Goal: Information Seeking & Learning: Check status

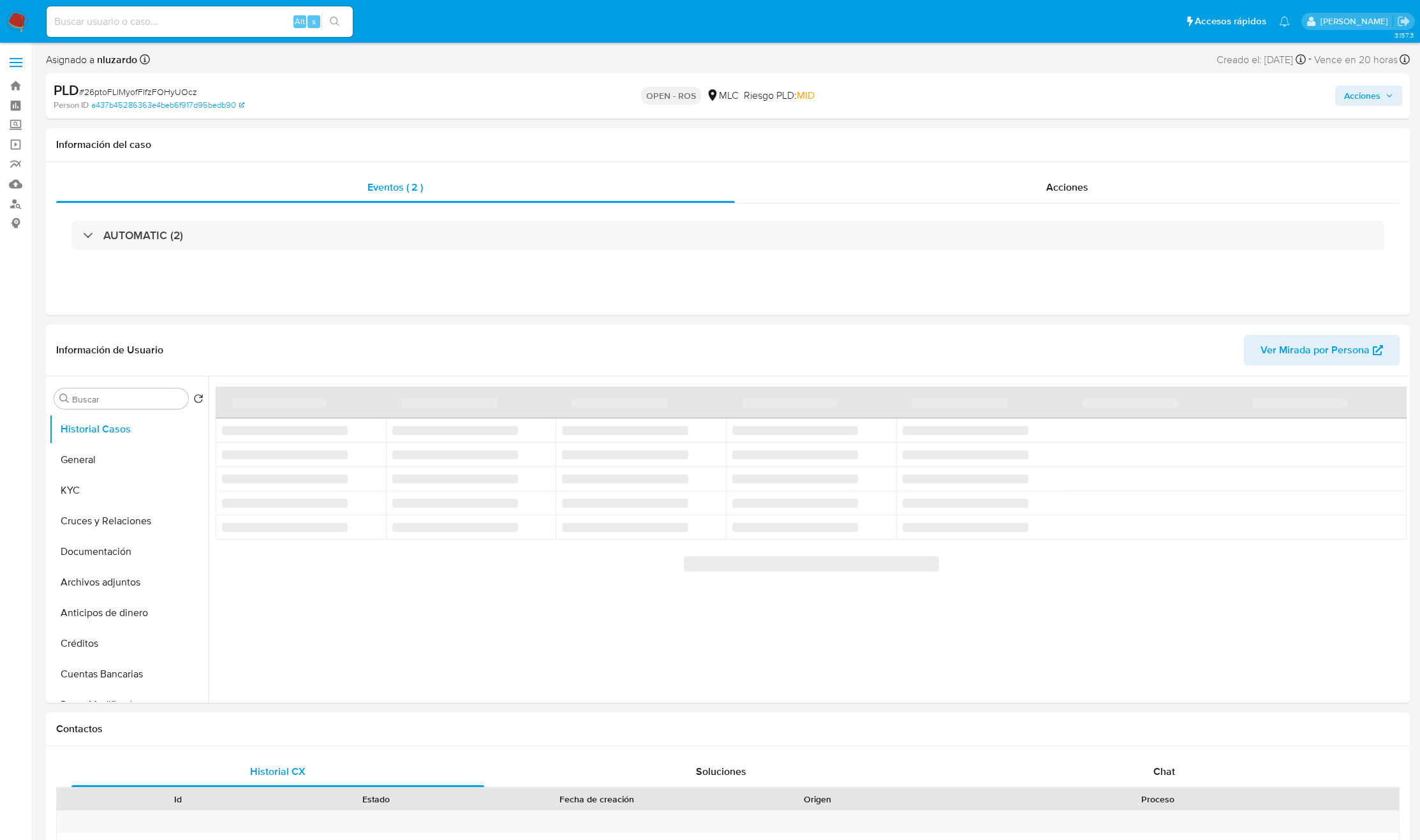
select select "10"
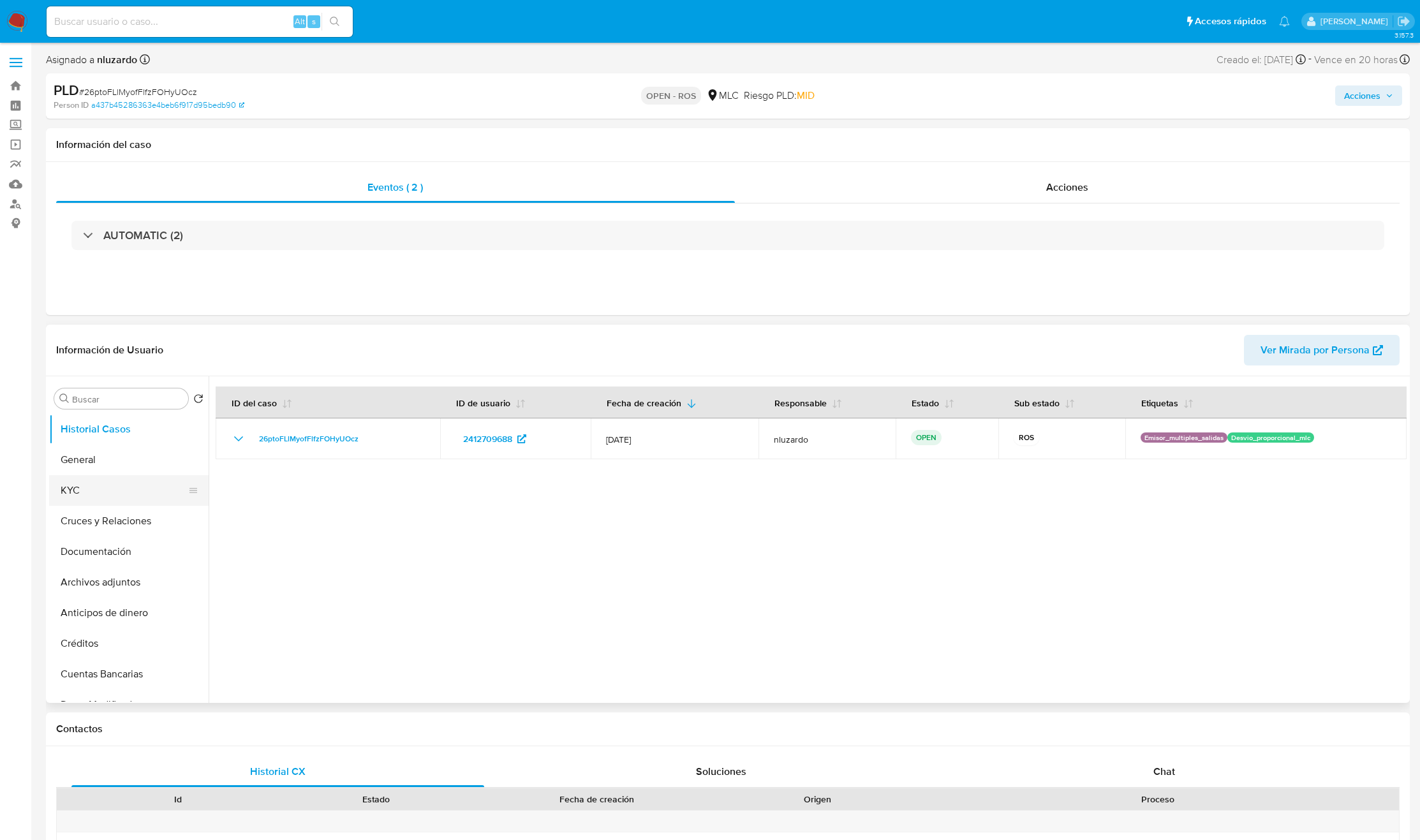
click at [130, 494] on button "KYC" at bounding box center [124, 490] width 150 height 30
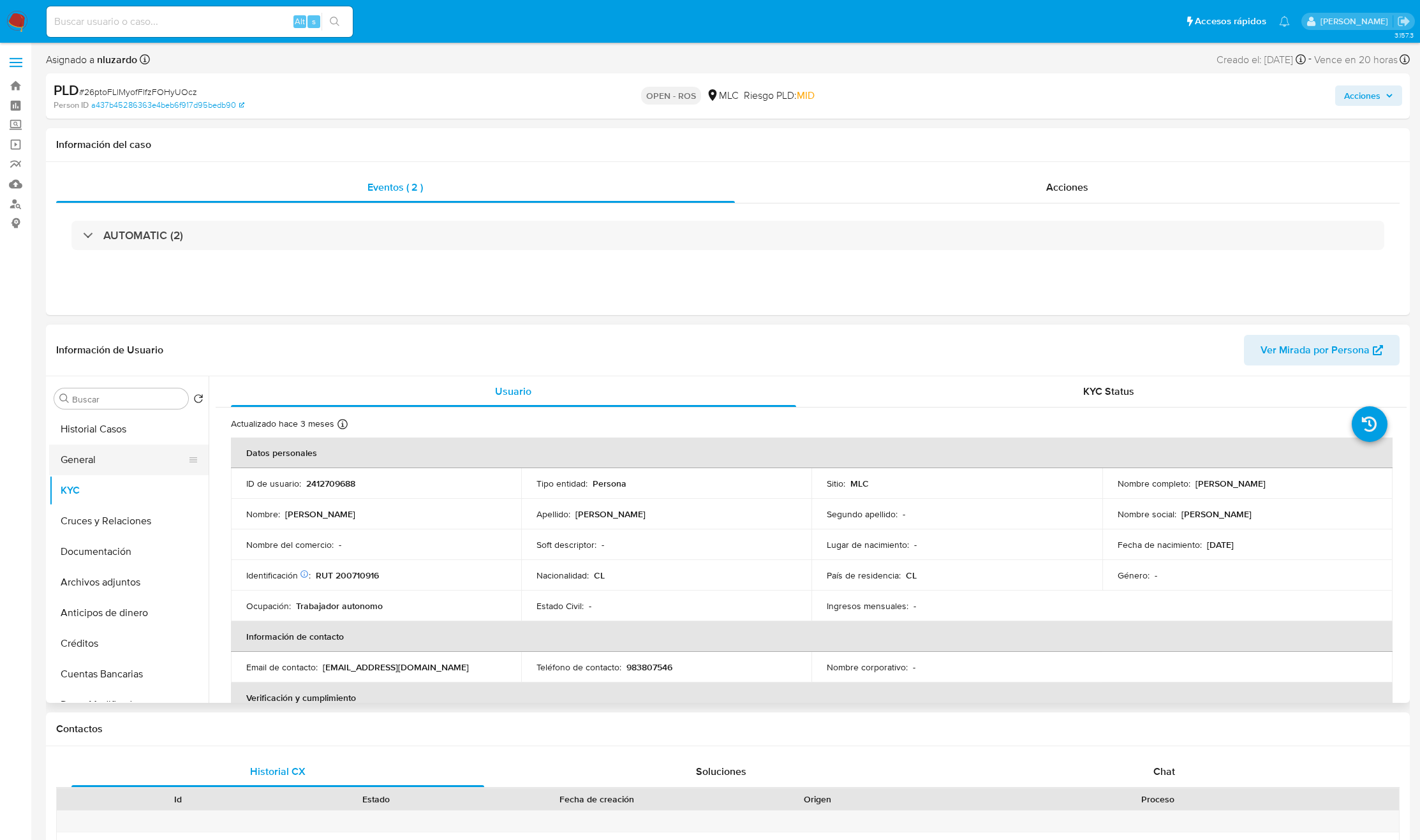
click at [129, 467] on button "General" at bounding box center [124, 459] width 150 height 30
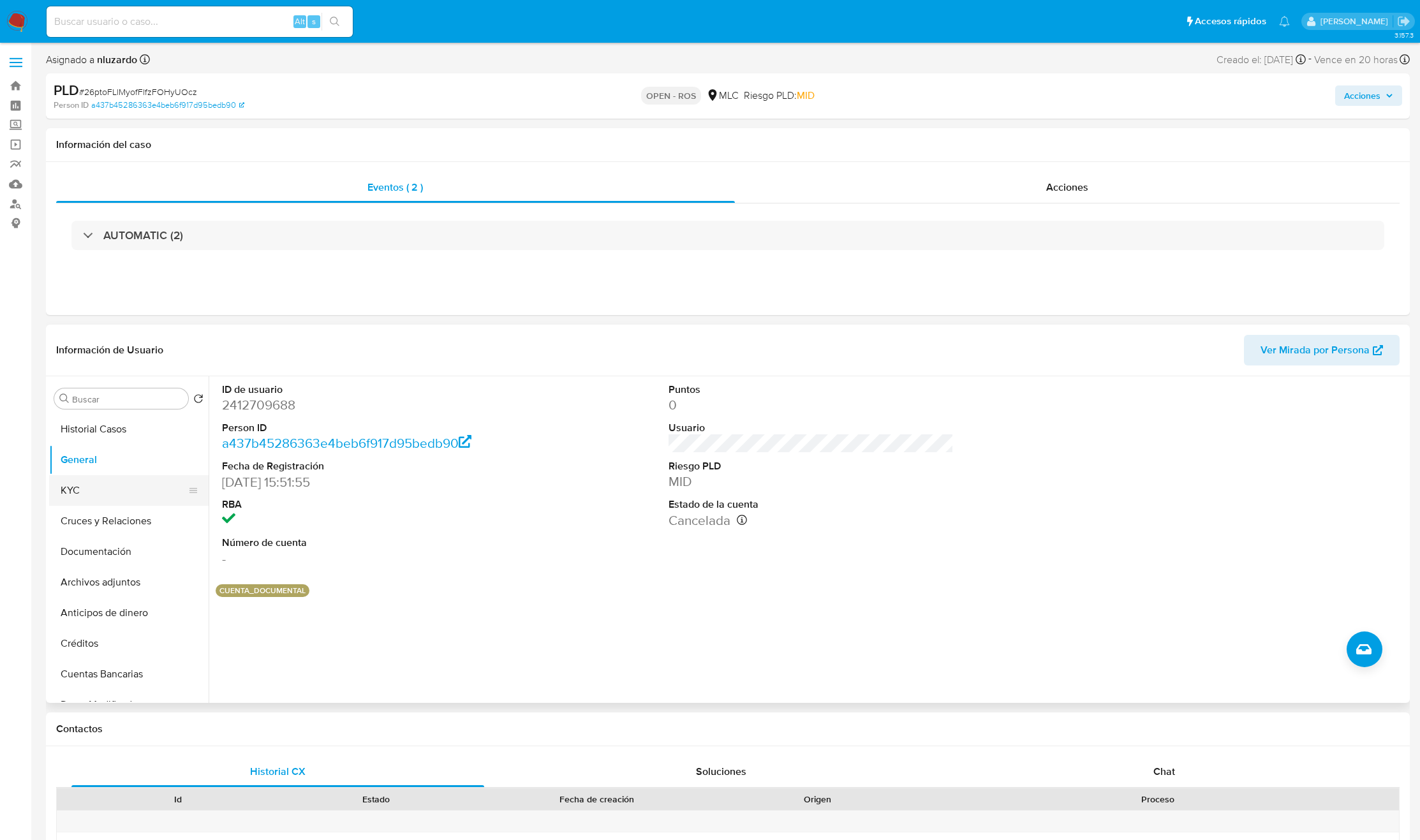
click at [87, 485] on button "KYC" at bounding box center [124, 490] width 150 height 30
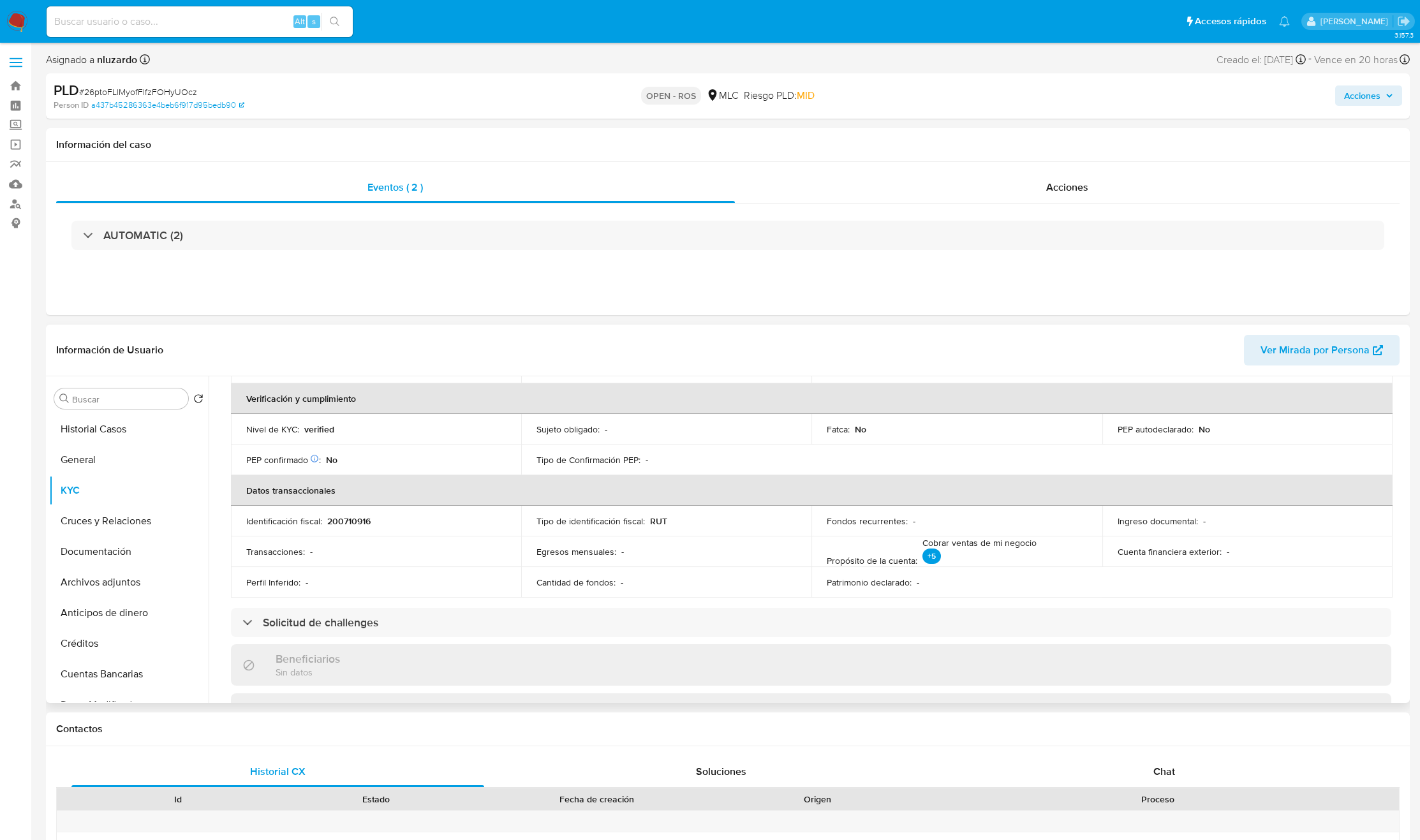
scroll to position [692, 0]
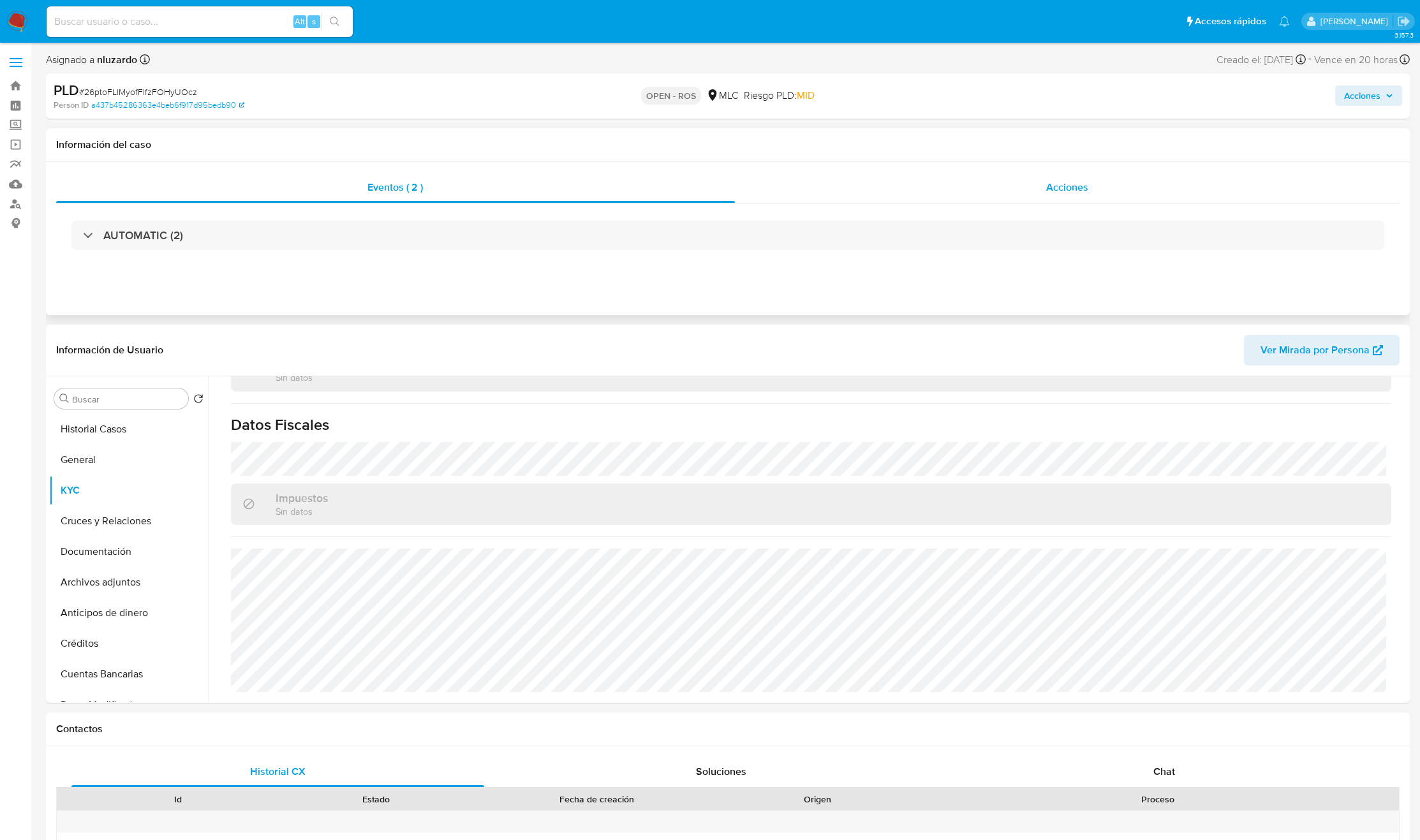
click at [1064, 180] on span "Acciones" at bounding box center [1067, 187] width 42 height 15
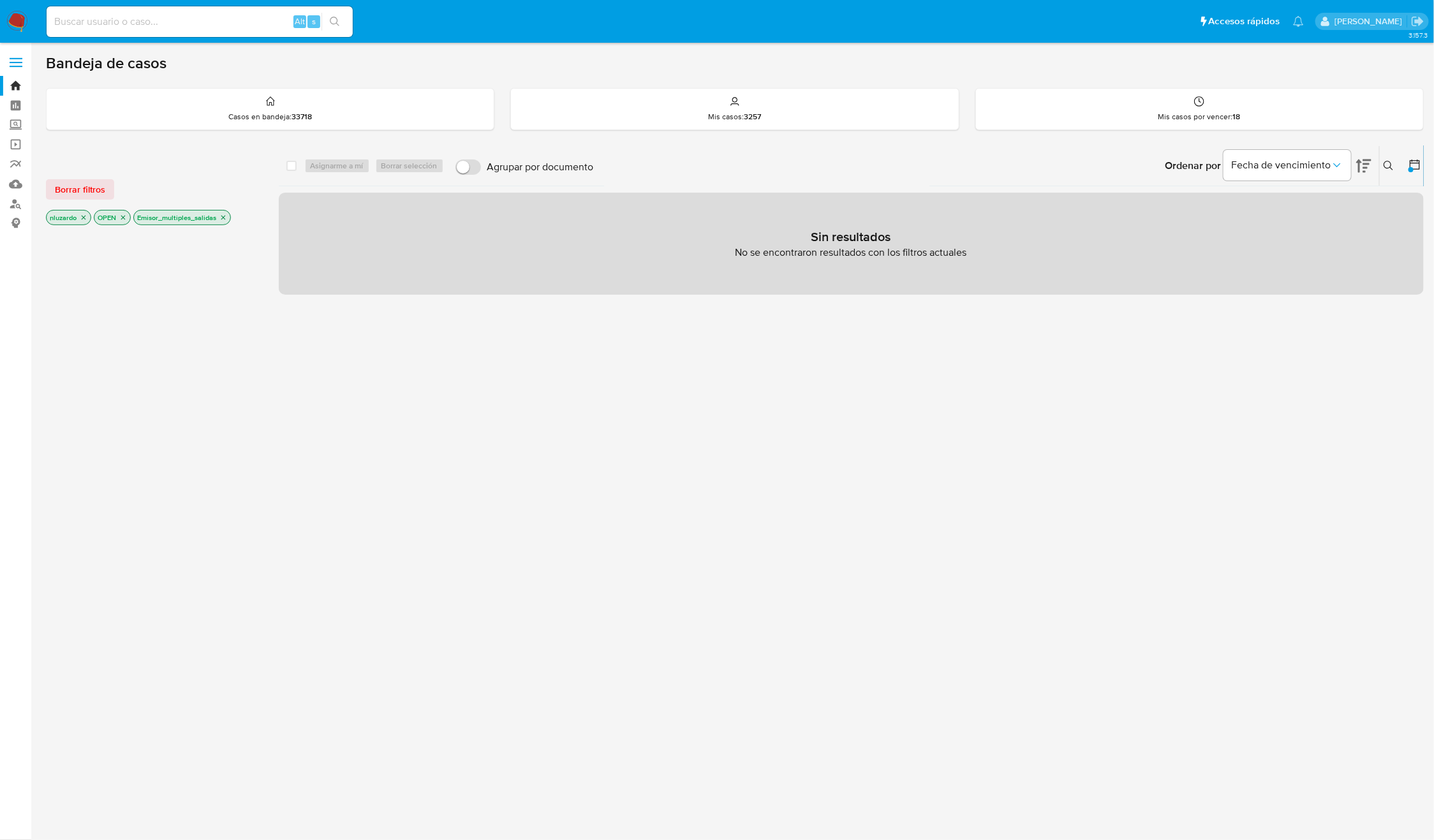
click at [1395, 161] on button at bounding box center [1390, 166] width 21 height 16
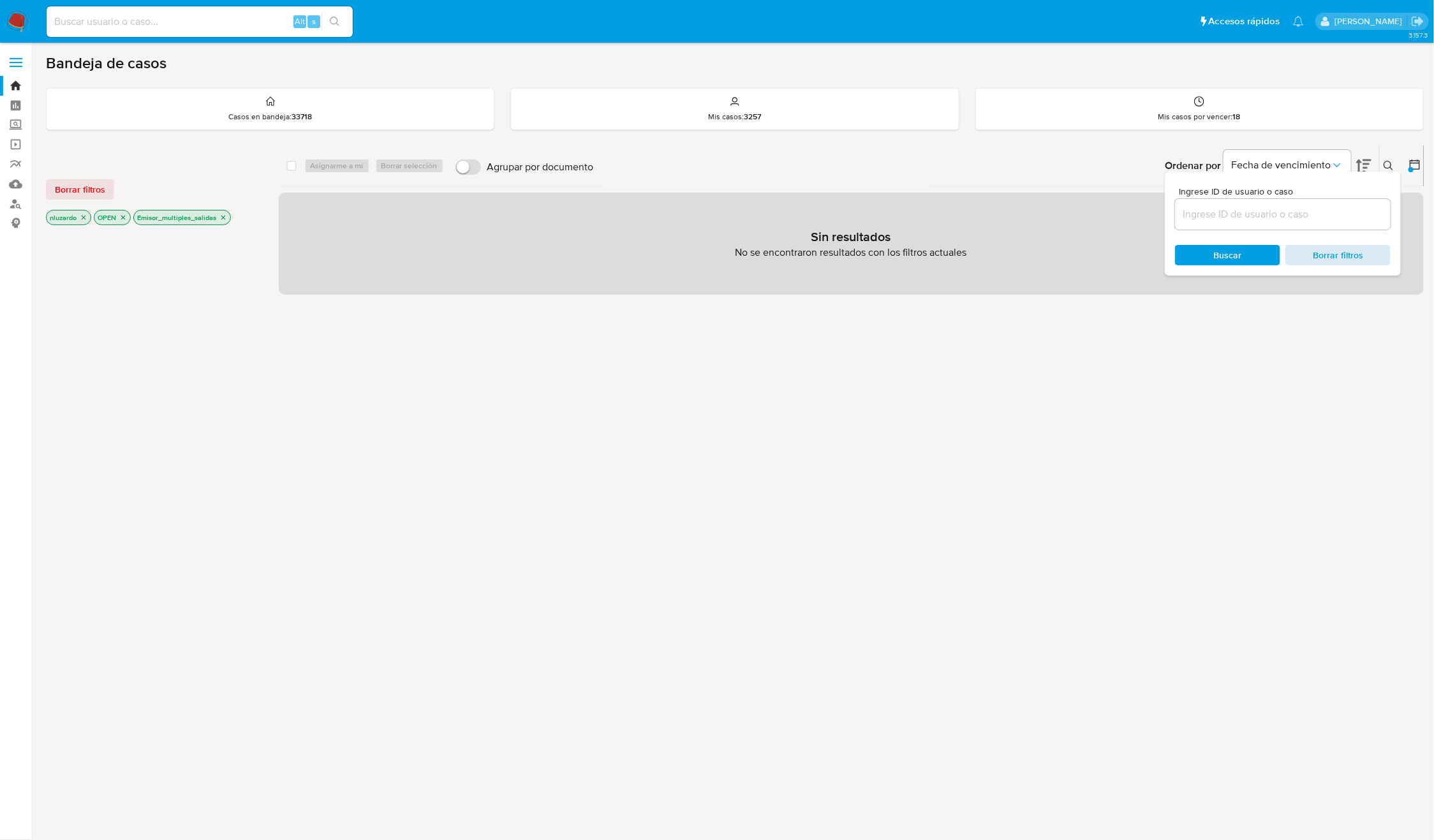
click at [1317, 246] on div "Ingrese ID de usuario o caso Buscar Borrar filtros" at bounding box center [1283, 224] width 236 height 104
click at [1236, 257] on span "Buscar" at bounding box center [1228, 256] width 28 height 21
click at [1244, 213] on input at bounding box center [1282, 214] width 216 height 16
click at [1154, 368] on div "select-all-cases-checkbox Asignarme a mí Borrar selección Agrupar por documento…" at bounding box center [851, 433] width 1146 height 577
click at [1357, 259] on span "Borrar filtros" at bounding box center [1338, 255] width 87 height 18
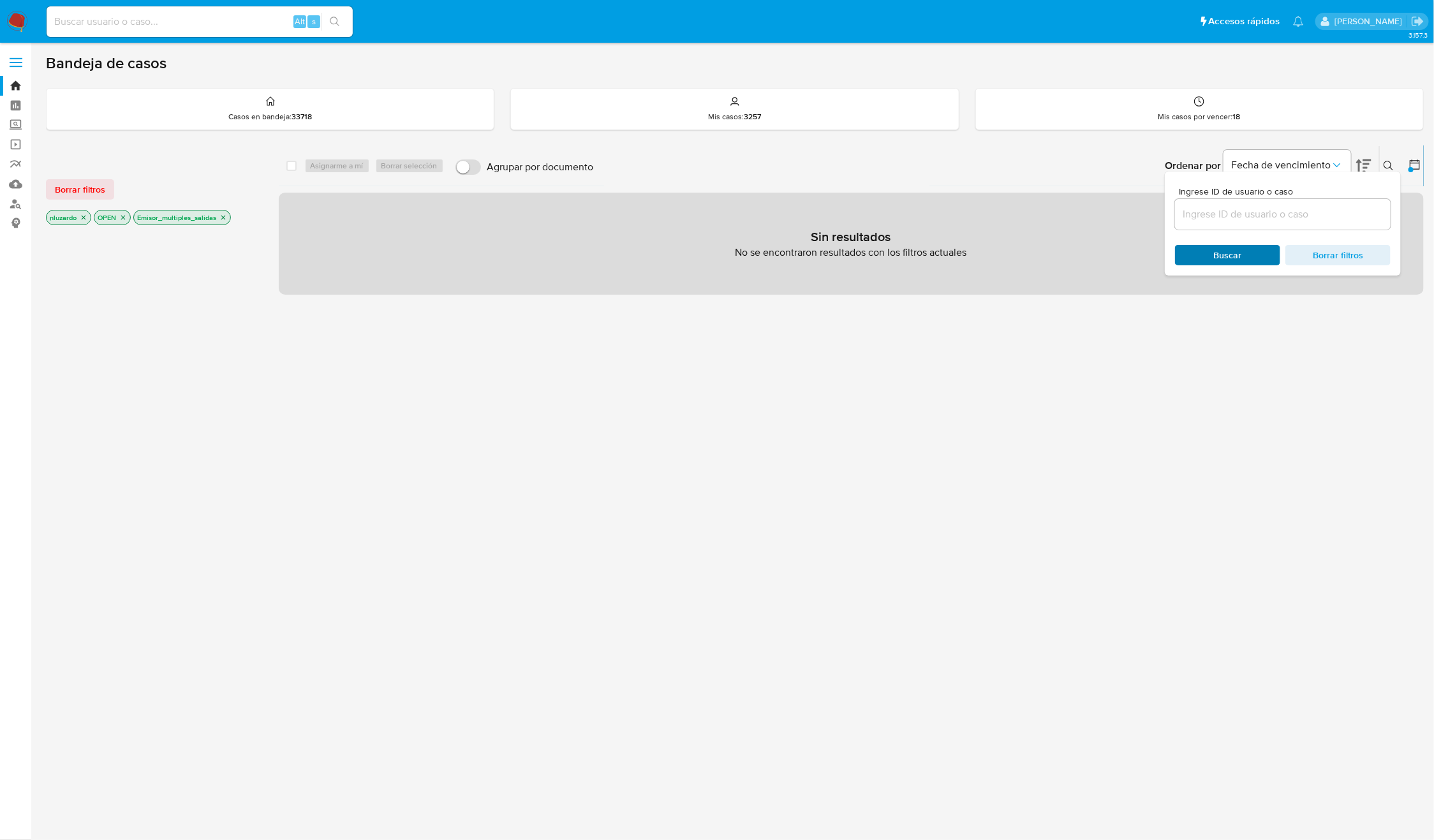
click at [1210, 257] on span "Buscar" at bounding box center [1227, 255] width 87 height 18
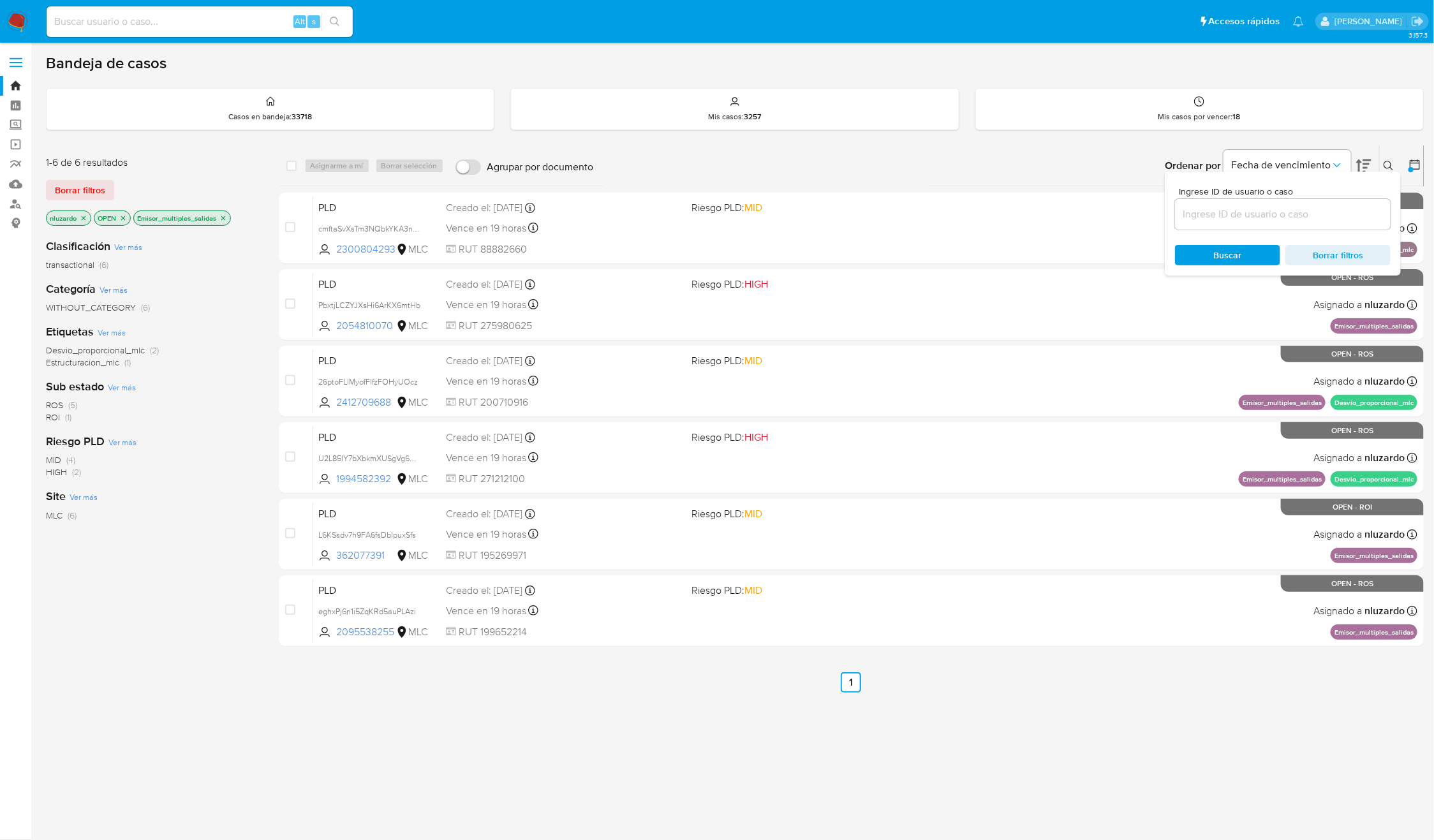
click at [1382, 161] on button at bounding box center [1390, 166] width 21 height 16
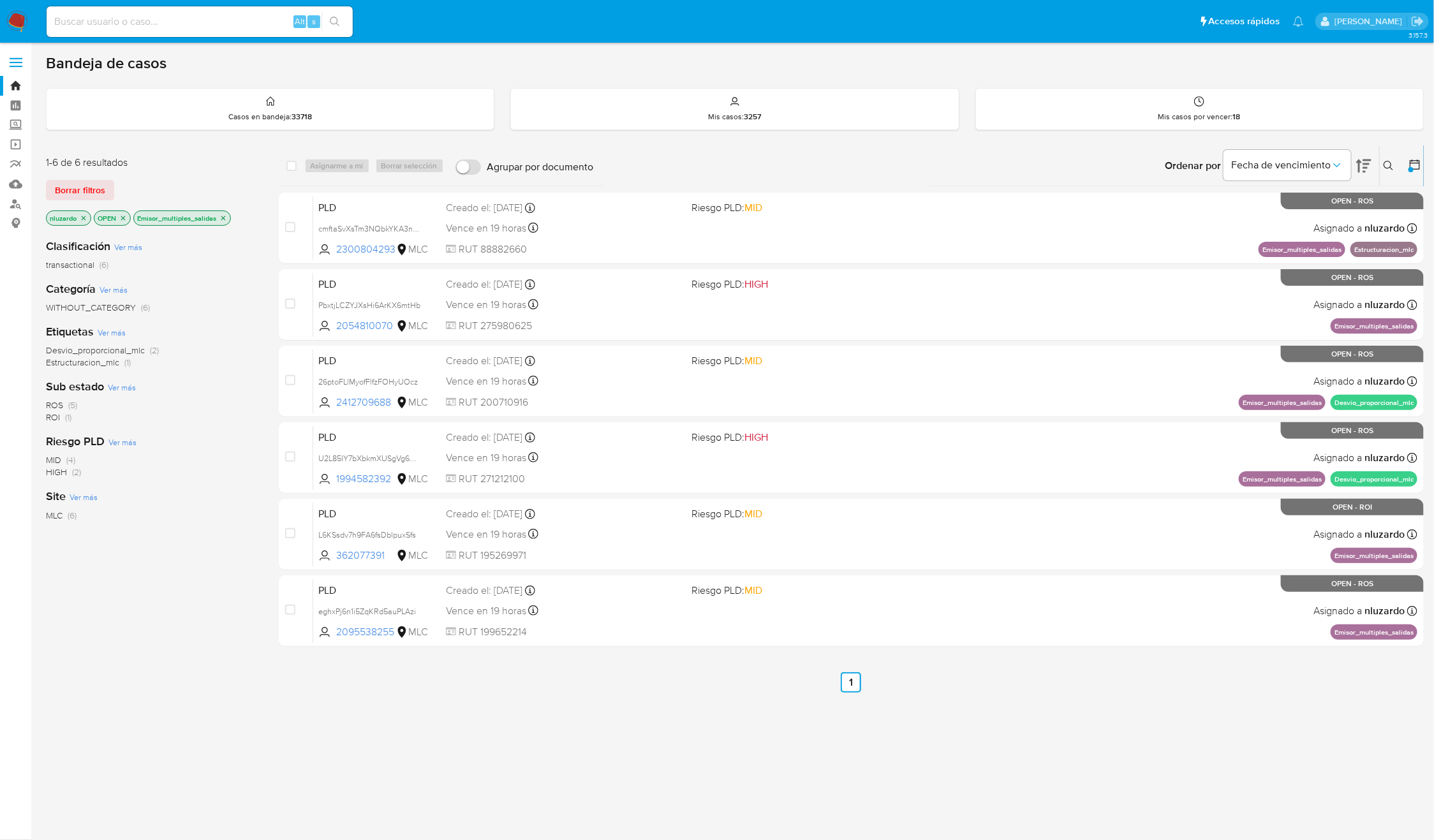
click at [236, 630] on div "Clasificación Ver más transactional (6) Categoría Ver más WITHOUT_CATEGORY (6) …" at bounding box center [152, 445] width 213 height 434
drag, startPoint x: 393, startPoint y: 407, endPoint x: 255, endPoint y: 513, distance: 174.0
click at [257, 511] on div "1-6 de 6 resultados Borrar filtros nluzardo OPEN Emisor_multiples_salidas Clasi…" at bounding box center [735, 434] width 1378 height 578
click at [255, 513] on div "MLC (6)" at bounding box center [152, 516] width 213 height 12
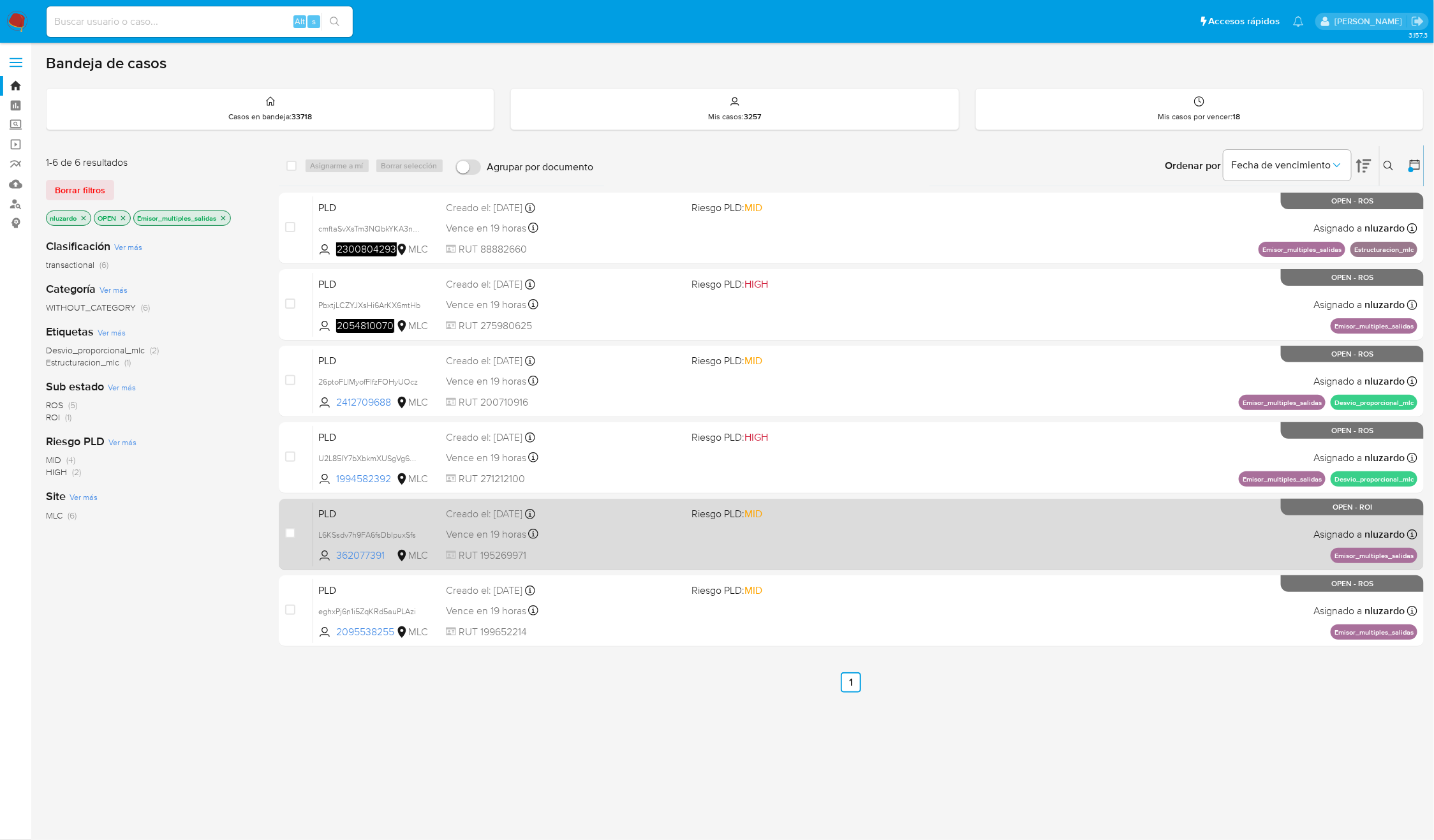
drag, startPoint x: 250, startPoint y: 636, endPoint x: 310, endPoint y: 557, distance: 99.2
click at [250, 636] on div "Clasificación Ver más transactional (6) Categoría Ver más WITHOUT_CATEGORY (6) …" at bounding box center [152, 445] width 213 height 434
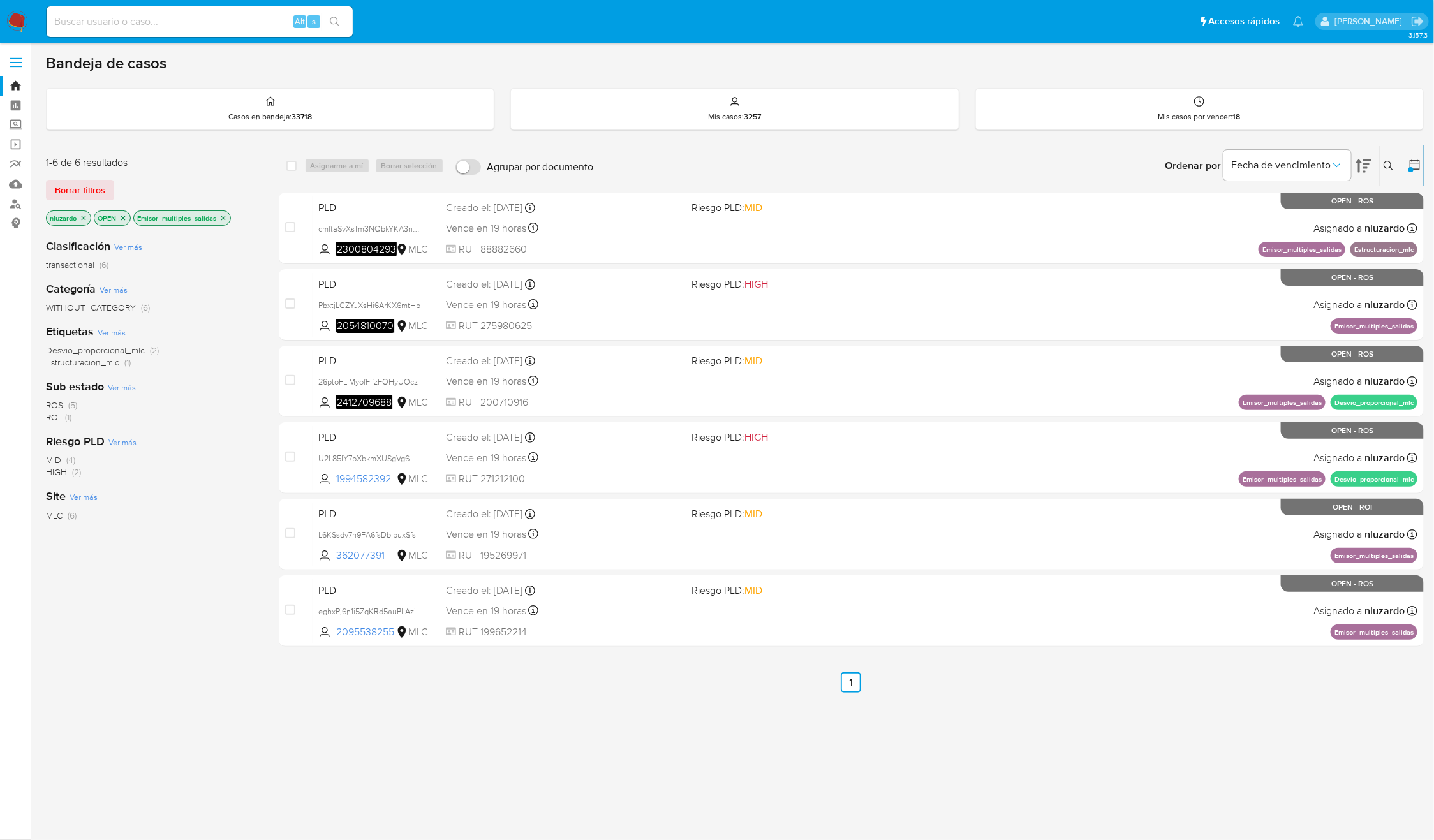
drag, startPoint x: 407, startPoint y: 481, endPoint x: 186, endPoint y: 621, distance: 261.6
click at [187, 618] on div "1-6 de 6 resultados Borrar filtros nluzardo OPEN Emisor_multiples_salidas Clasi…" at bounding box center [735, 434] width 1378 height 578
click at [204, 600] on div "Clasificación Ver más transactional (6) Categoría Ver más WITHOUT_CATEGORY (6) …" at bounding box center [152, 445] width 213 height 434
drag, startPoint x: 406, startPoint y: 476, endPoint x: 184, endPoint y: 551, distance: 234.3
click at [186, 550] on div "1-6 de 6 resultados Borrar filtros nluzardo OPEN Emisor_multiples_salidas Clasi…" at bounding box center [735, 434] width 1378 height 578
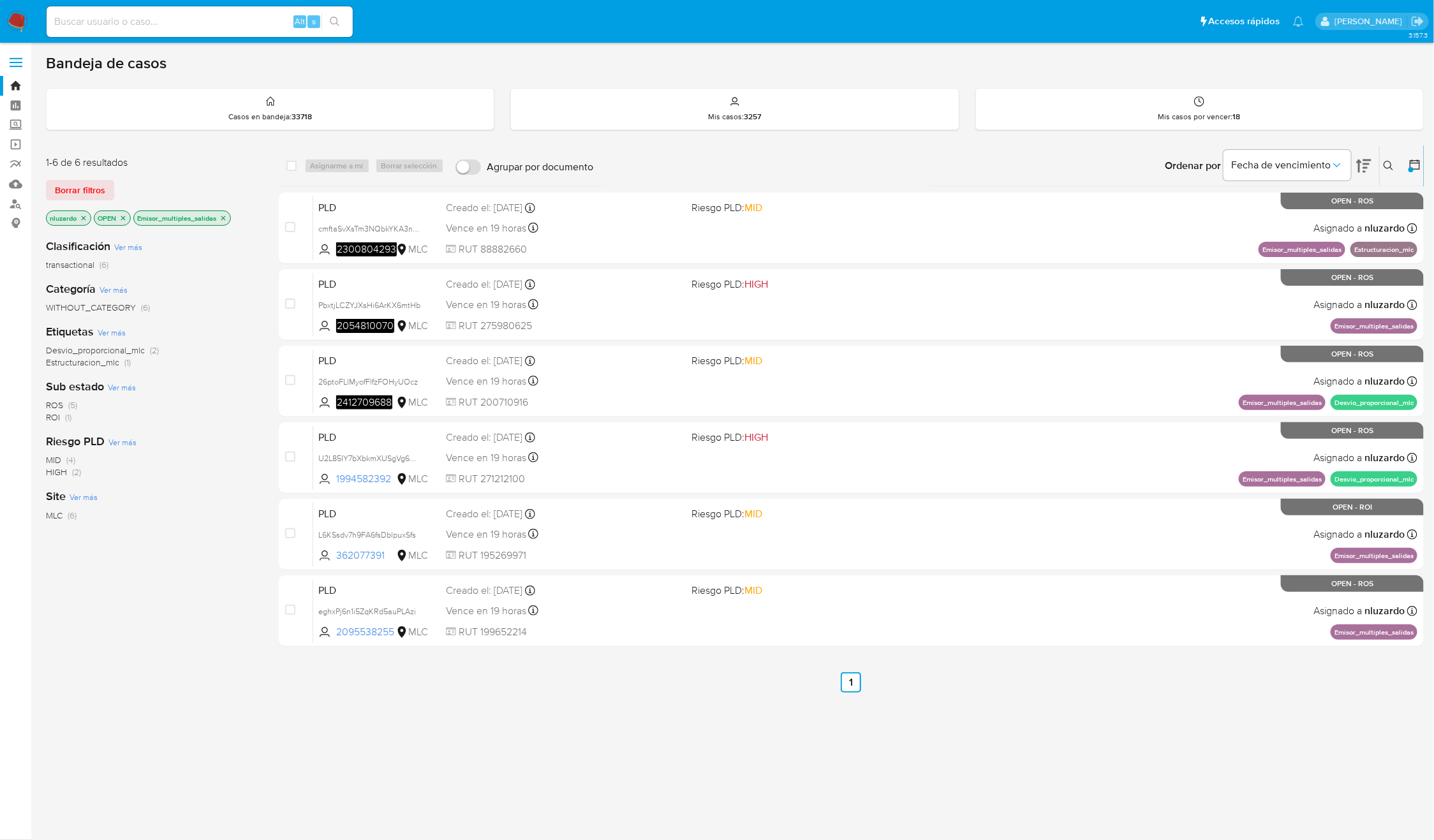
drag, startPoint x: 184, startPoint y: 551, endPoint x: 176, endPoint y: 554, distance: 8.5
click at [182, 553] on div "Clasificación Ver más transactional (6) Categoría Ver más WITHOUT_CATEGORY (6) …" at bounding box center [152, 445] width 213 height 434
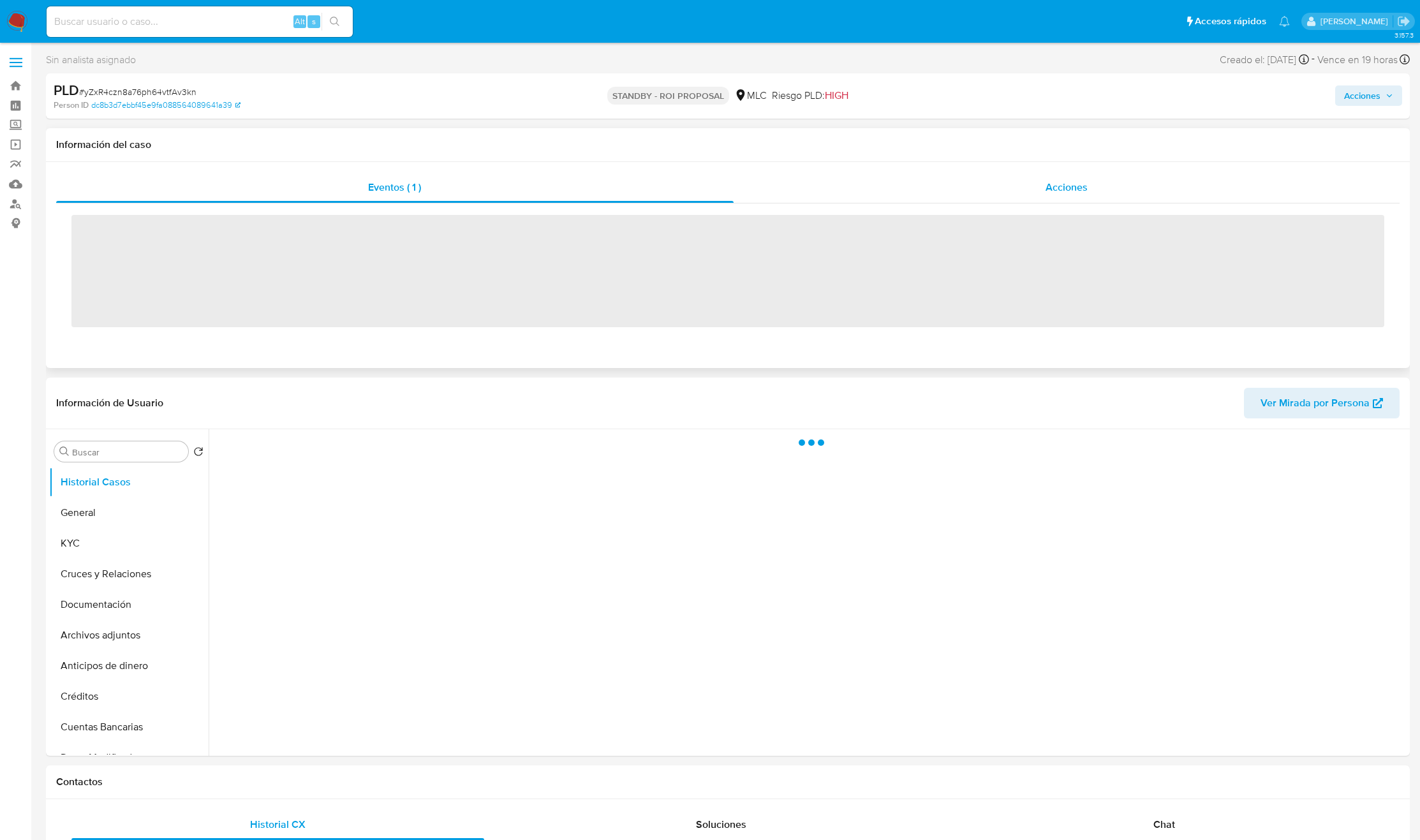
click at [1059, 184] on span "Acciones" at bounding box center [1066, 187] width 42 height 15
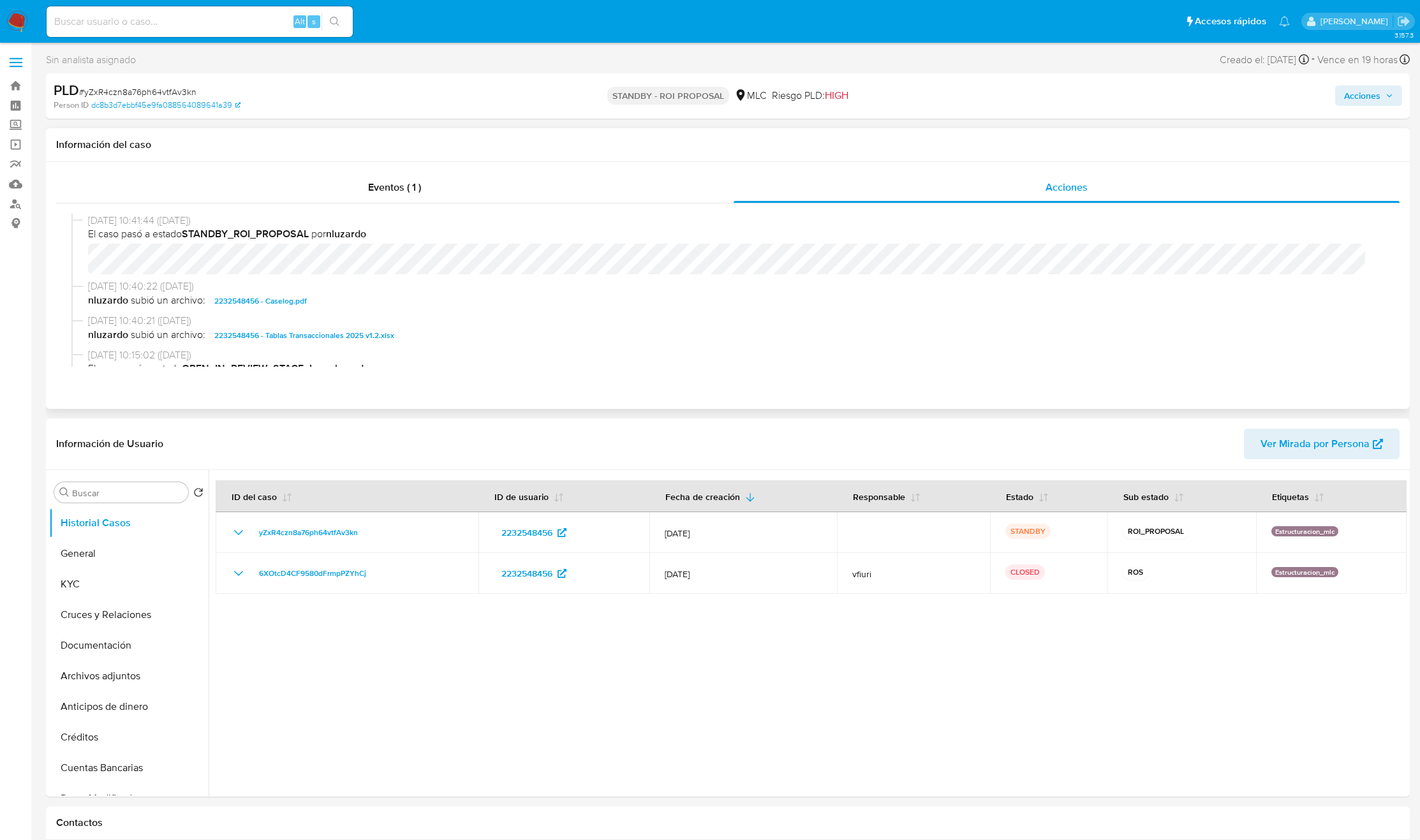
select select "10"
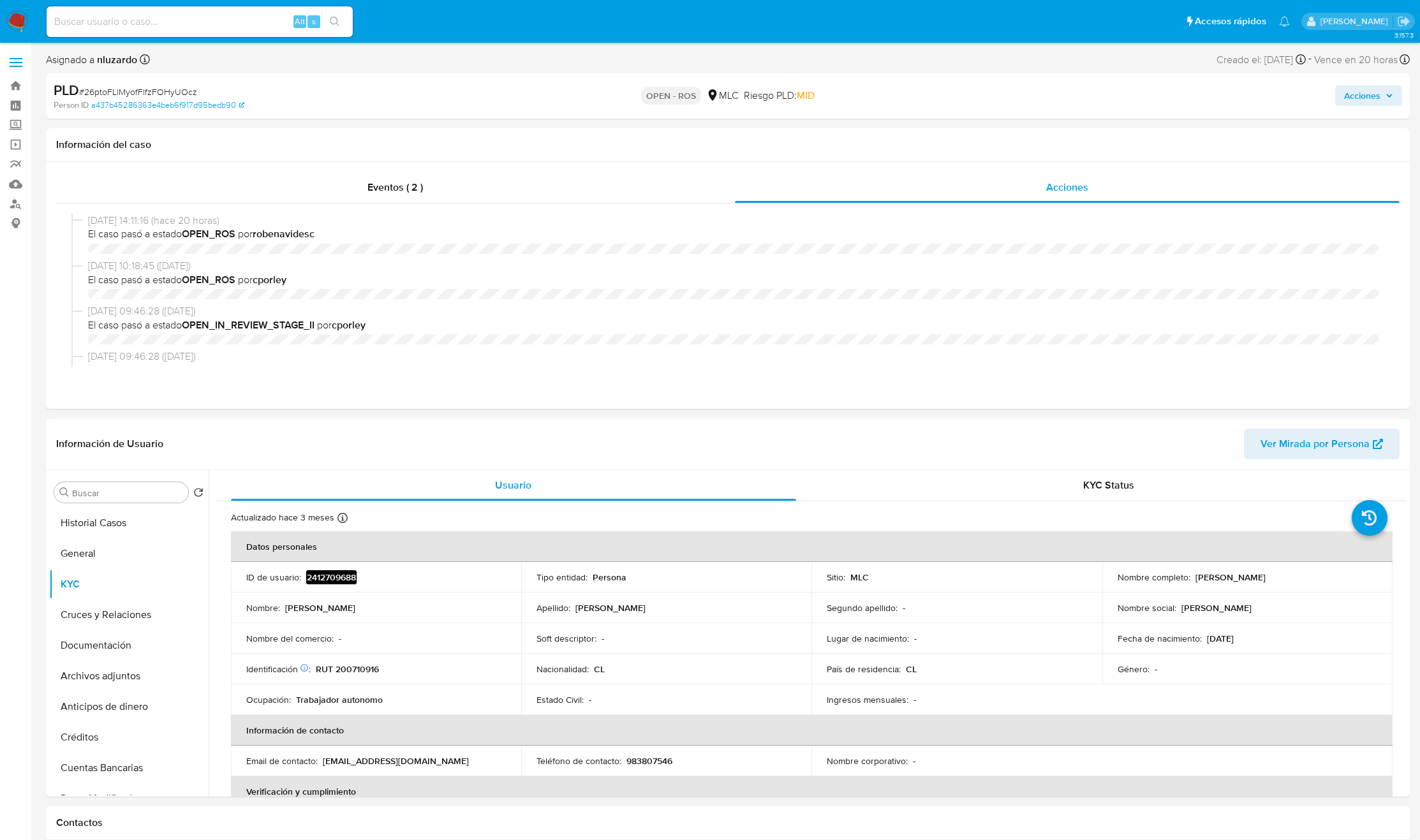
select select "10"
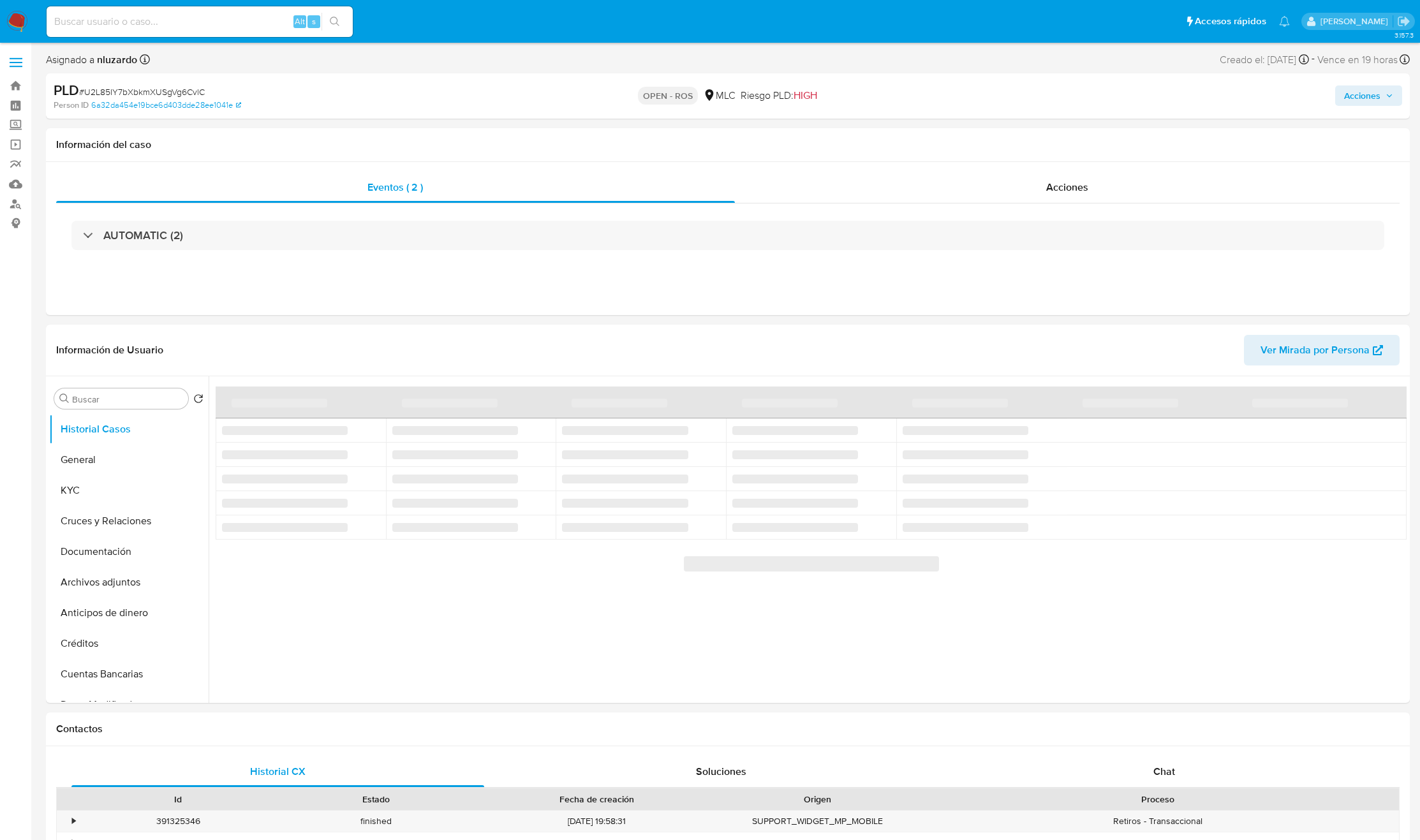
select select "10"
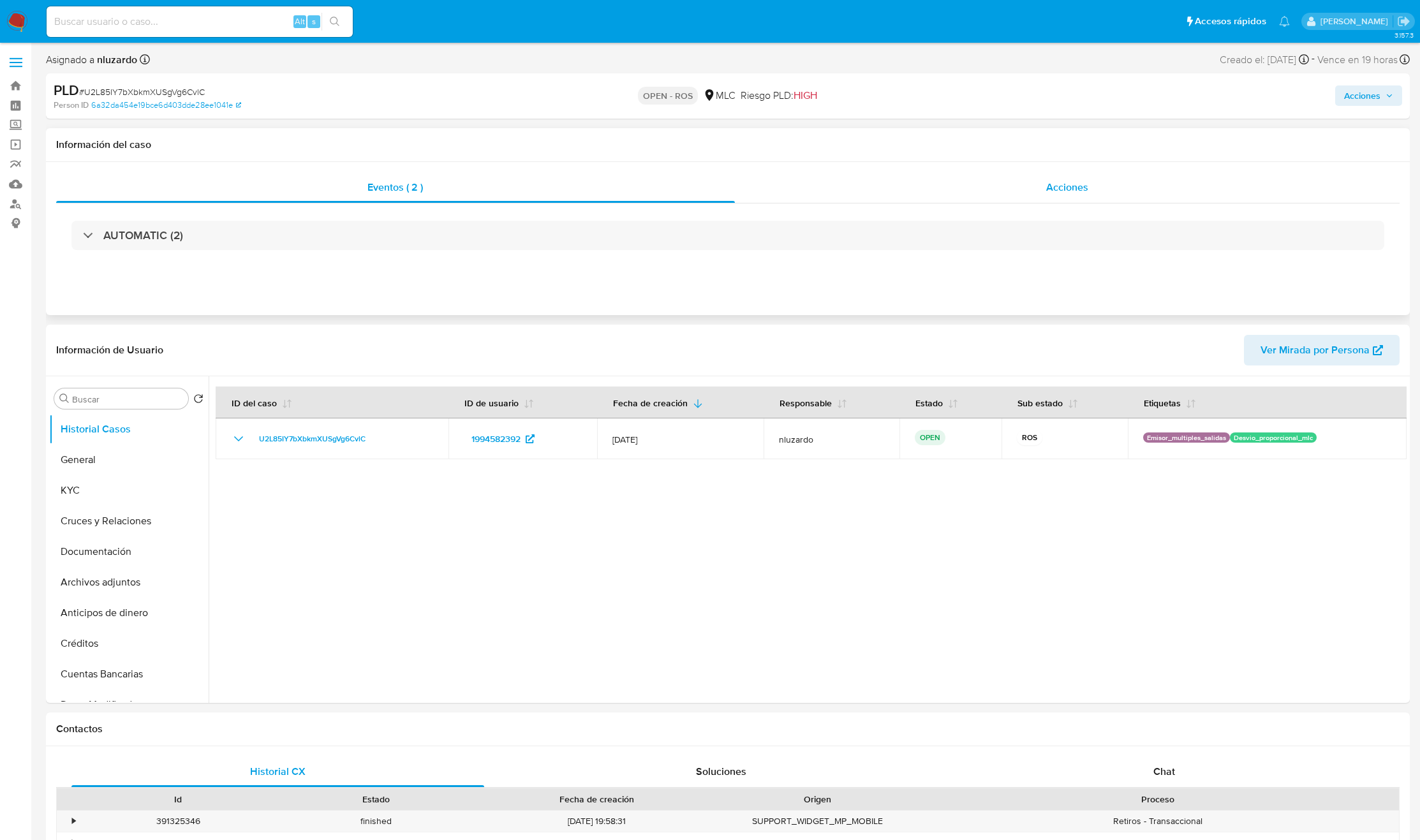
click at [1022, 186] on div "Acciones" at bounding box center [1067, 187] width 665 height 30
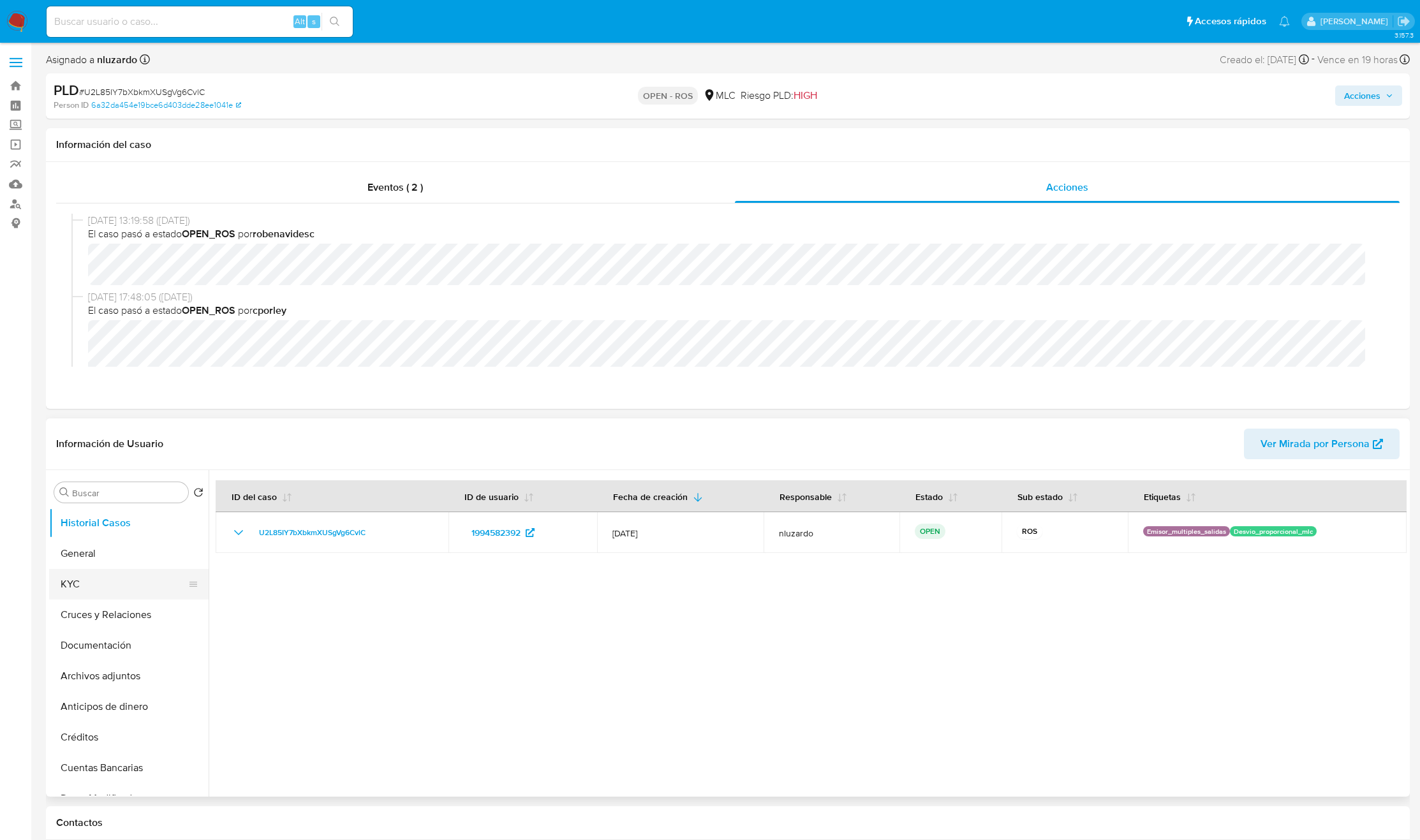
click at [107, 581] on button "KYC" at bounding box center [124, 584] width 150 height 30
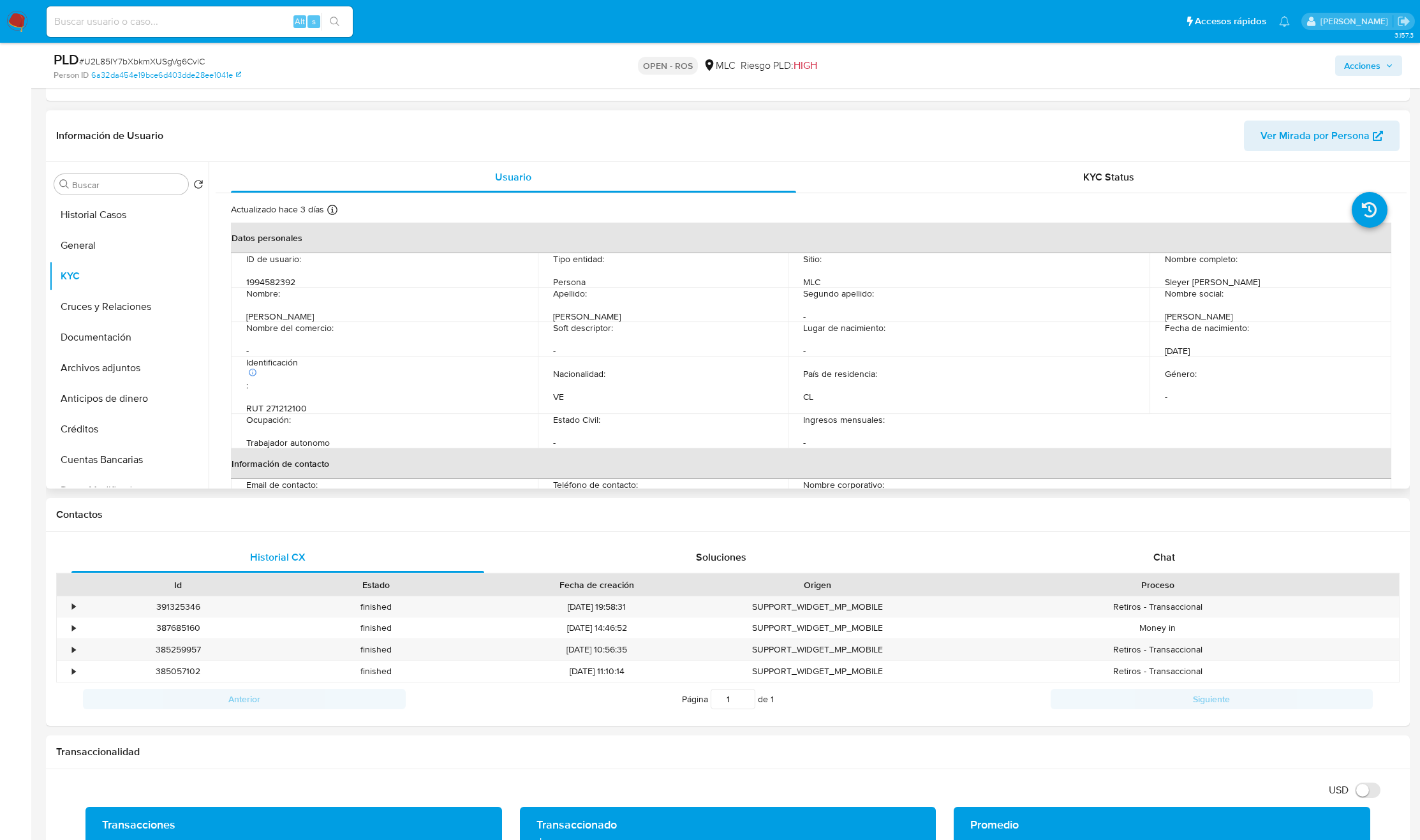
scroll to position [287, 0]
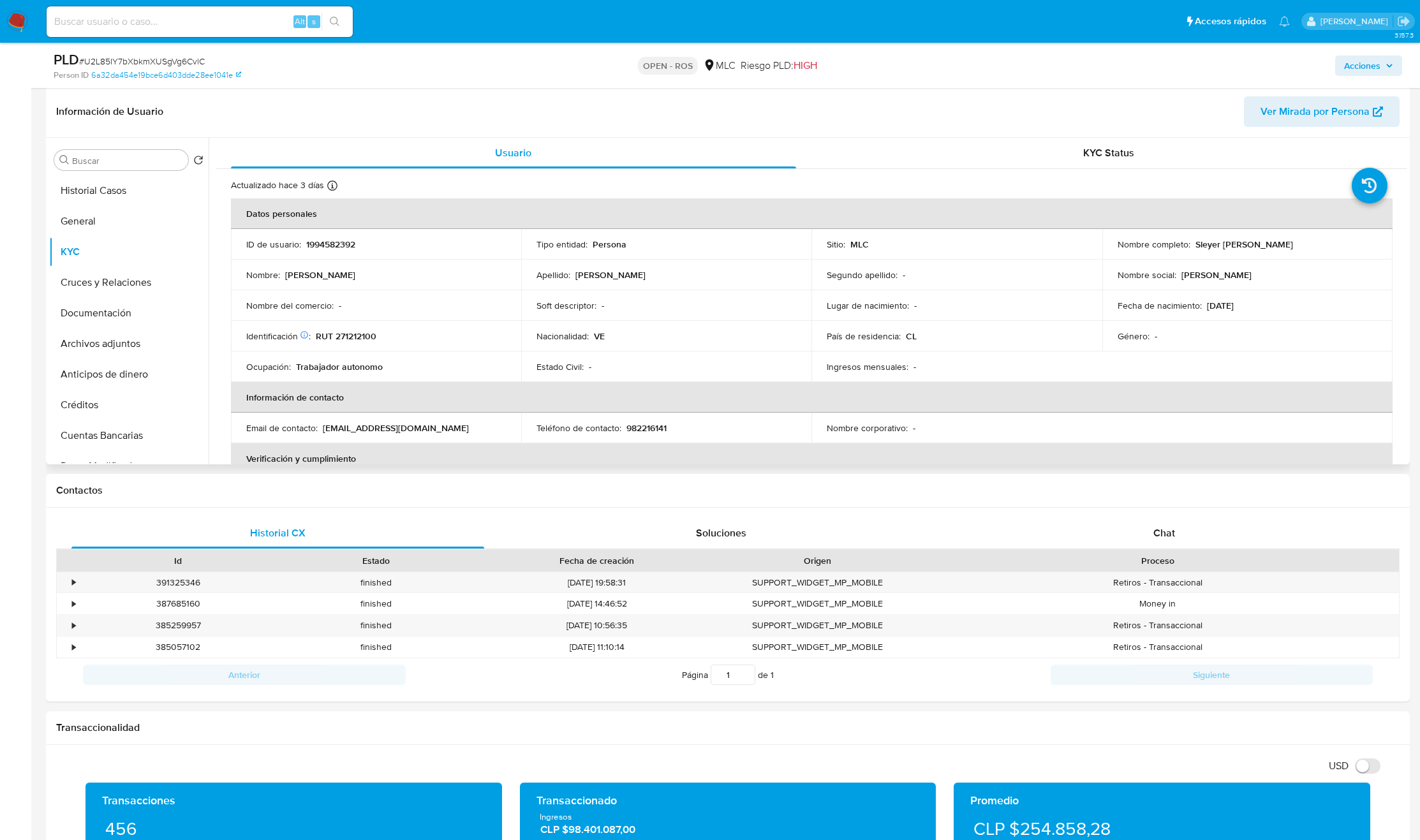
click at [1256, 244] on p "Sleyer Alexandra Pulgar Salazar" at bounding box center [1244, 244] width 98 height 12
click at [163, 194] on button "Historial Casos" at bounding box center [124, 190] width 150 height 30
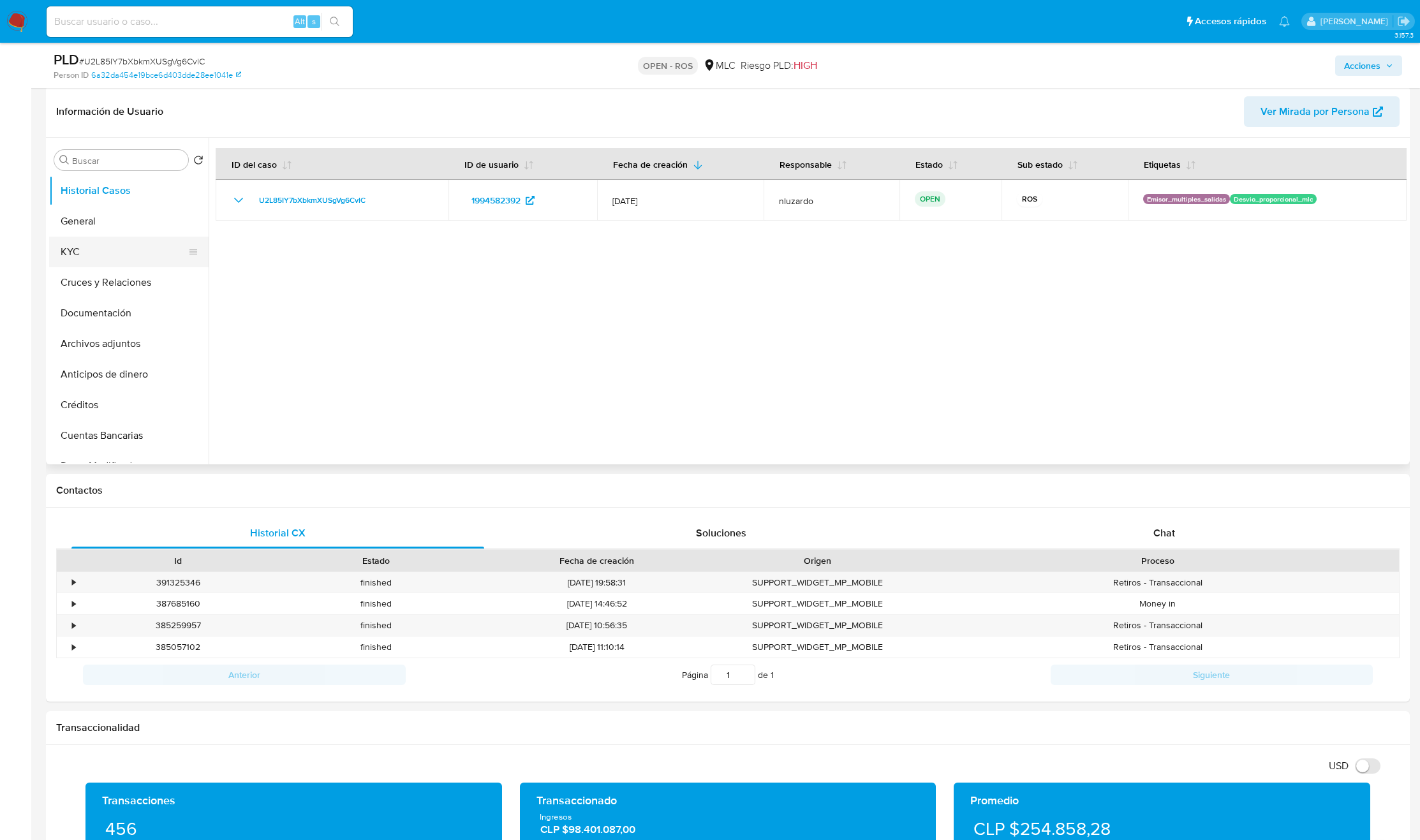
click at [96, 249] on button "KYC" at bounding box center [124, 252] width 150 height 30
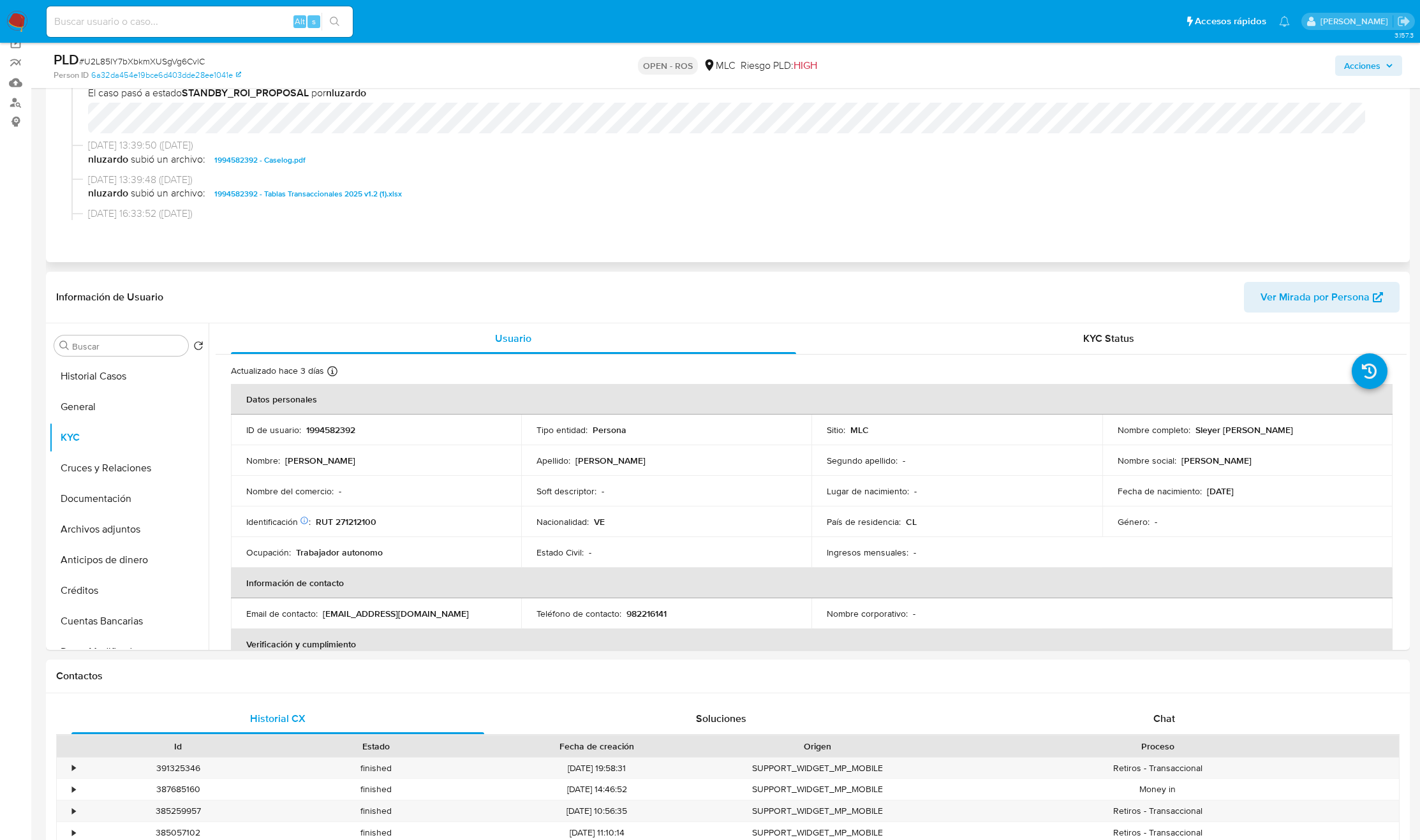
scroll to position [0, 0]
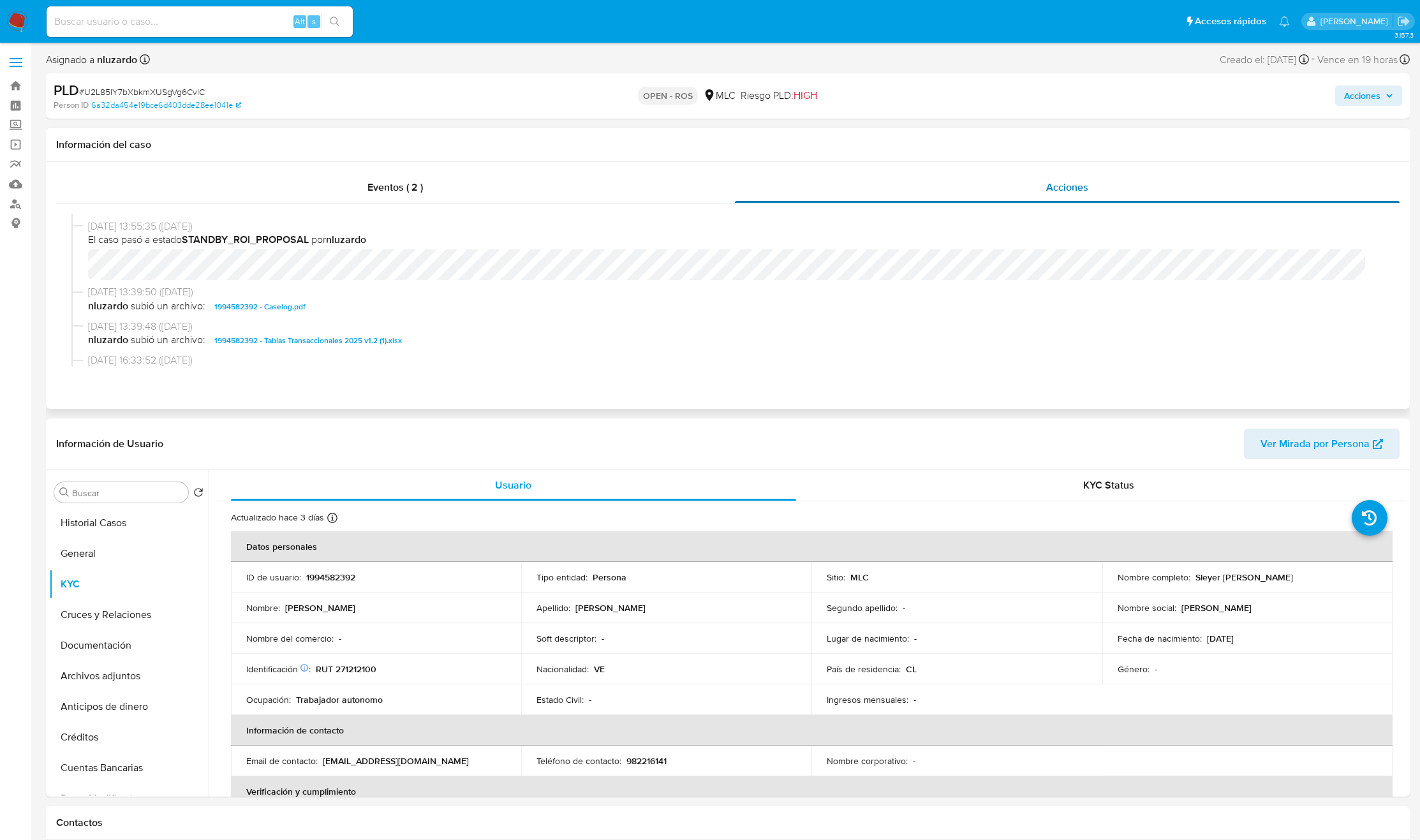
click at [1122, 186] on div "Acciones" at bounding box center [1067, 187] width 665 height 30
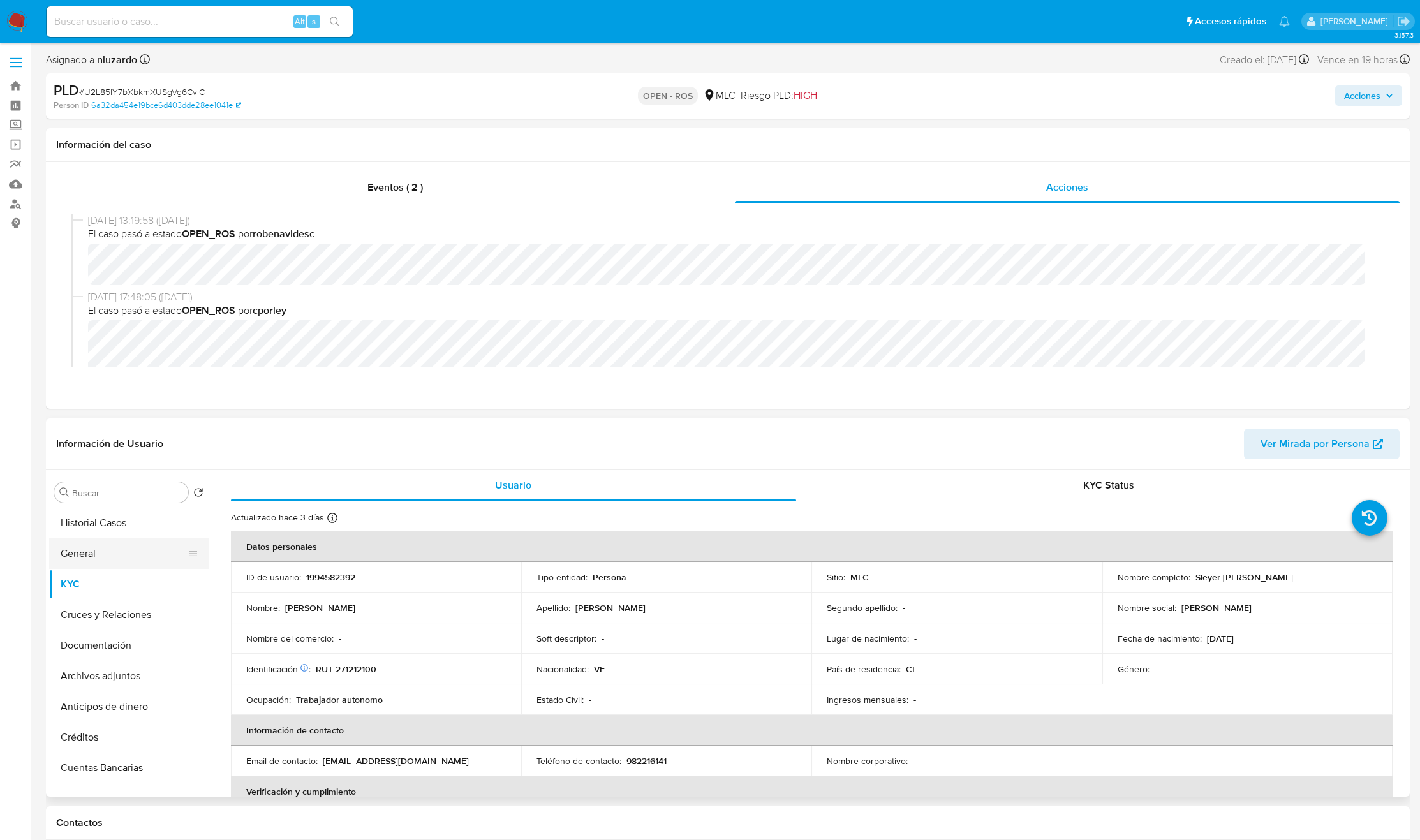
click at [85, 554] on button "General" at bounding box center [124, 553] width 150 height 30
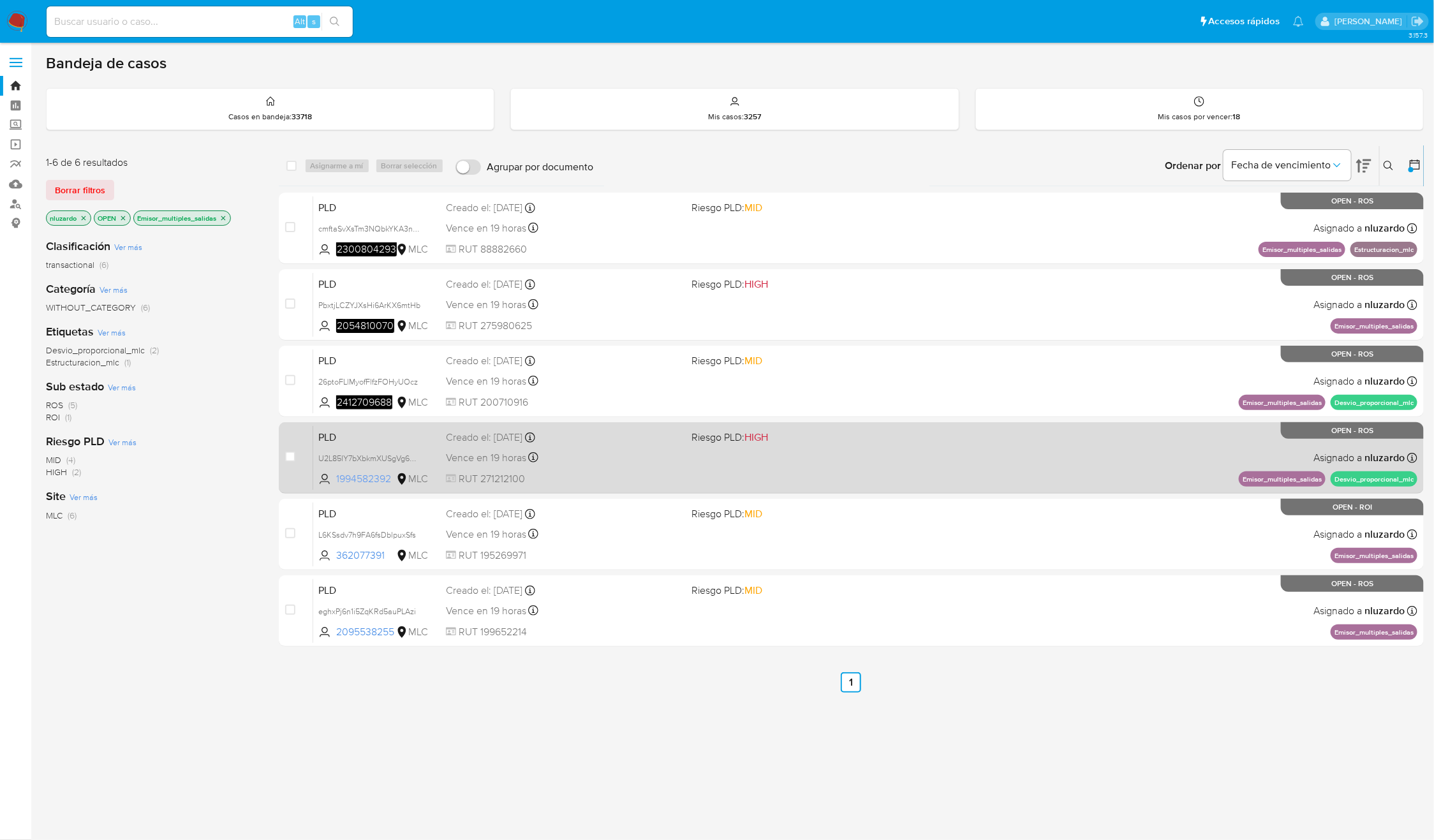
click at [397, 485] on span "1994582392 MLC" at bounding box center [375, 479] width 113 height 14
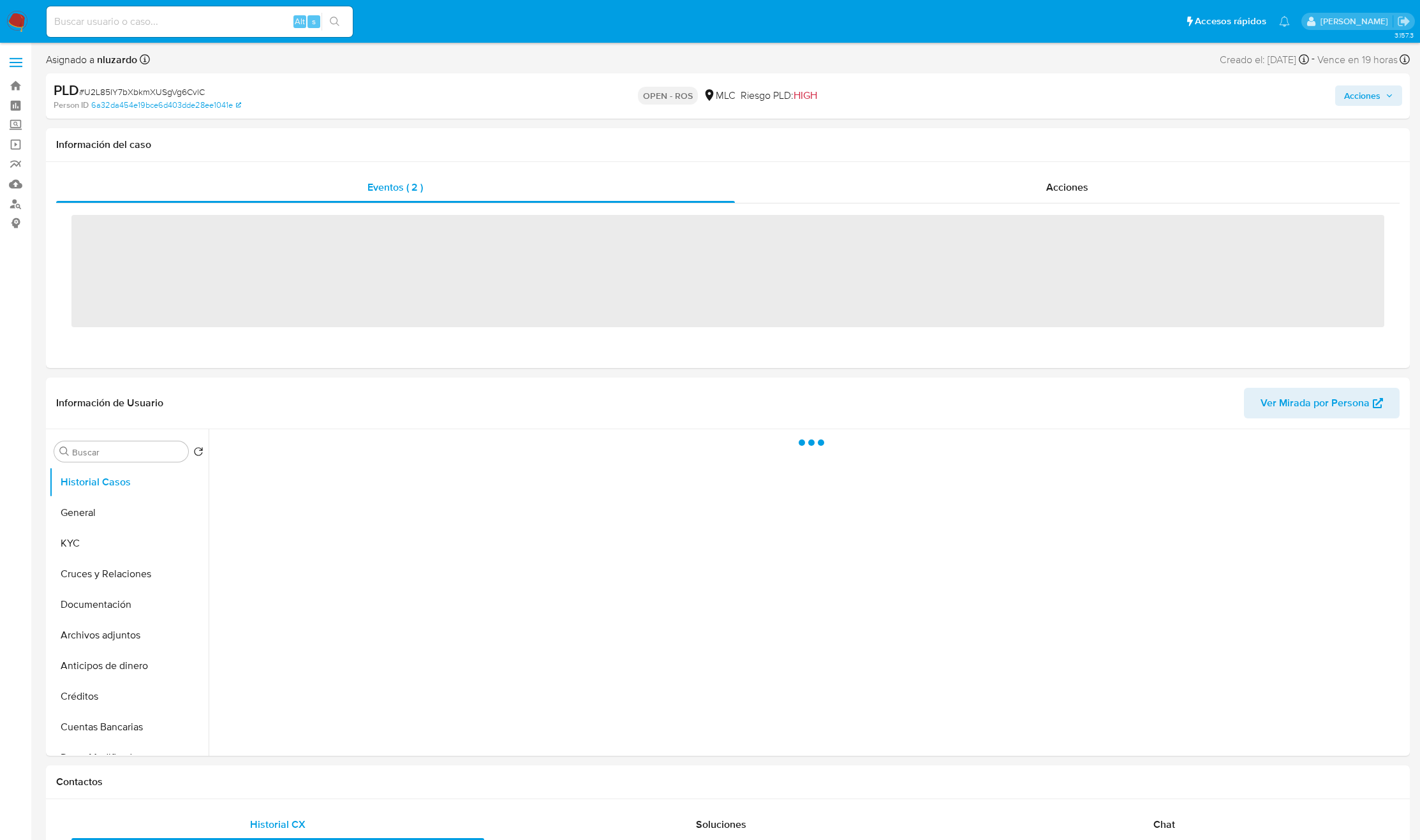
click at [99, 29] on input at bounding box center [199, 21] width 306 height 16
paste input "65492173"
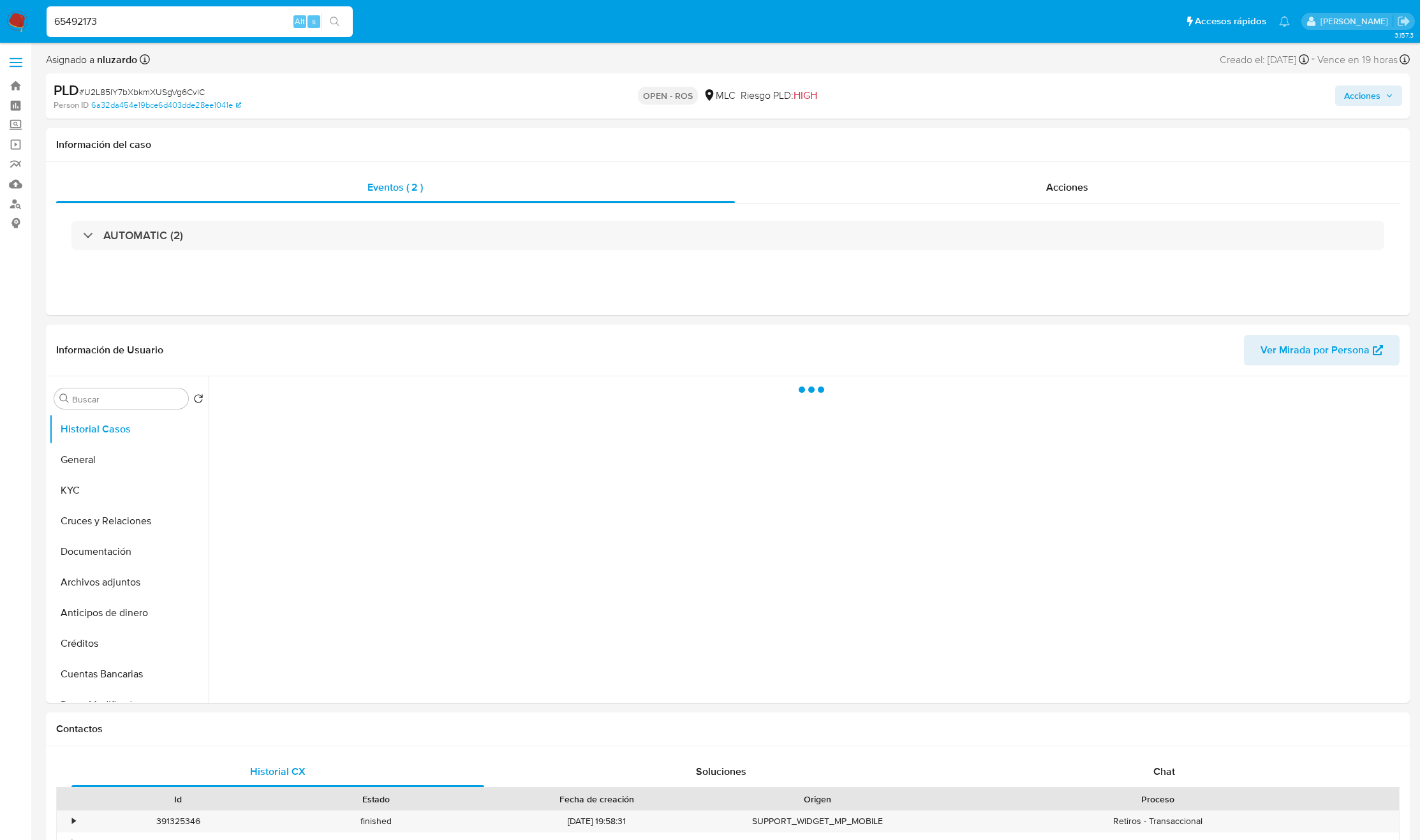
type input "65492173"
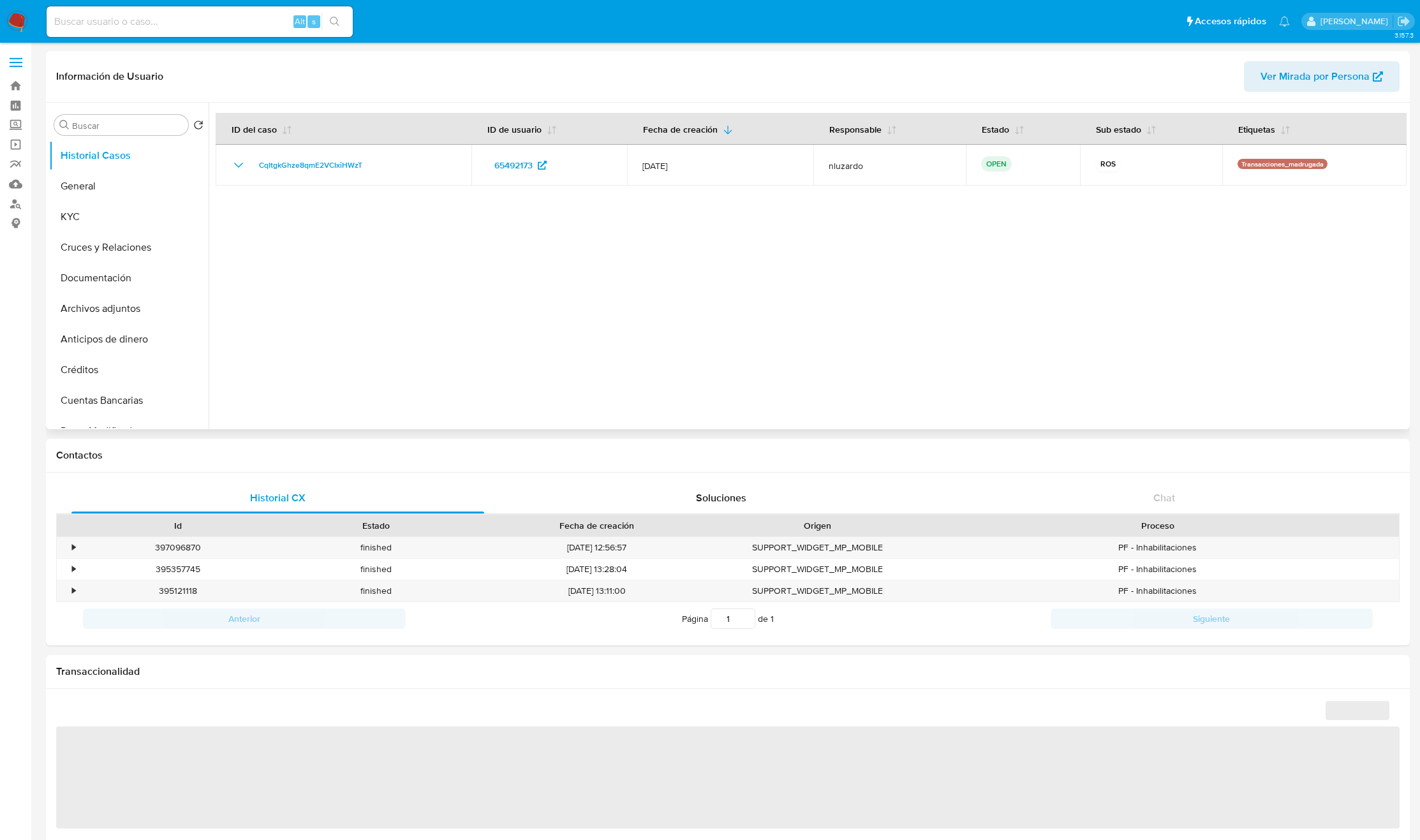
select select "10"
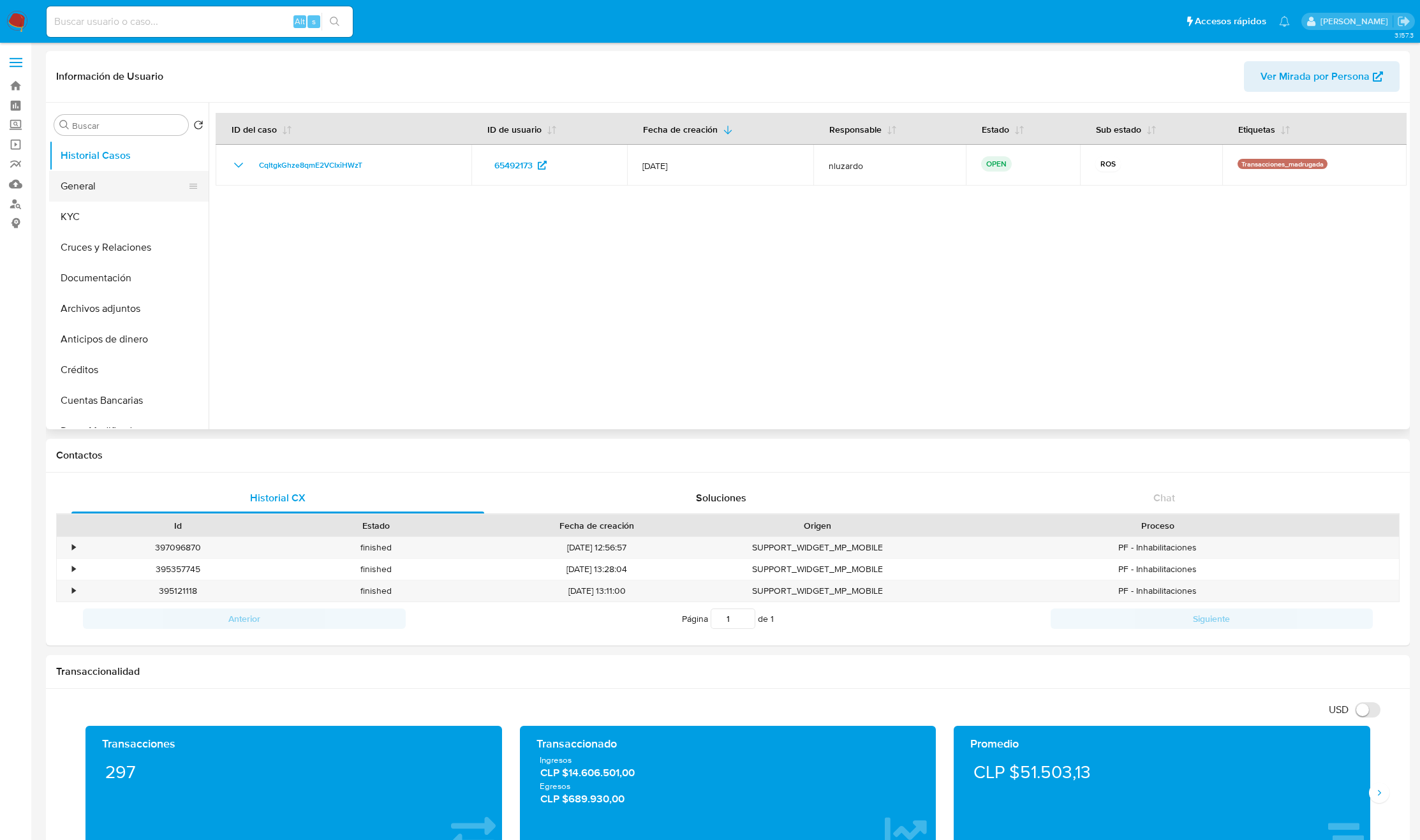
click at [89, 193] on button "General" at bounding box center [124, 186] width 150 height 30
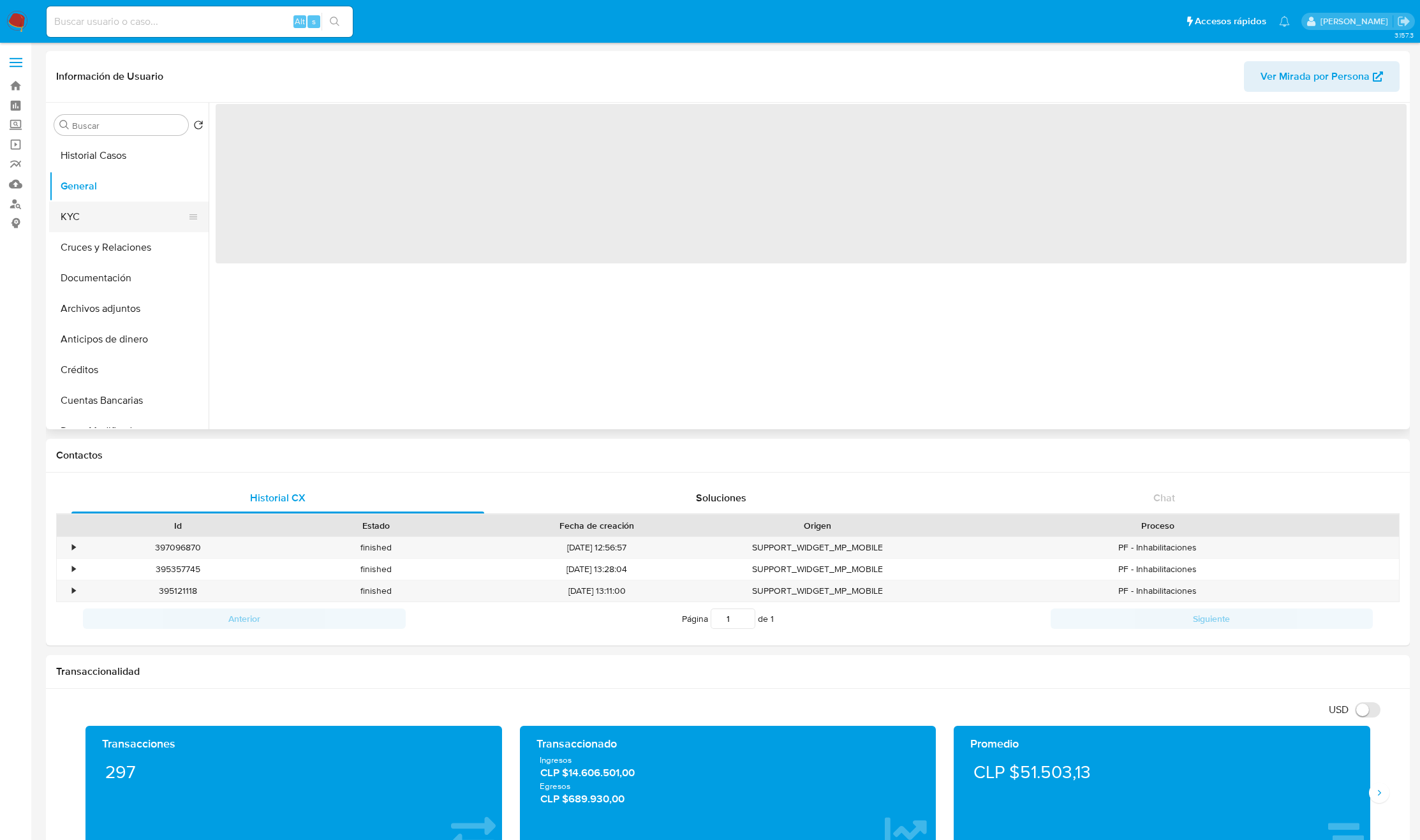
click at [84, 215] on button "KYC" at bounding box center [124, 216] width 150 height 30
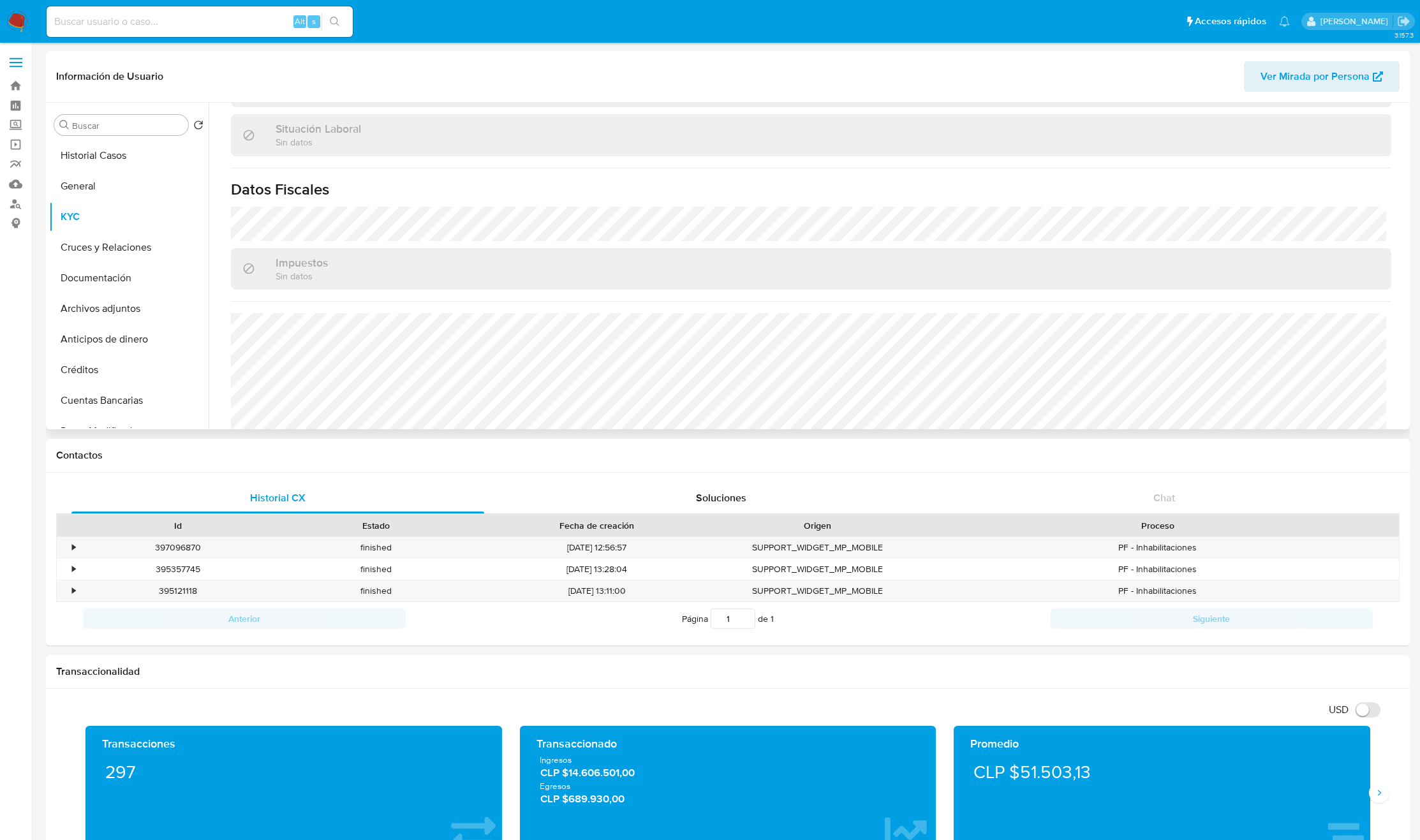
scroll to position [692, 0]
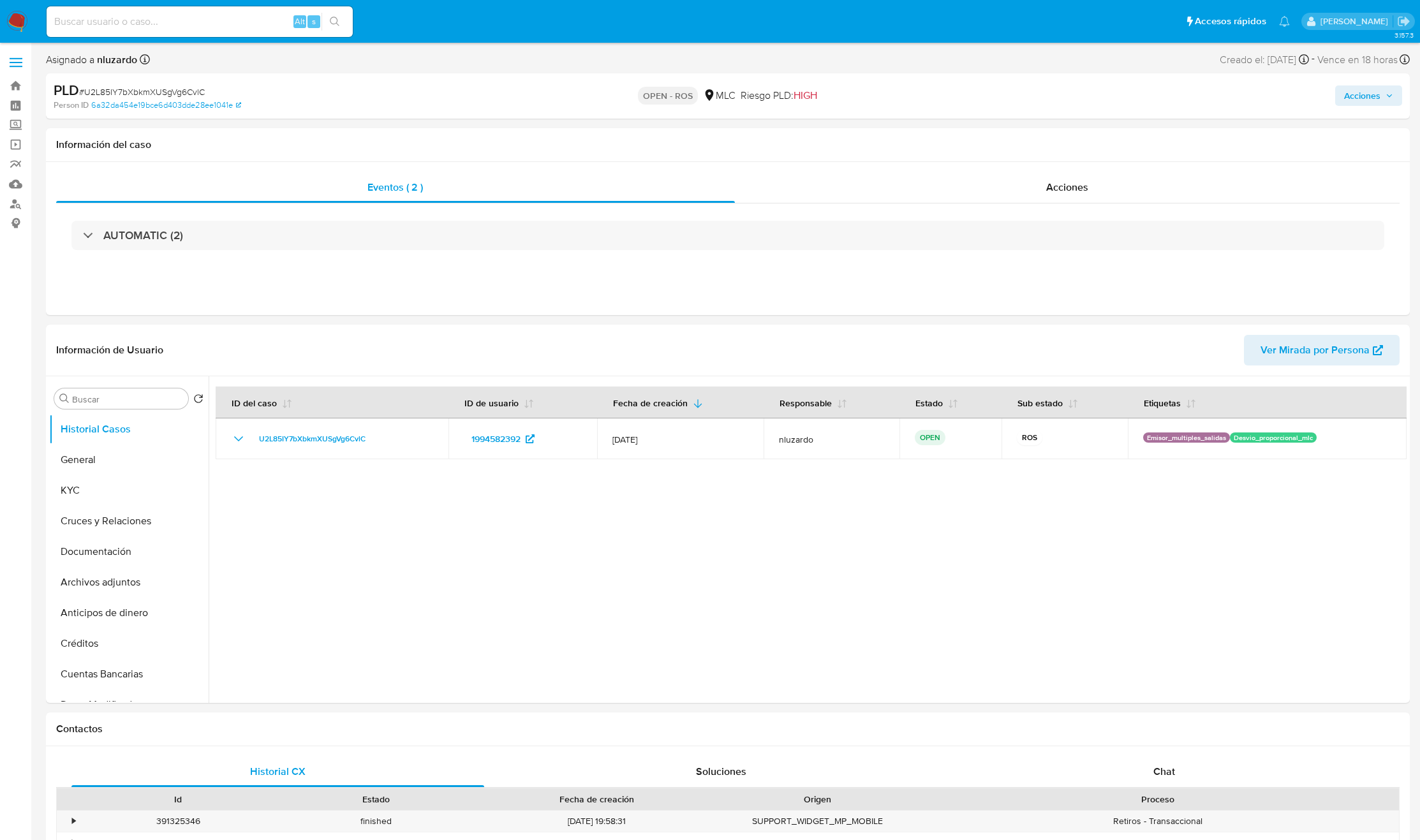
select select "10"
click at [20, 203] on link "Buscador de personas" at bounding box center [76, 204] width 152 height 20
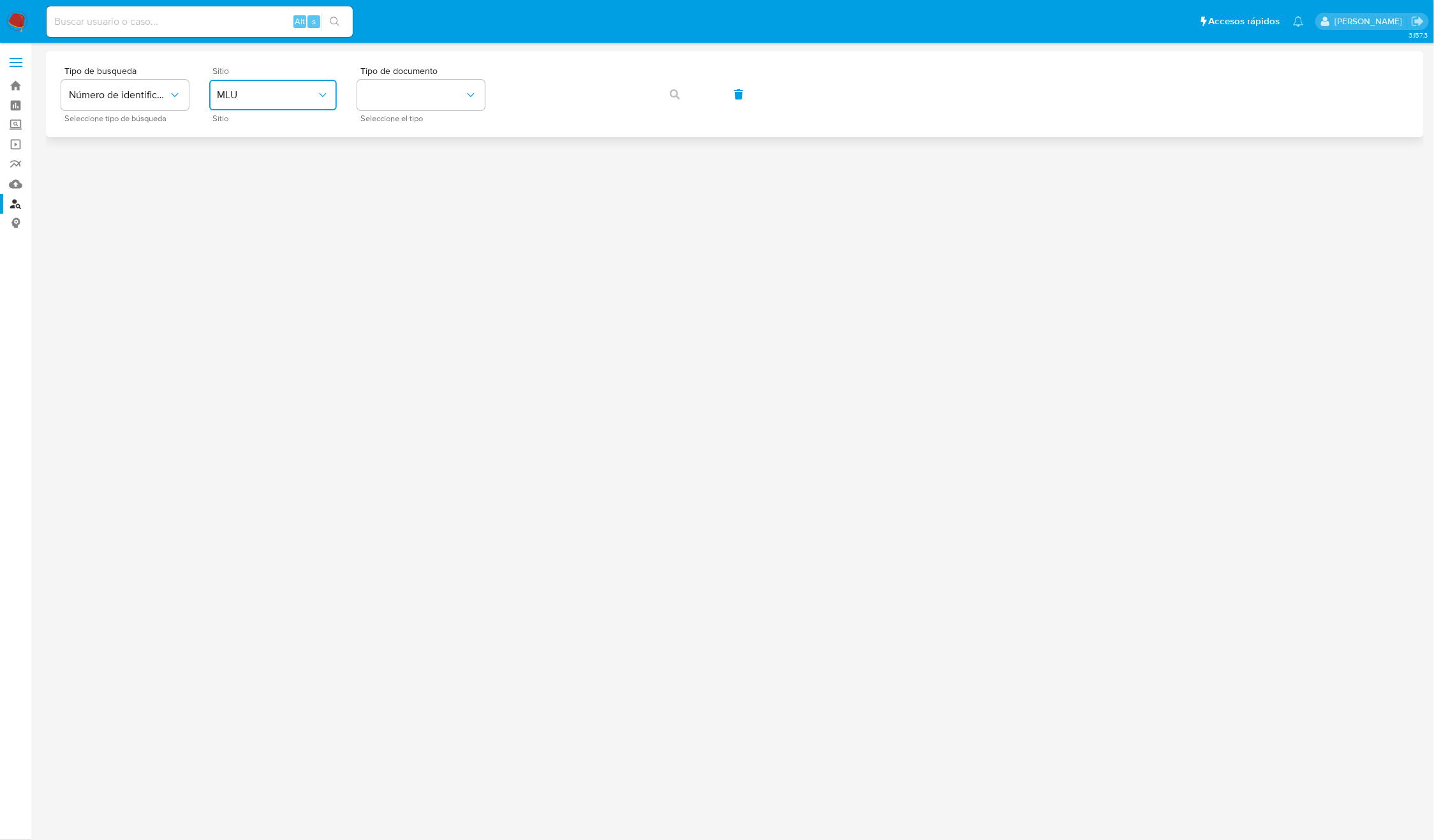
click at [272, 90] on span "MLU" at bounding box center [267, 95] width 99 height 13
click at [246, 304] on div "MLC" at bounding box center [269, 313] width 104 height 30
click at [389, 99] on button "identificationType" at bounding box center [421, 95] width 127 height 30
click at [395, 129] on div "RUT RUT" at bounding box center [417, 136] width 104 height 44
click at [696, 96] on div "Tipo de busqueda Número de identificación Seleccione tipo de búsqueda Sitio MLC…" at bounding box center [735, 94] width 1347 height 56
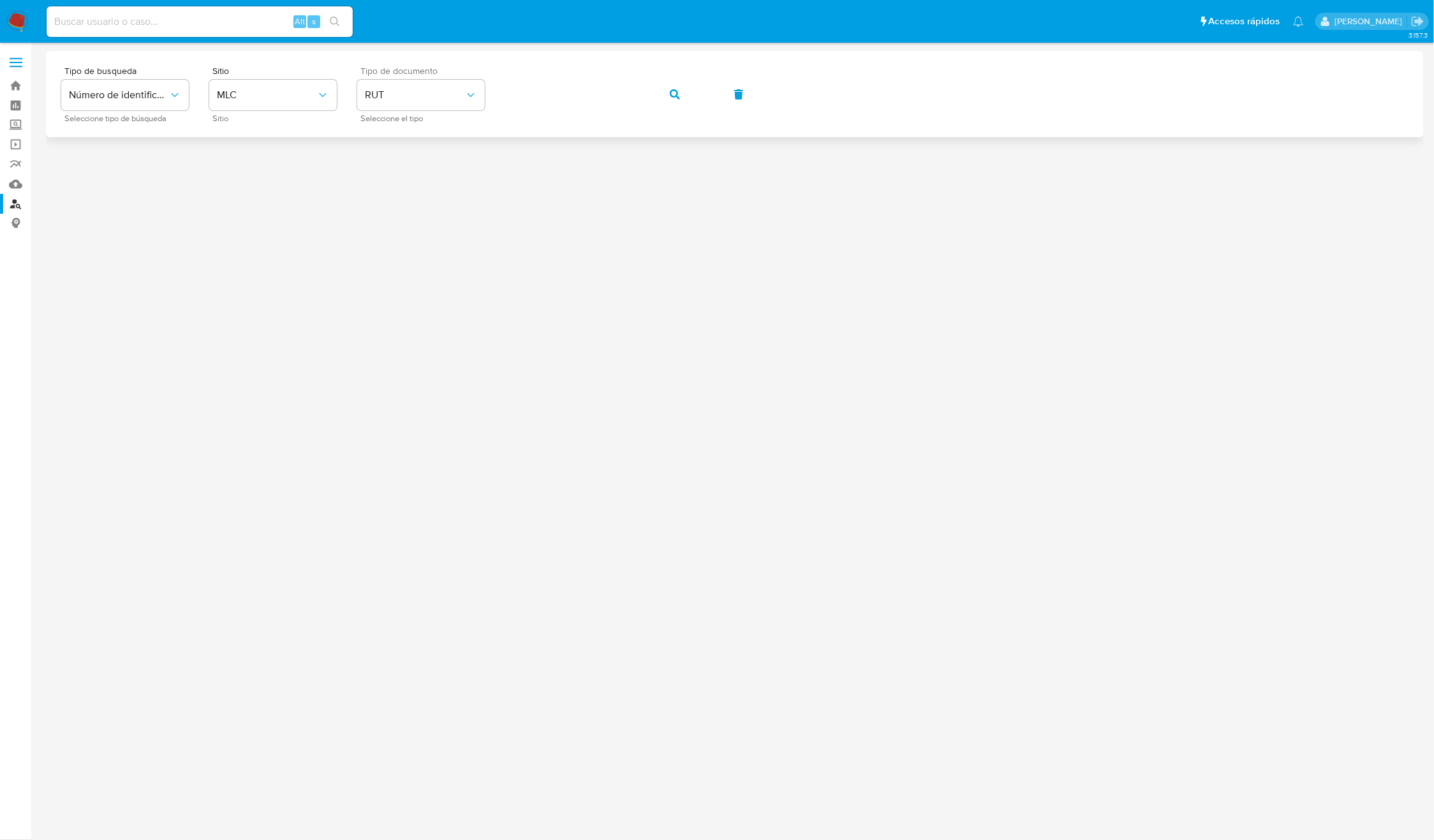
click at [676, 98] on icon "button" at bounding box center [675, 95] width 10 height 10
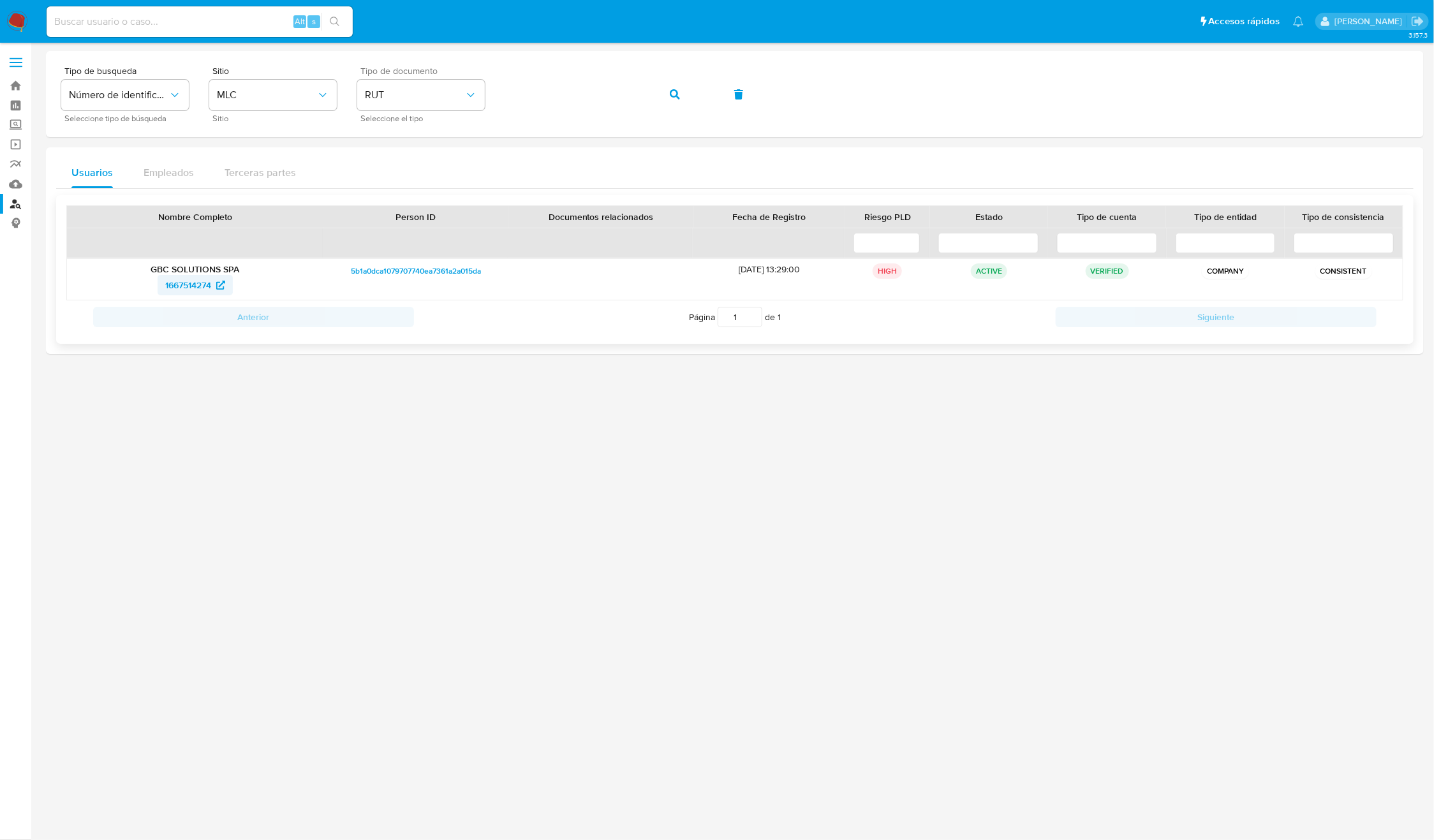
click at [173, 292] on span "1667514274" at bounding box center [188, 285] width 46 height 21
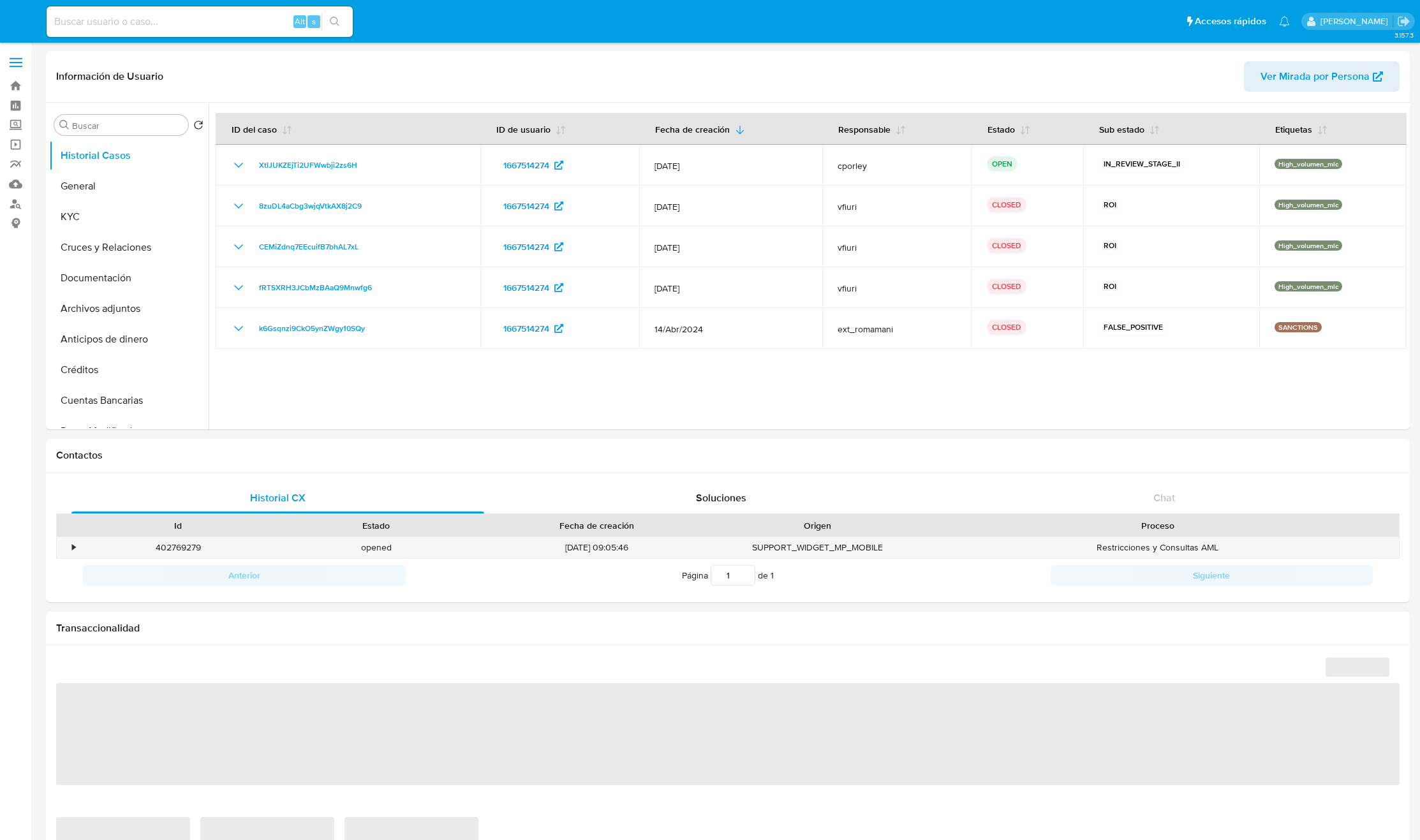
select select "10"
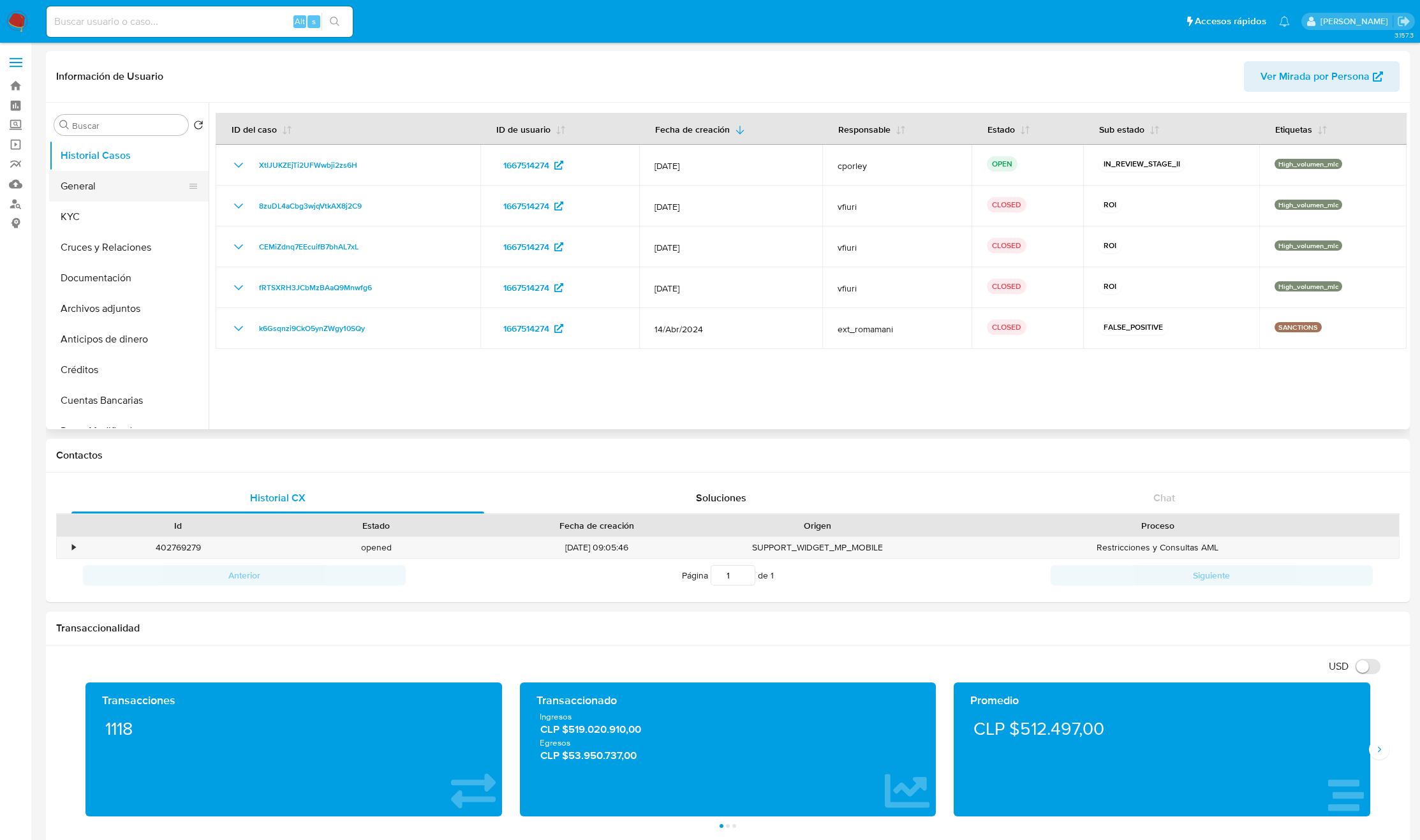
click at [113, 184] on button "General" at bounding box center [124, 186] width 150 height 30
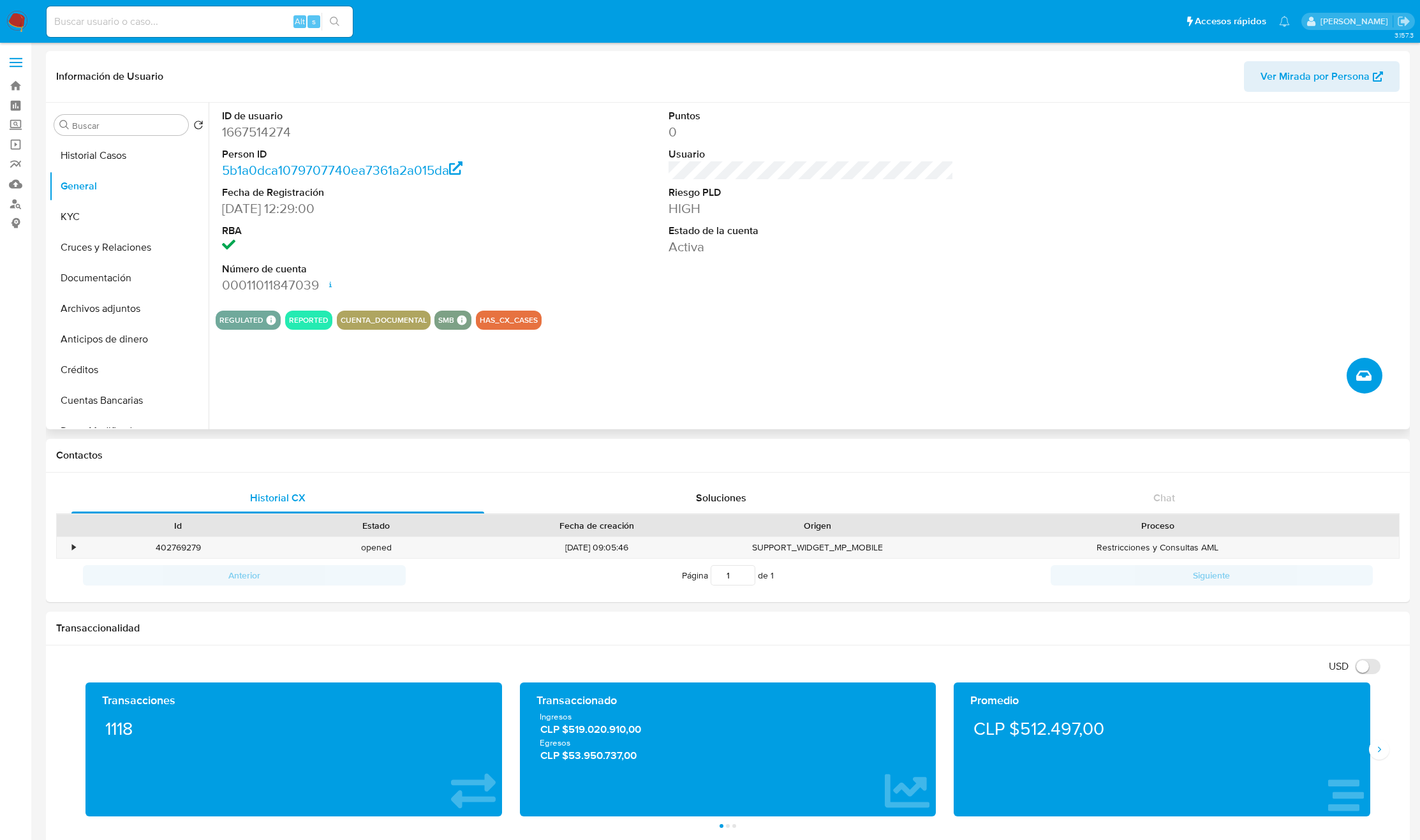
click at [1364, 381] on icon "Crear caso manual" at bounding box center [1364, 376] width 16 height 10
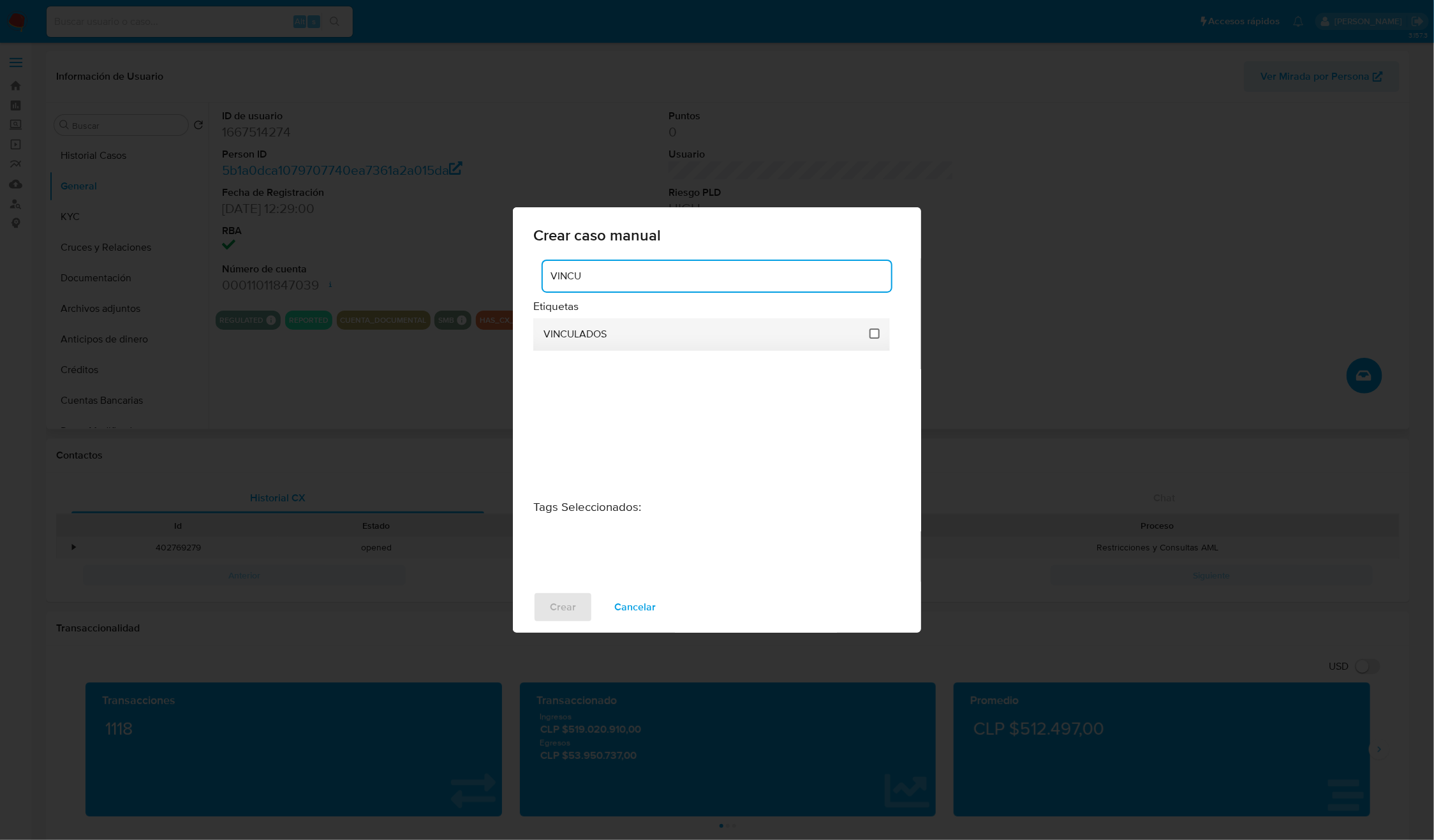
type input "VINCU"
click at [878, 333] on input "3307" at bounding box center [875, 334] width 10 height 10
checkbox input "true"
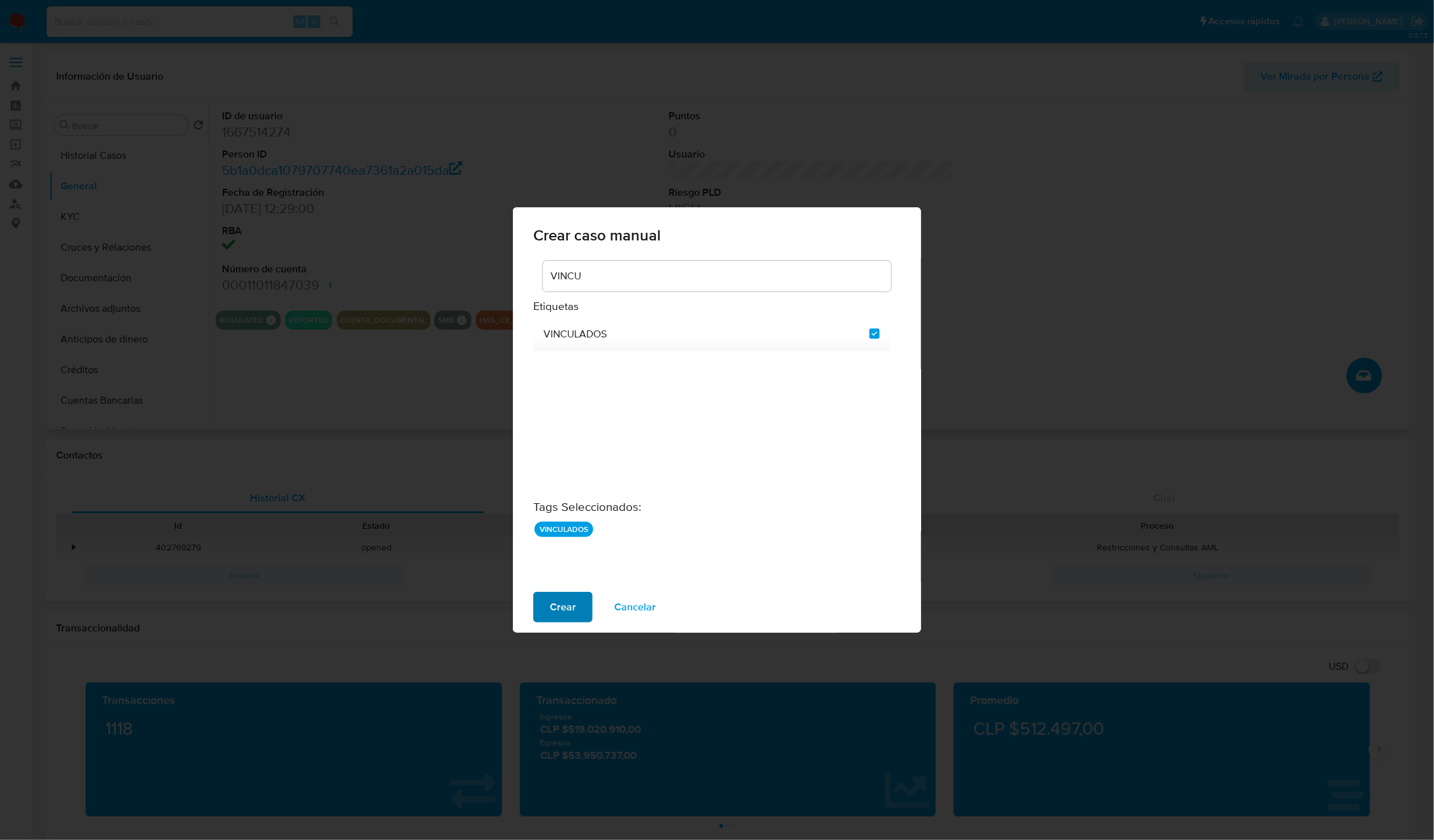
click at [561, 607] on span "Crear" at bounding box center [562, 607] width 26 height 28
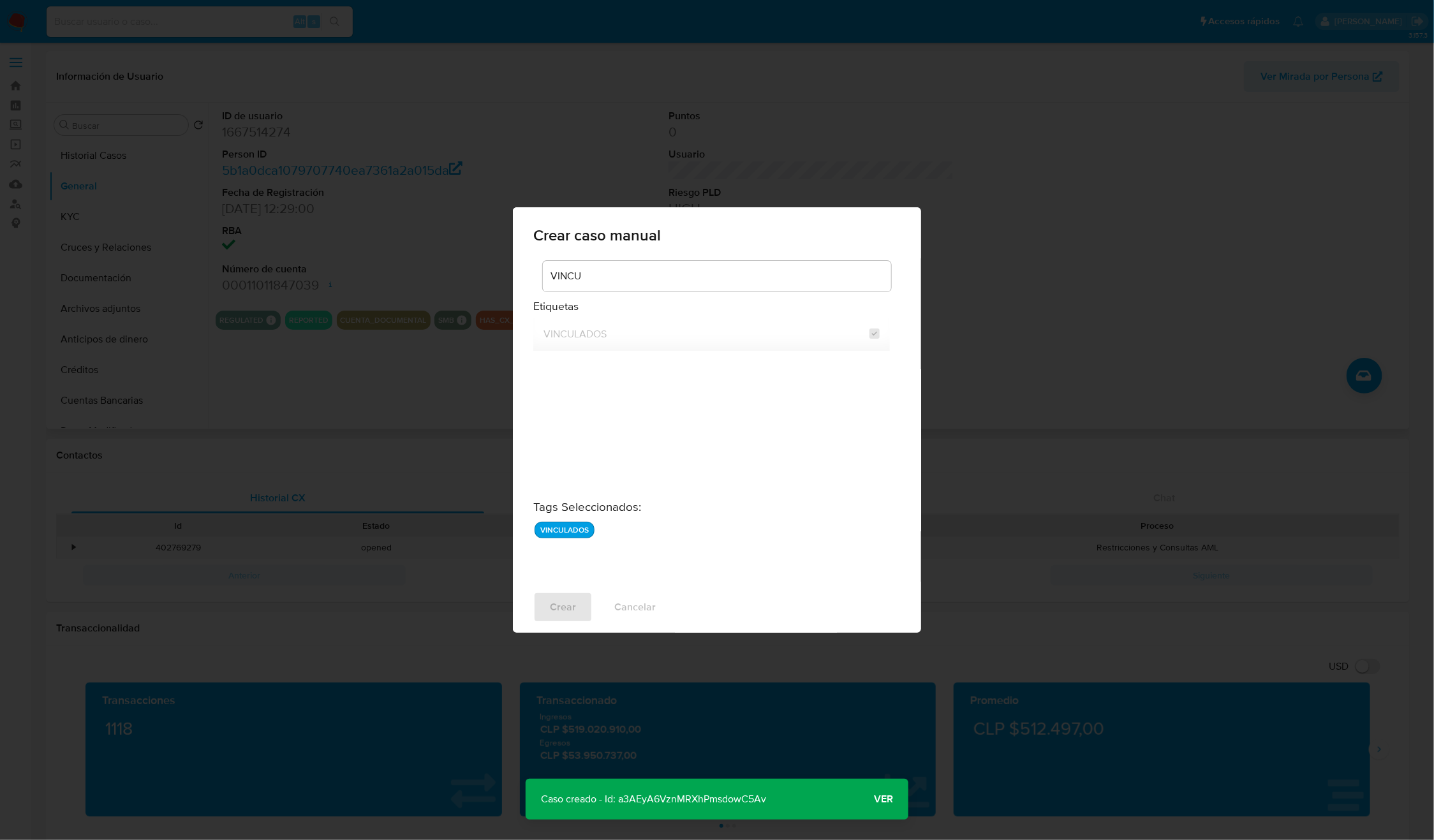
click at [690, 789] on p "Caso creado - Id: a3AEyA6VznMRXhPmsdowC5Av" at bounding box center [653, 799] width 256 height 41
click at [1224, 354] on div "Crear caso manual VINCU Etiquetas VINCULADOS Tags Seleccionados : VINCULADOS Cr…" at bounding box center [717, 420] width 1434 height 840
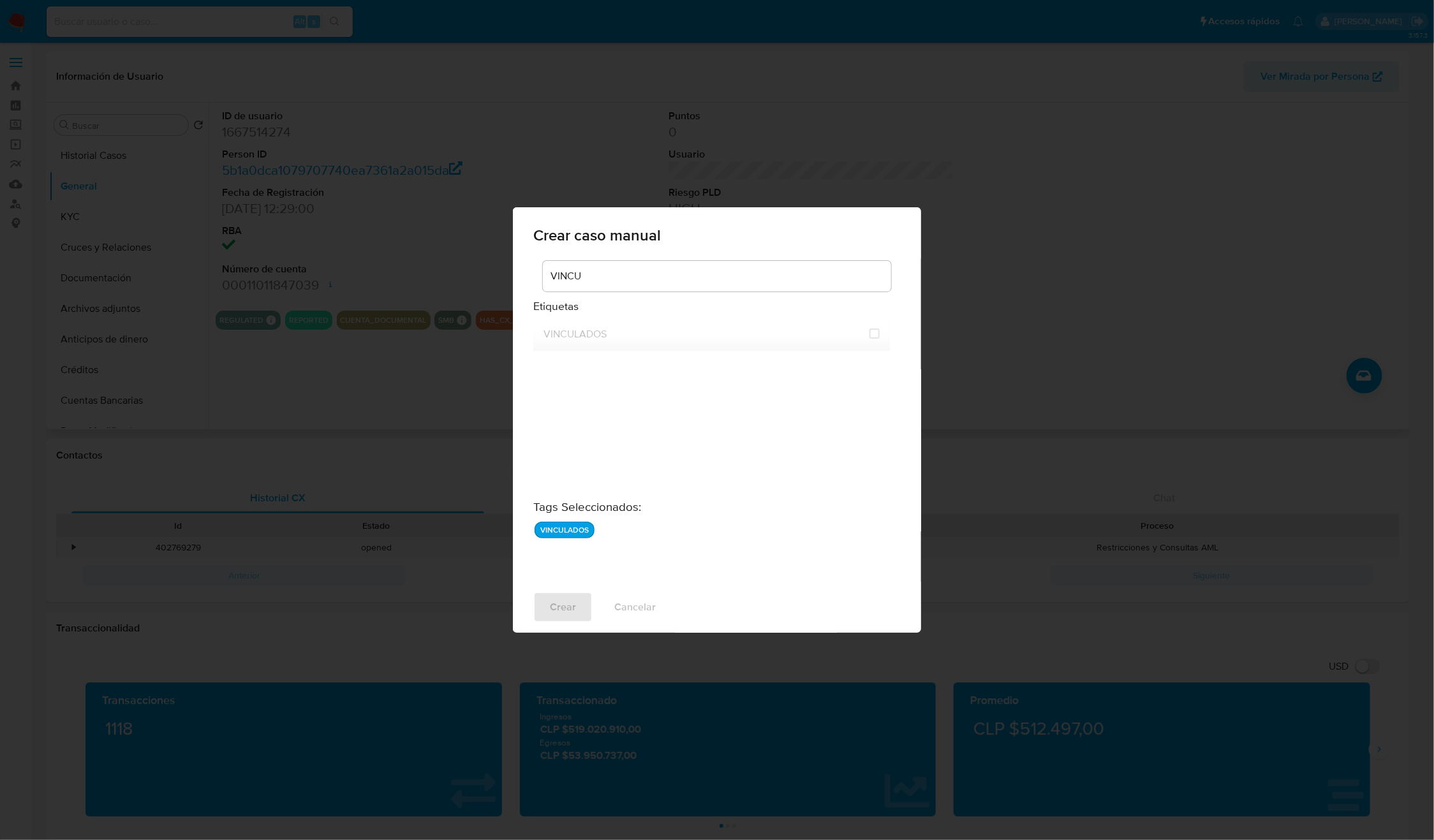
checkbox input "false"
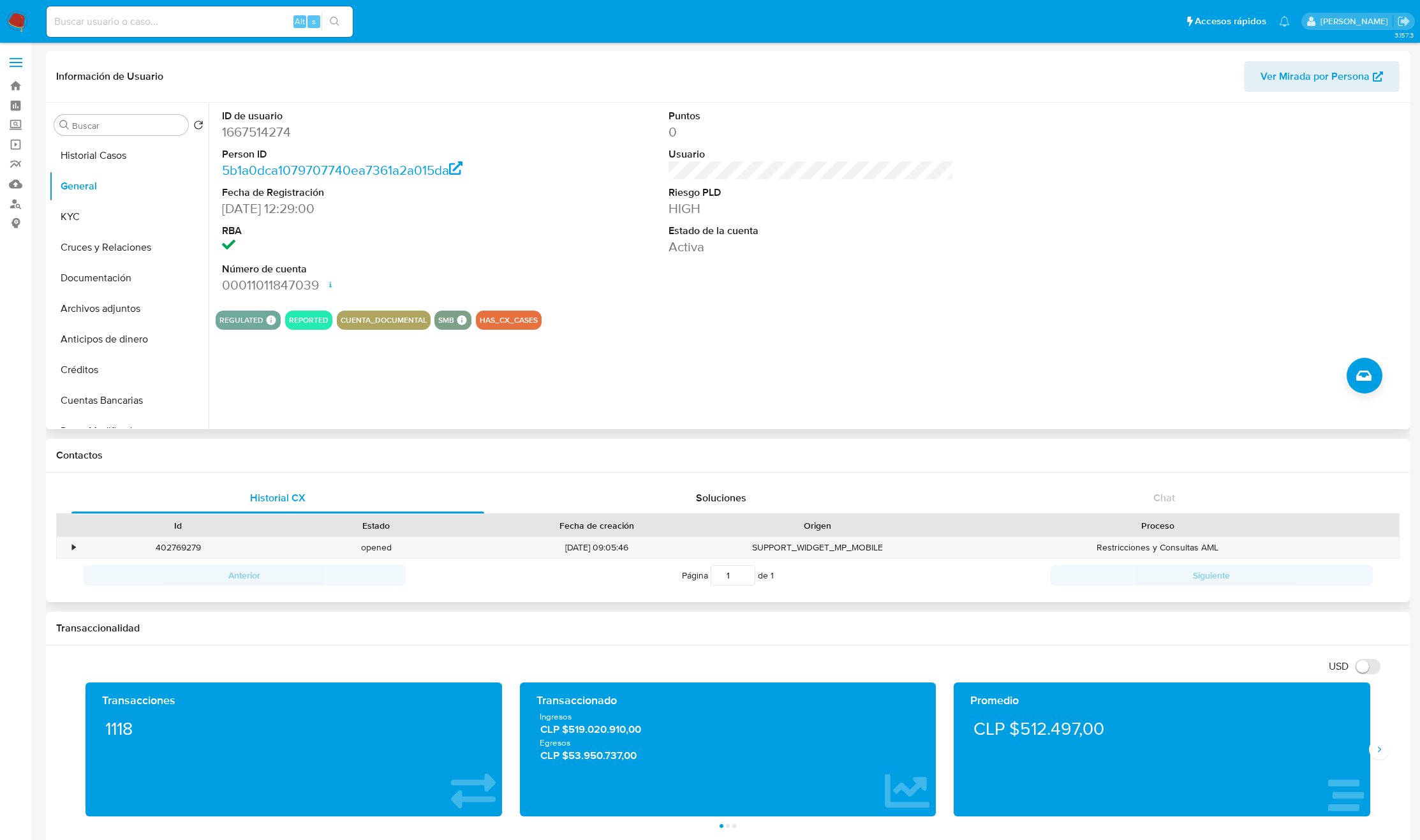
drag, startPoint x: 1039, startPoint y: 579, endPoint x: 1034, endPoint y: 574, distance: 7.1
click at [1039, 579] on div "Página 1 de 1" at bounding box center [728, 575] width 645 height 24
click at [250, 130] on dd "1667514274" at bounding box center [364, 132] width 285 height 18
copy dd "1667514274"
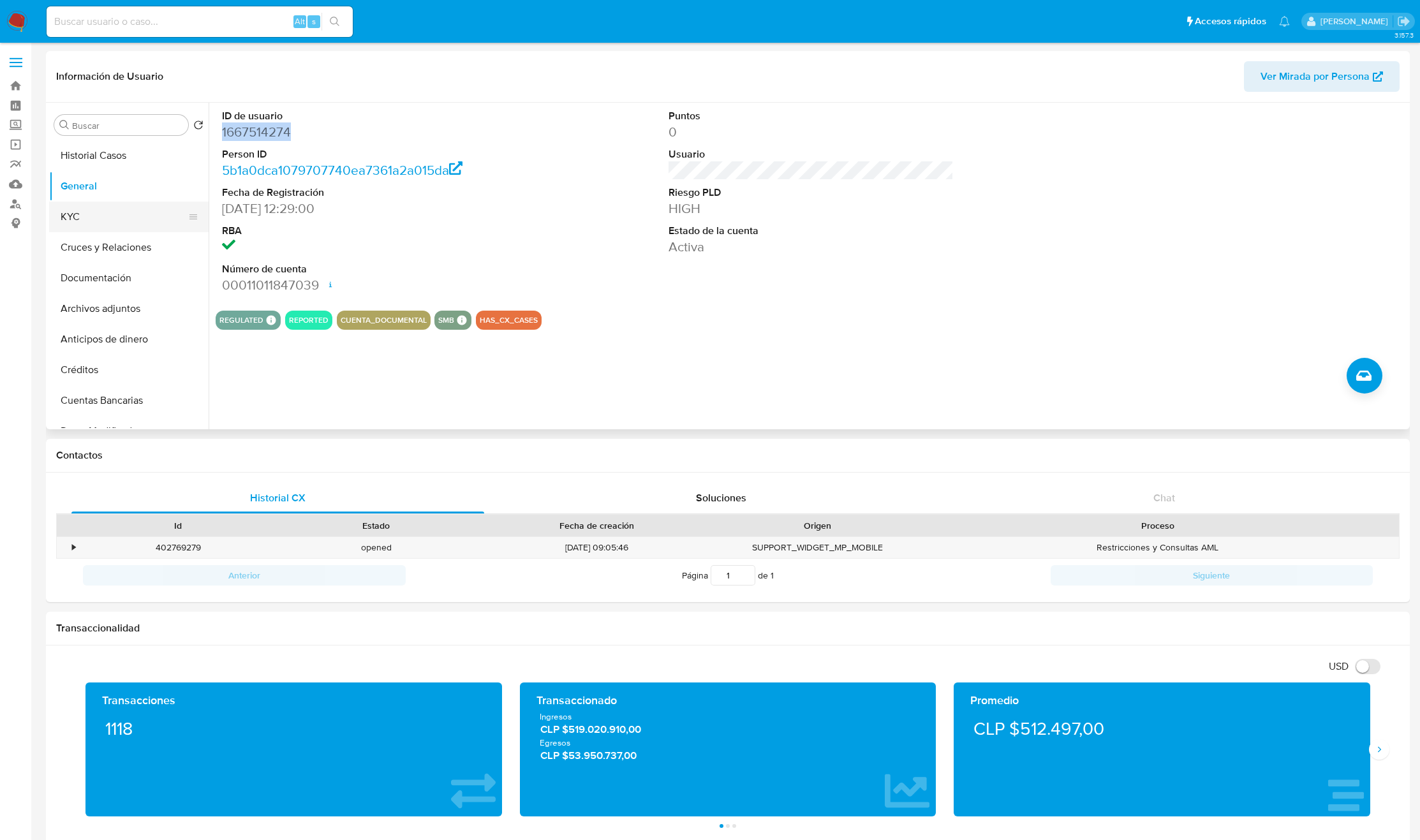
click at [70, 227] on button "KYC" at bounding box center [124, 216] width 150 height 30
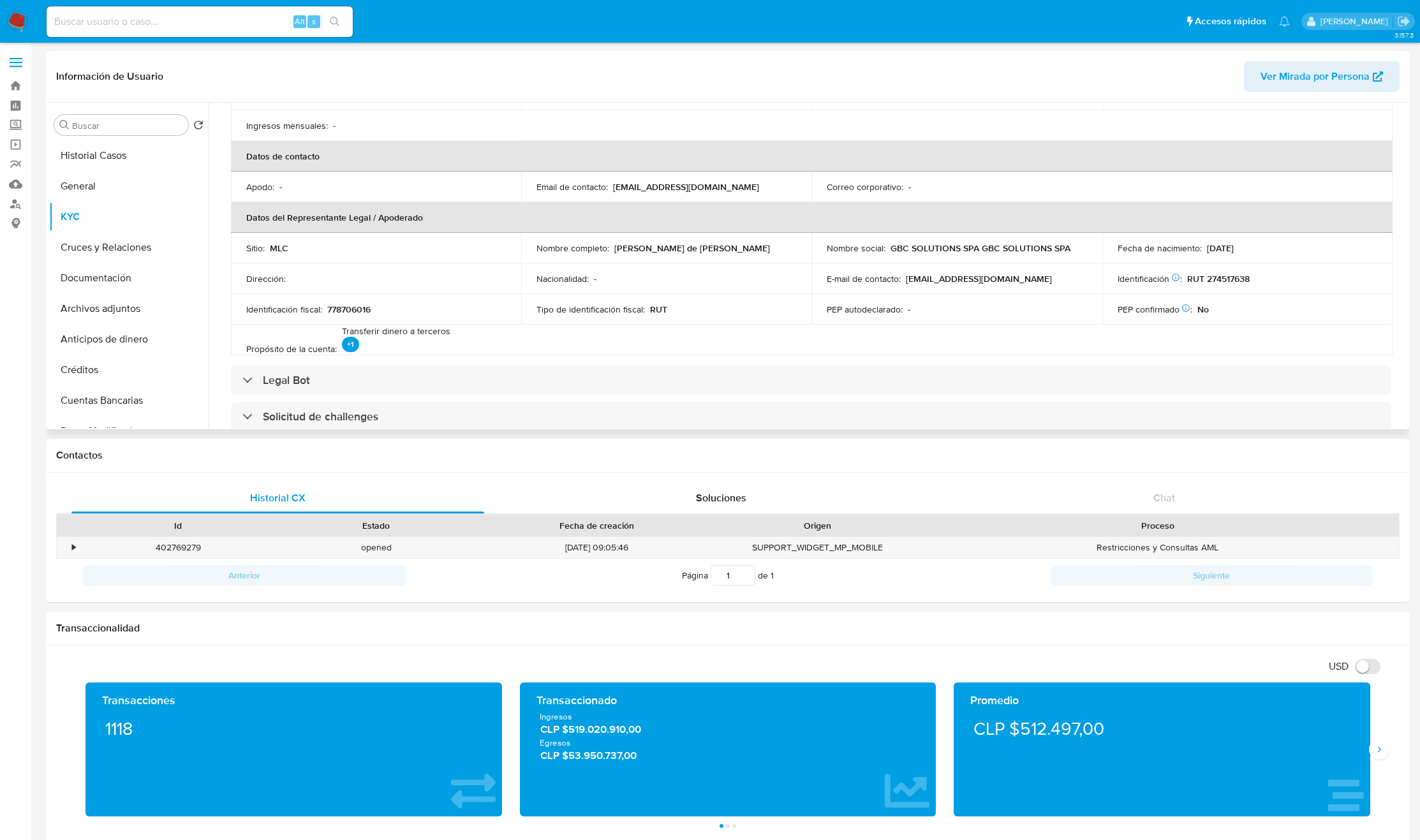
scroll to position [239, 0]
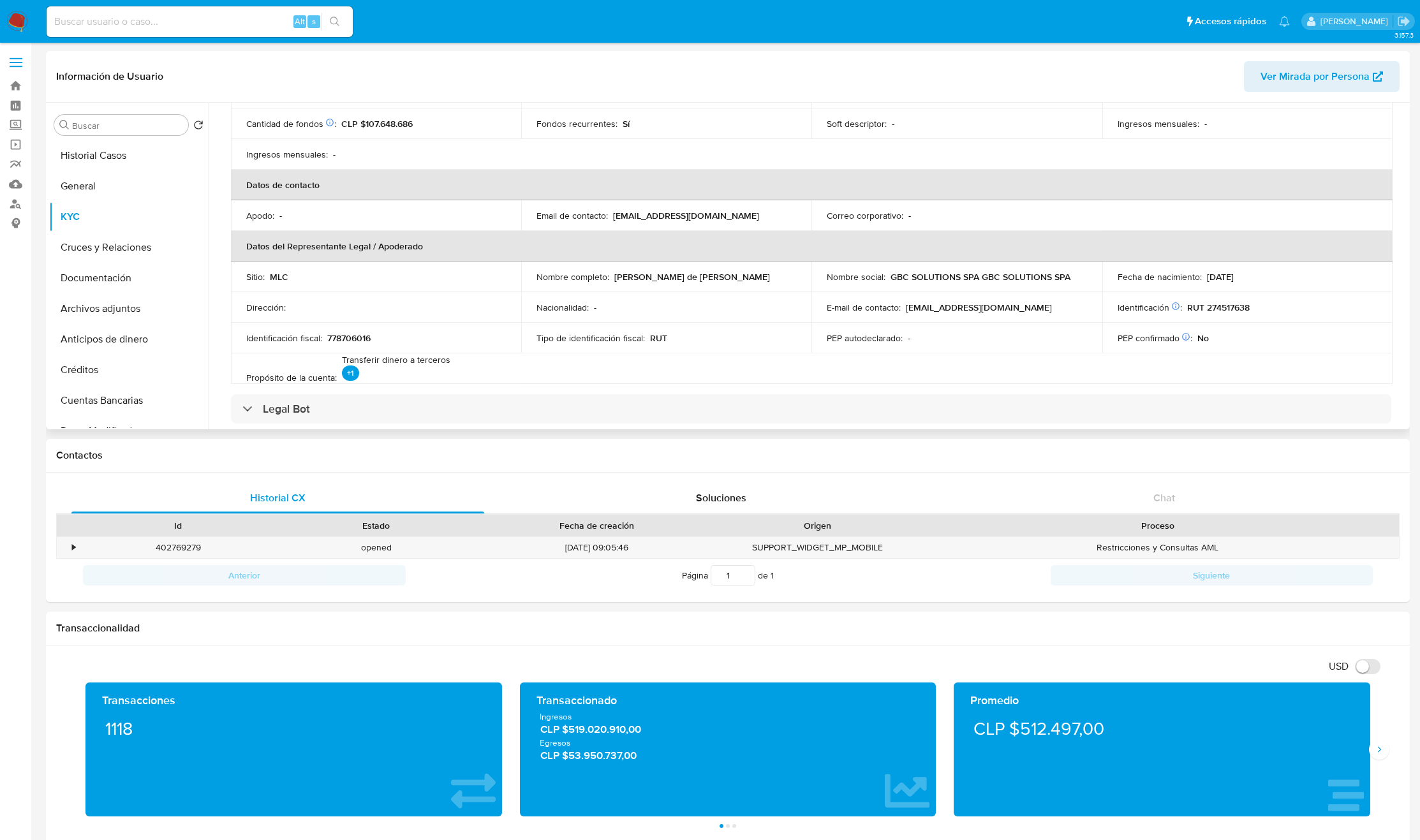
click at [617, 269] on td "Nombre completo : Guzman de Jesus Bracho Chirino" at bounding box center [667, 276] width 290 height 30
click at [622, 279] on p "Guzman de Jesus Bracho Chirino" at bounding box center [692, 277] width 156 height 12
drag, startPoint x: 676, startPoint y: 281, endPoint x: 745, endPoint y: 279, distance: 69.0
click at [745, 279] on div "Nombre completo : Guzman de Jesus Bracho Chirino" at bounding box center [666, 277] width 260 height 12
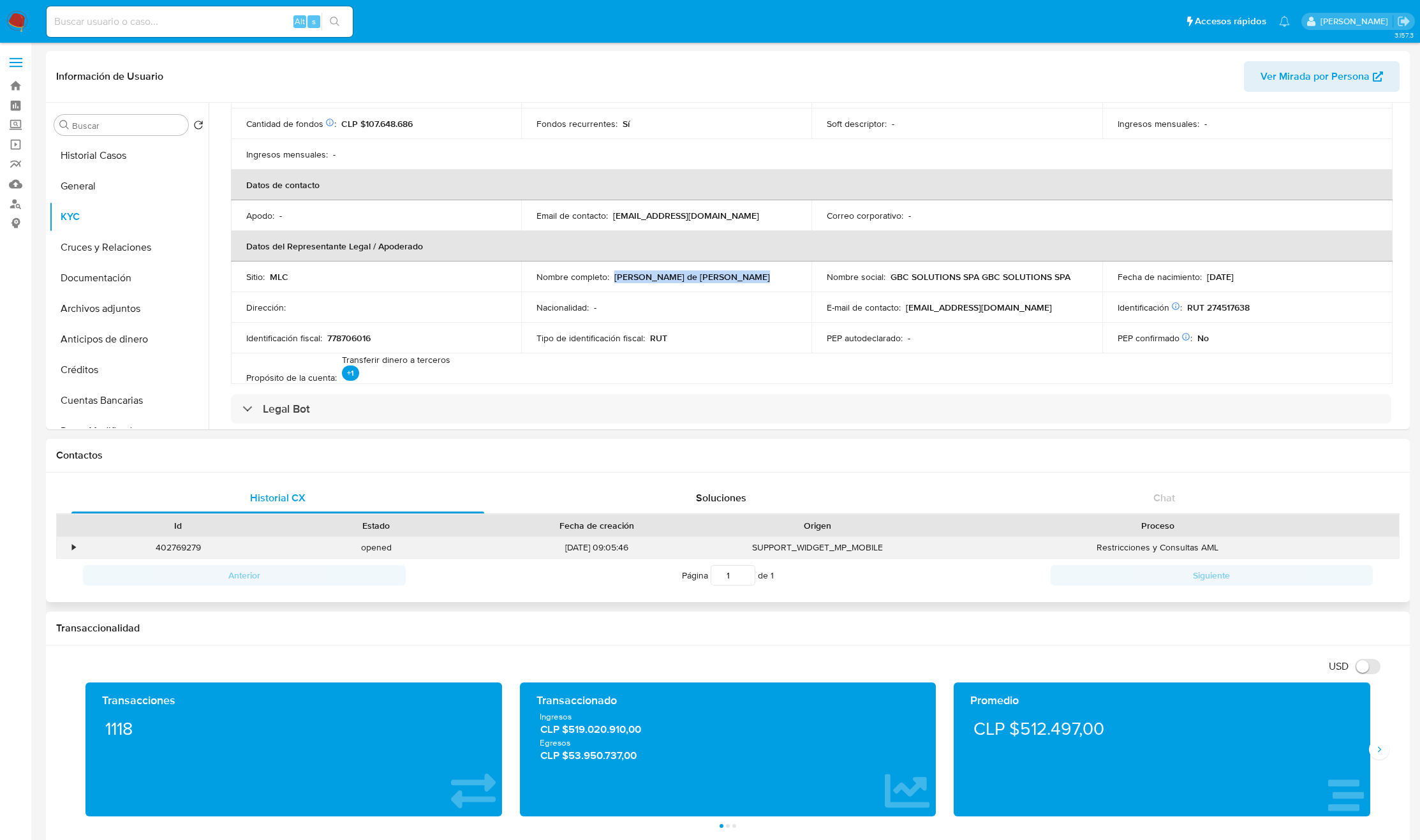
copy p "Guzman de Jesus Bracho Chirino"
click at [1214, 306] on p "RUT 274517638" at bounding box center [1219, 307] width 62 height 12
copy p "274517638"
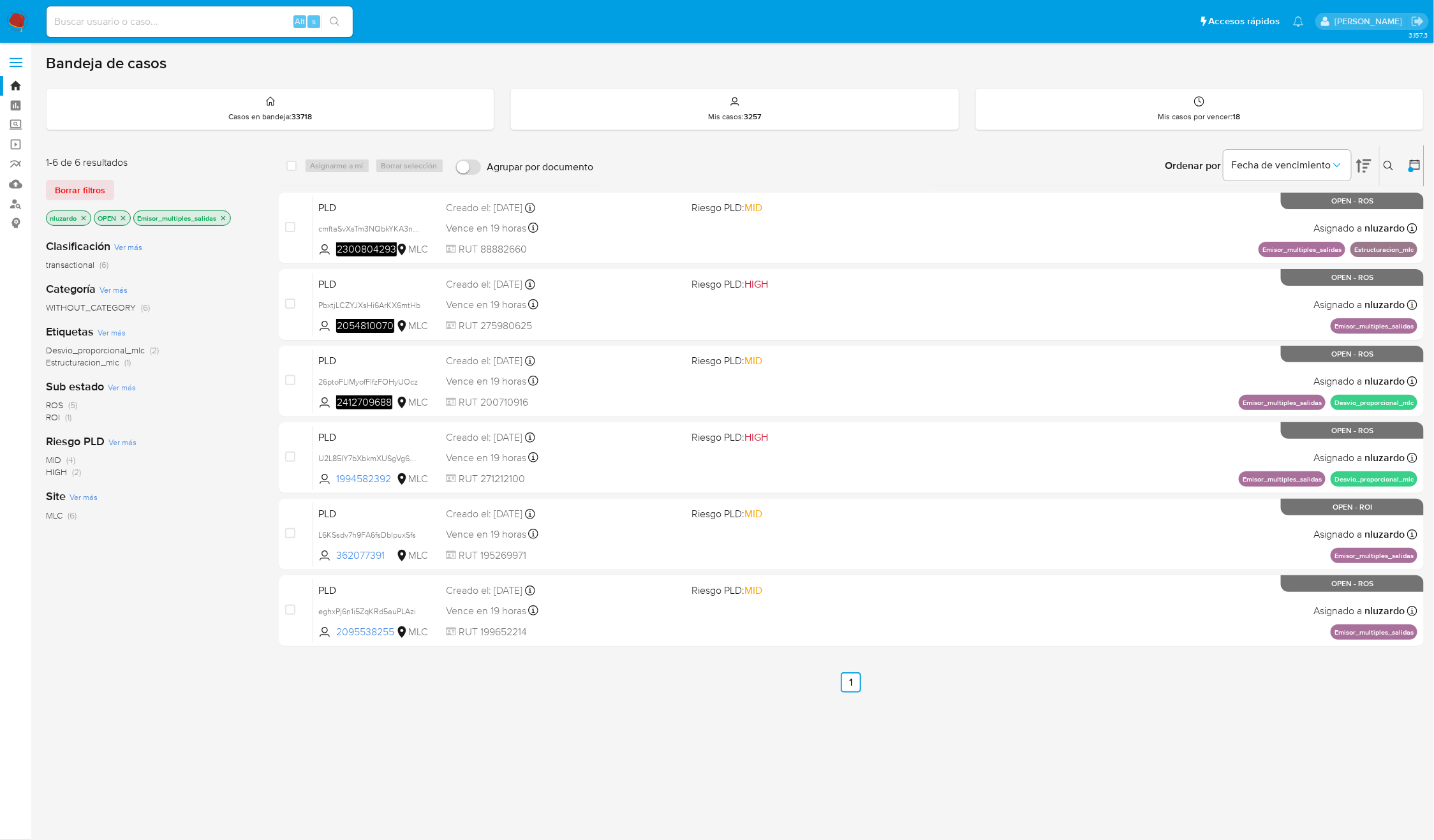
drag, startPoint x: 396, startPoint y: 483, endPoint x: 211, endPoint y: 581, distance: 209.4
click at [214, 581] on div "1-6 de 6 resultados Borrar filtros nluzardo OPEN Emisor_multiples_salidas Clasi…" at bounding box center [735, 434] width 1378 height 578
click at [211, 581] on div "Clasificación Ver más transactional (6) Categoría Ver más WITHOUT_CATEGORY (6) …" at bounding box center [152, 445] width 213 height 434
drag, startPoint x: 473, startPoint y: 738, endPoint x: 431, endPoint y: 659, distance: 89.5
click at [473, 738] on div "3.157.3" at bounding box center [735, 441] width 1378 height 781
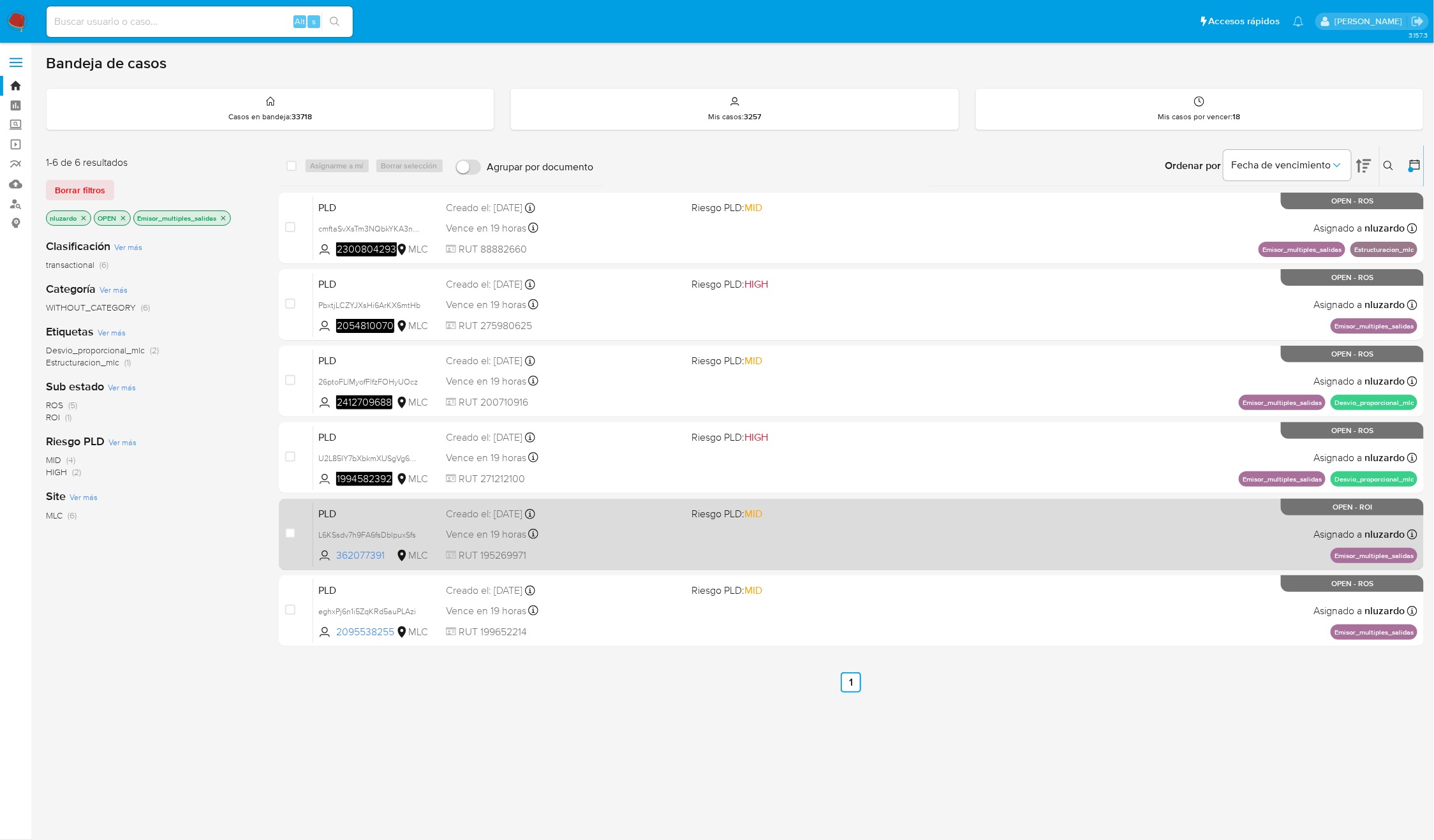
click at [522, 549] on span "RUT 195269971" at bounding box center [564, 556] width 236 height 14
drag, startPoint x: 383, startPoint y: 557, endPoint x: 339, endPoint y: 558, distance: 44.0
click at [339, 558] on span "362077391" at bounding box center [365, 556] width 58 height 14
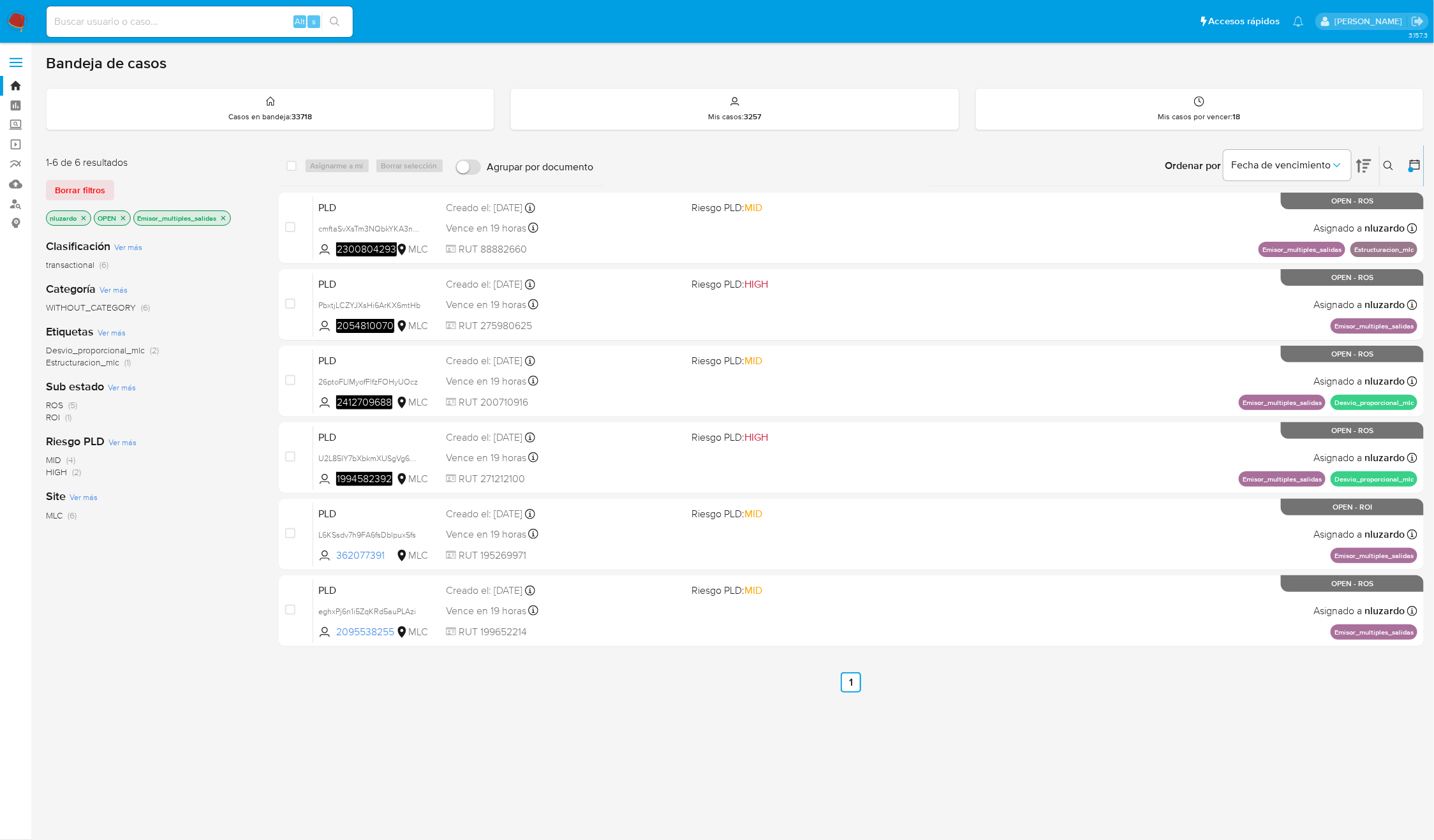
click at [244, 745] on div "3.157.3" at bounding box center [735, 441] width 1378 height 781
drag, startPoint x: 389, startPoint y: 556, endPoint x: 421, endPoint y: 783, distance: 229.2
click at [421, 783] on div "3.157.3" at bounding box center [735, 441] width 1378 height 781
click at [421, 781] on div "3.157.3" at bounding box center [735, 441] width 1378 height 781
drag, startPoint x: 384, startPoint y: 684, endPoint x: 381, endPoint y: 664, distance: 20.2
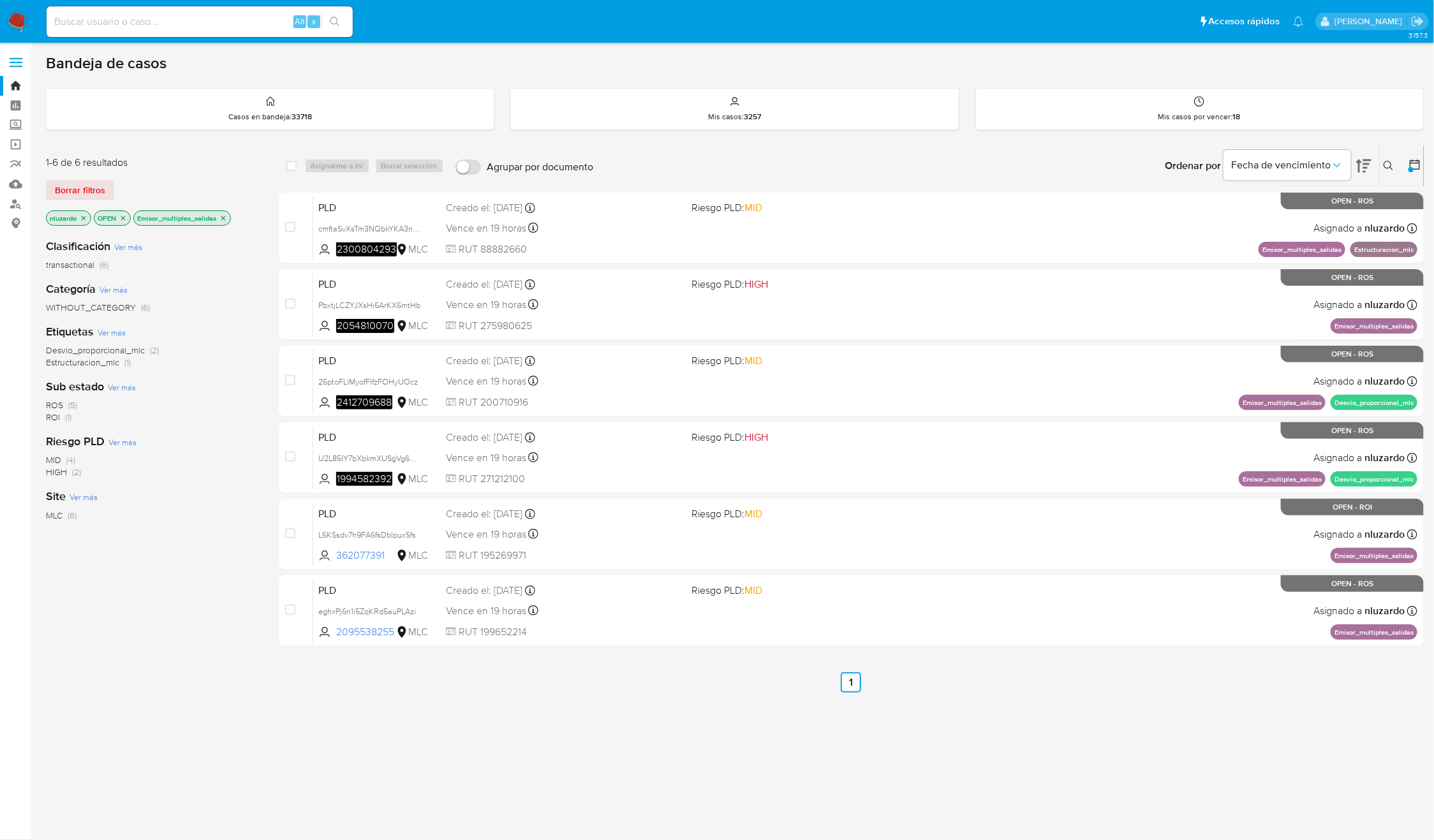
click at [384, 684] on ul "Anterior 1 Siguiente" at bounding box center [851, 683] width 1146 height 21
drag, startPoint x: 413, startPoint y: 622, endPoint x: 358, endPoint y: 720, distance: 112.4
click at [358, 720] on div "select-all-cases-checkbox Asignarme a mí Borrar selección Agrupar por documento…" at bounding box center [851, 434] width 1146 height 578
drag, startPoint x: 358, startPoint y: 721, endPoint x: 408, endPoint y: 807, distance: 99.5
click at [360, 721] on div "select-all-cases-checkbox Asignarme a mí Borrar selección Agrupar por documento…" at bounding box center [851, 434] width 1146 height 578
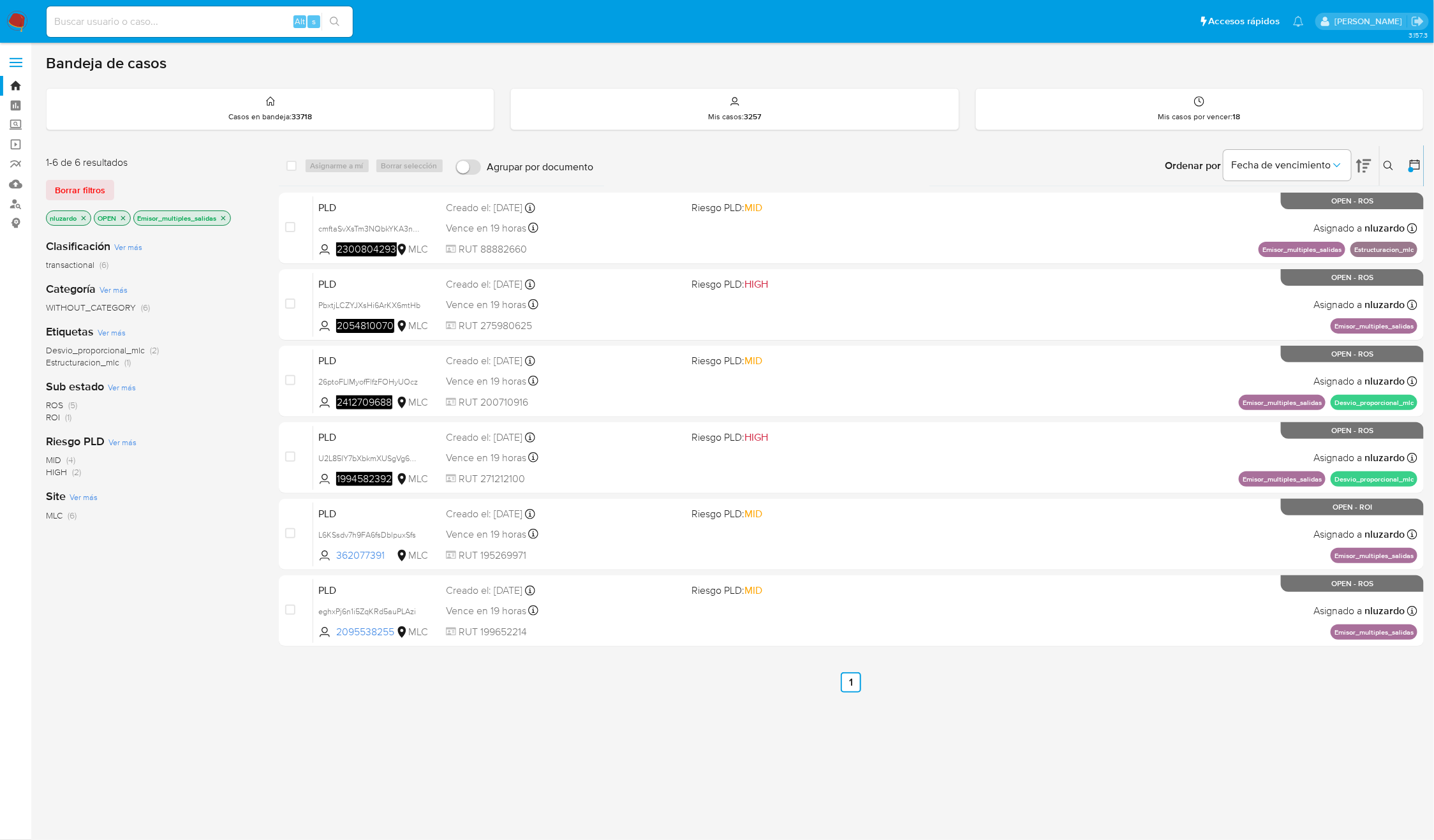
click at [222, 219] on icon "close-filter" at bounding box center [223, 218] width 7 height 7
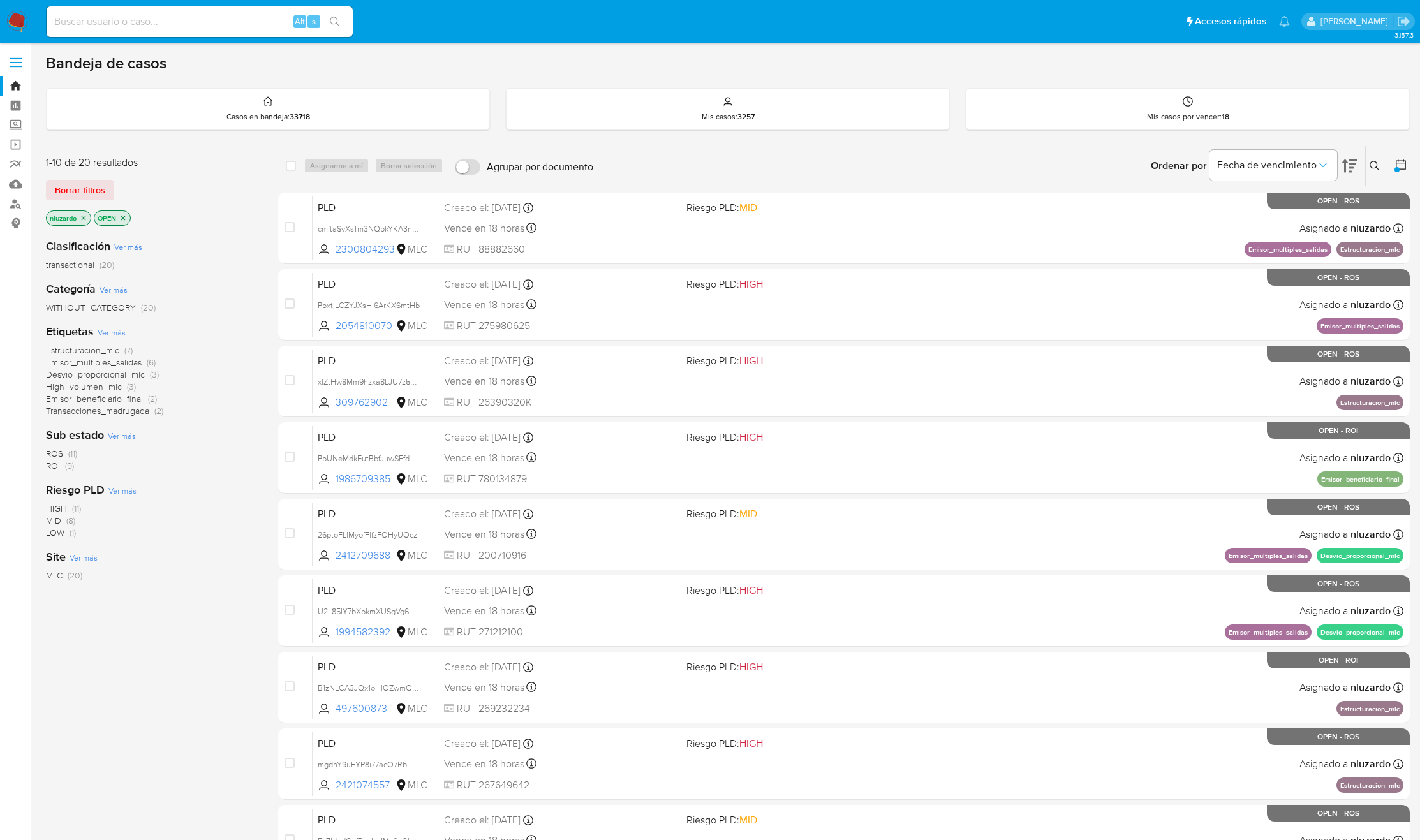
click at [641, 175] on div "Ordenar por Fecha de vencimiento No es posible ordenar los resultados mientras …" at bounding box center [1005, 165] width 810 height 39
click at [186, 620] on div "Clasificación Ver más transactional (20) Categoría Ver más WITHOUT_CATEGORY (20…" at bounding box center [152, 445] width 212 height 434
click at [76, 362] on span "Emisor_multiples_salidas" at bounding box center [93, 362] width 96 height 13
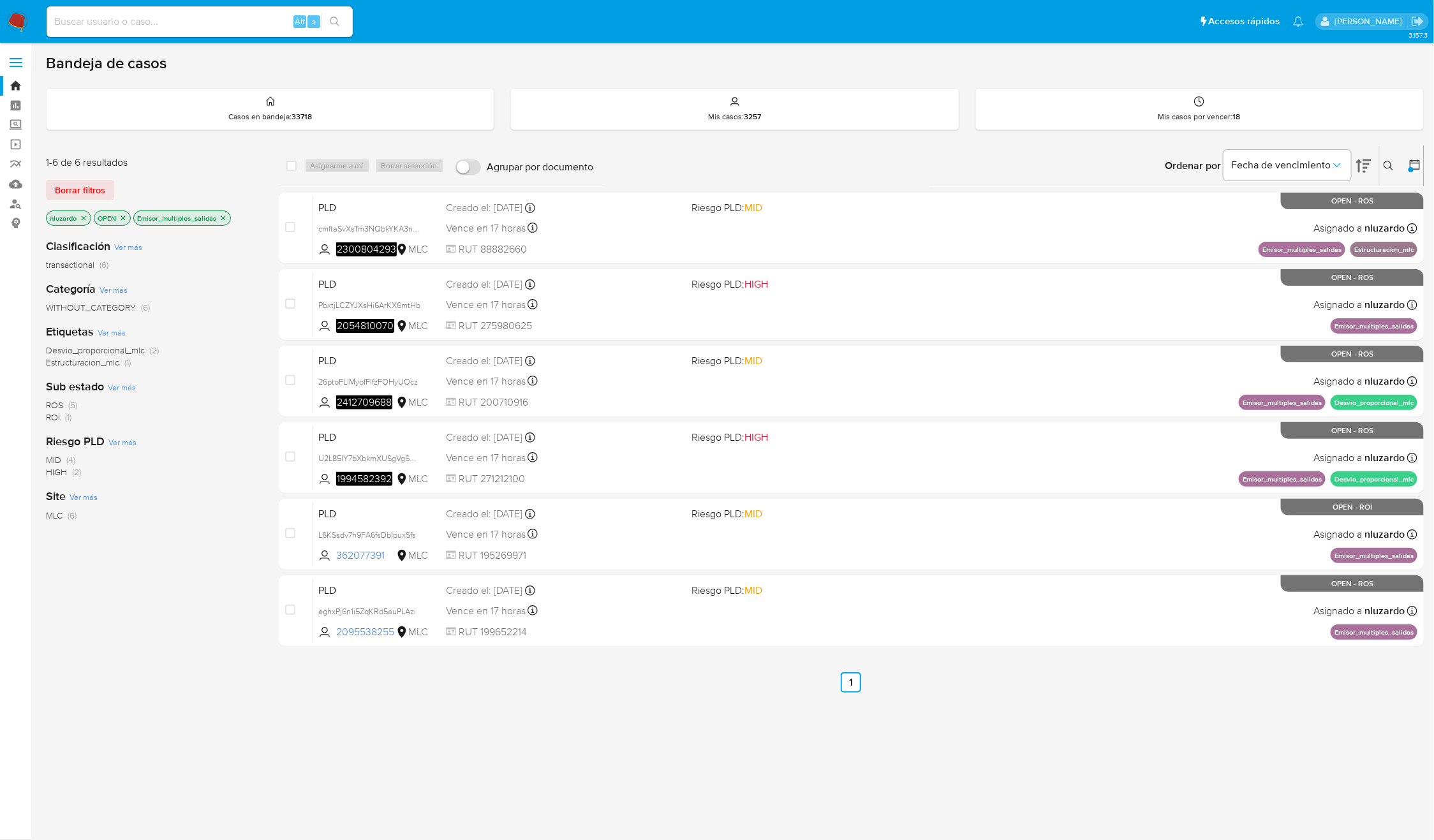
click at [320, 708] on div "select-all-cases-checkbox Asignarme a mí Borrar selección Agrupar por documento…" at bounding box center [851, 434] width 1146 height 578
drag, startPoint x: 404, startPoint y: 637, endPoint x: 307, endPoint y: 725, distance: 131.0
click at [308, 722] on div "select-all-cases-checkbox Asignarme a mí Borrar selección Agrupar por documento…" at bounding box center [851, 434] width 1146 height 578
click at [616, 748] on div "3.157.3" at bounding box center [735, 441] width 1378 height 781
click at [226, 216] on icon "close-filter" at bounding box center [223, 218] width 7 height 7
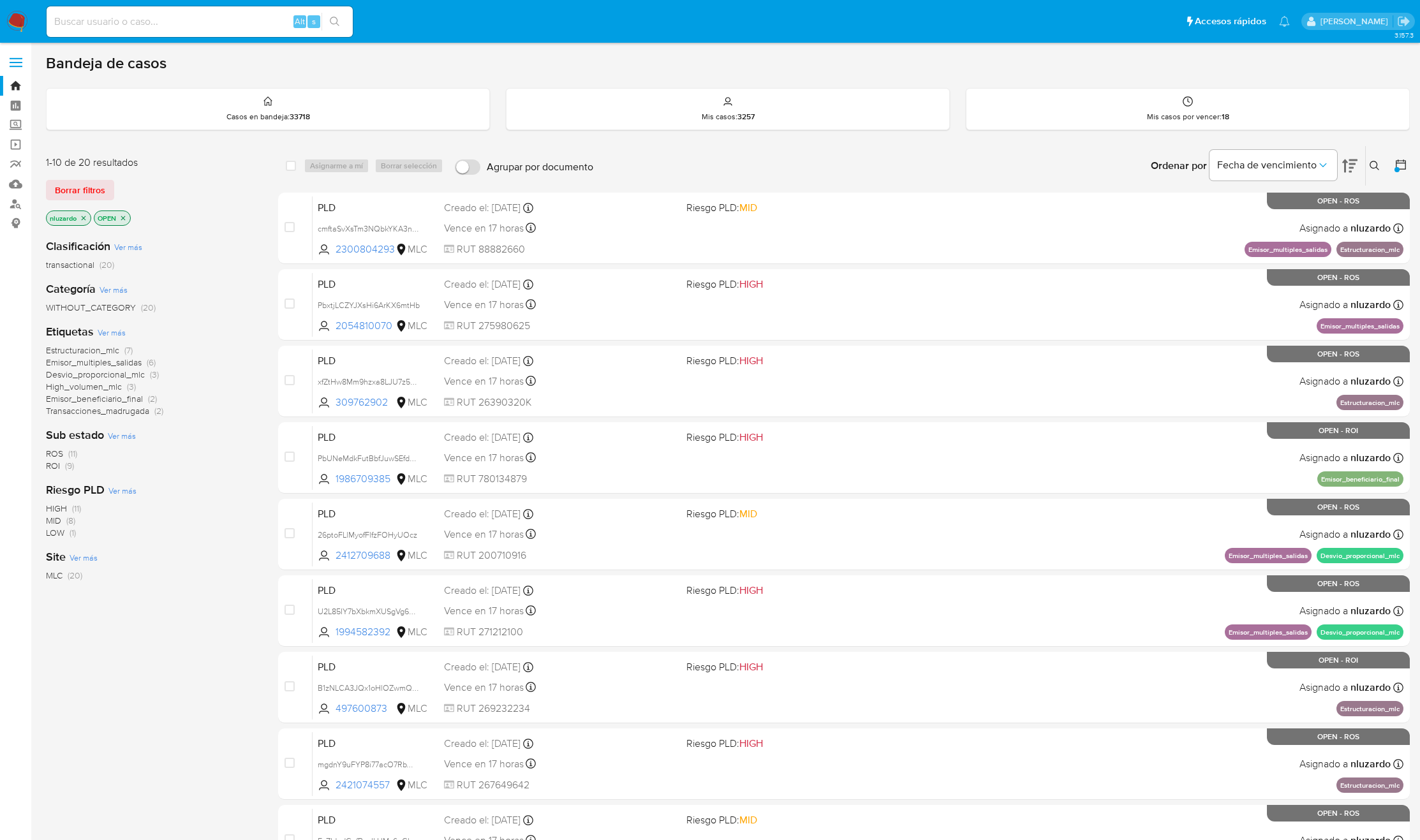
click at [94, 354] on span "Estructuracion_mlc" at bounding box center [82, 350] width 73 height 13
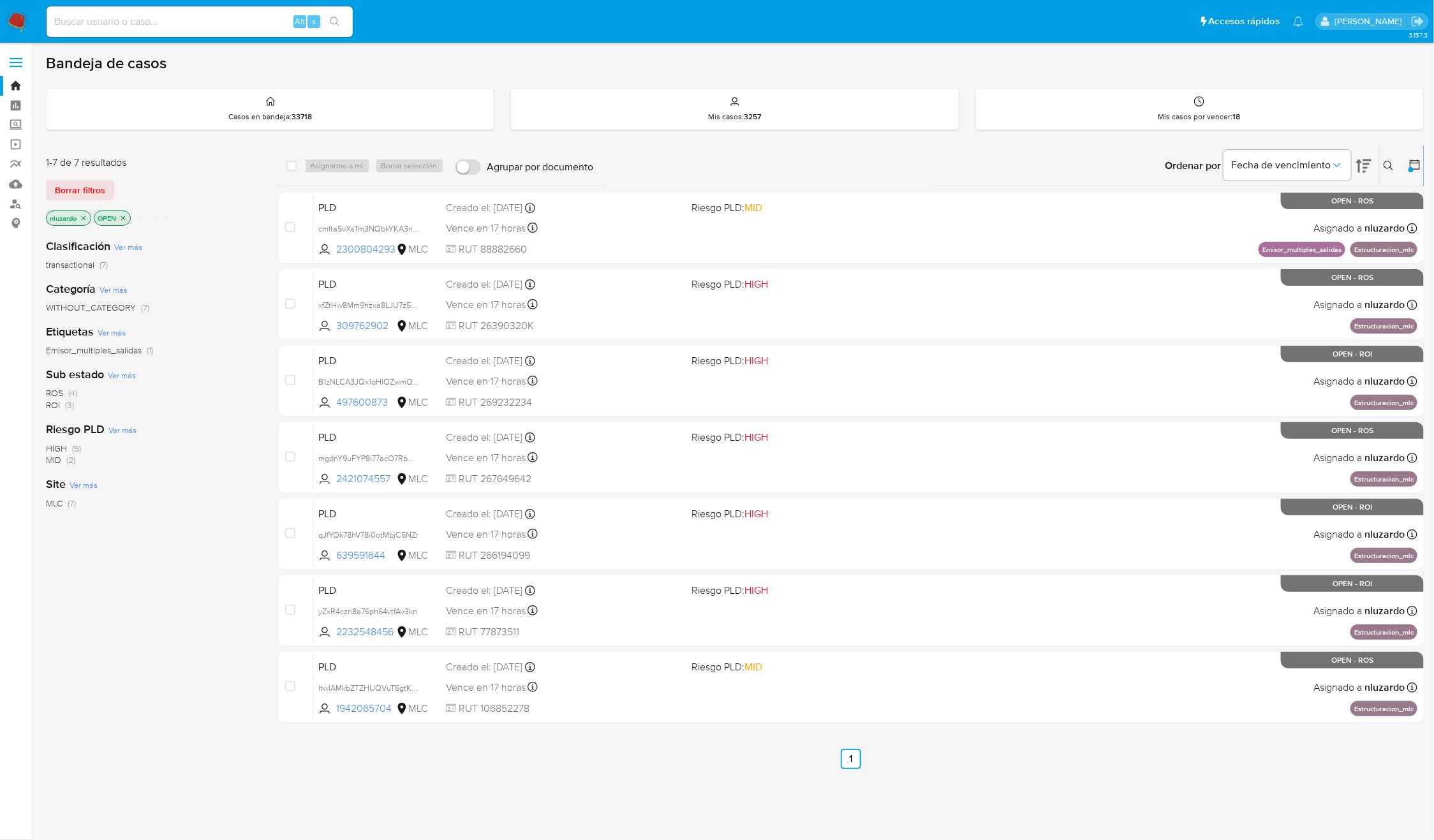
click at [204, 216] on icon "close-filter" at bounding box center [204, 218] width 4 height 4
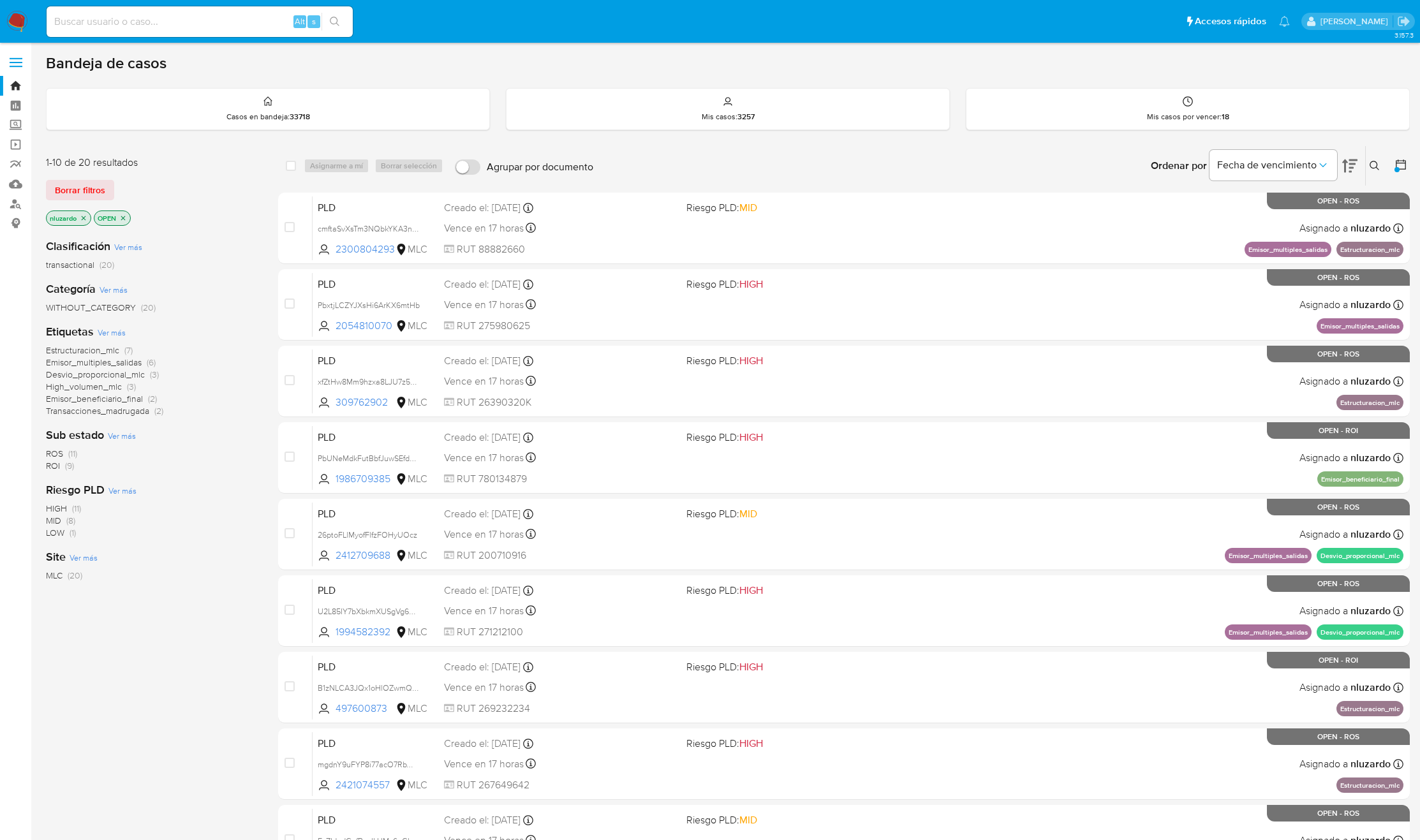
click at [127, 434] on span "Ver más" at bounding box center [122, 436] width 28 height 12
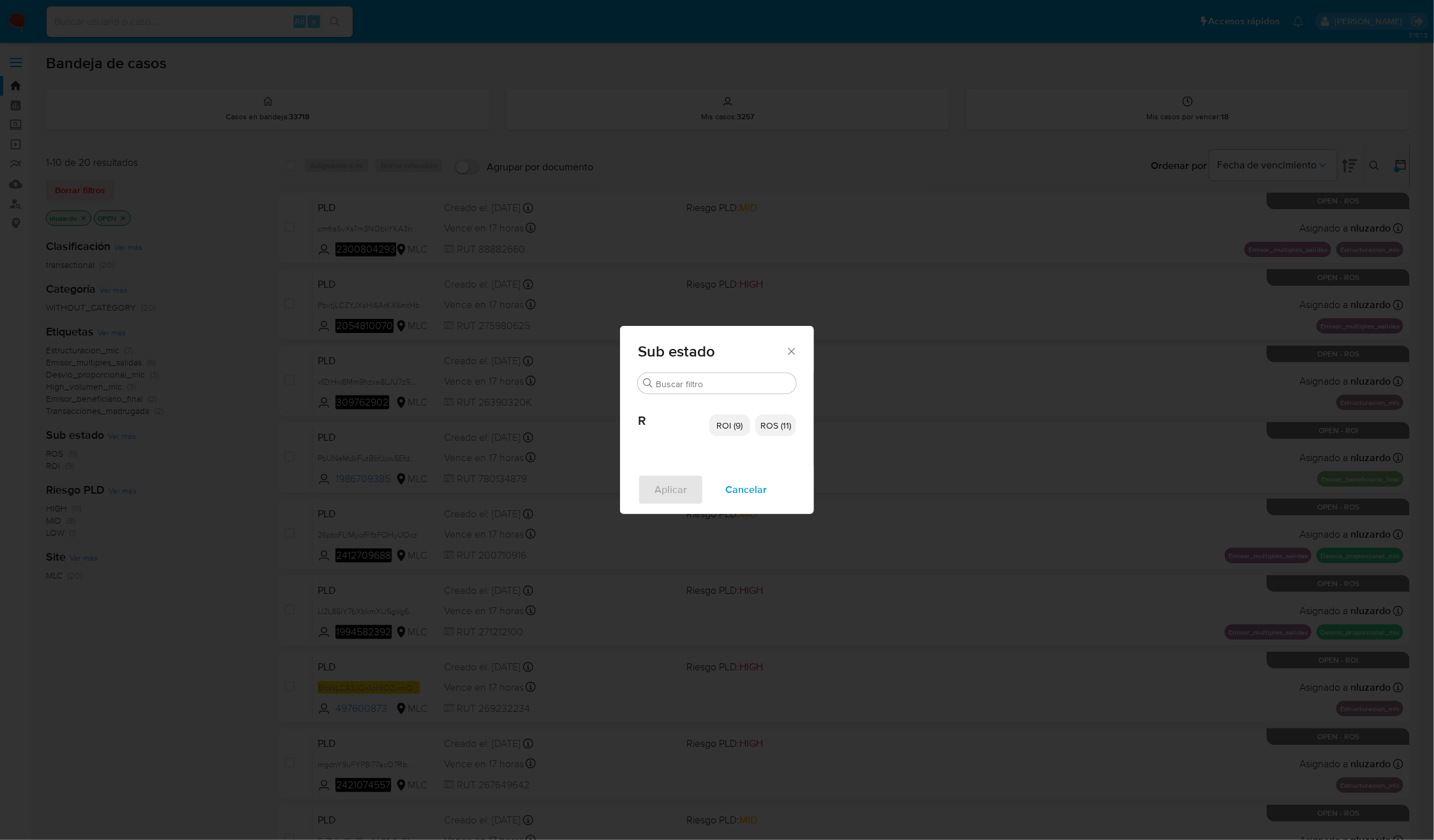
click at [767, 425] on span "ROS (11)" at bounding box center [776, 425] width 30 height 13
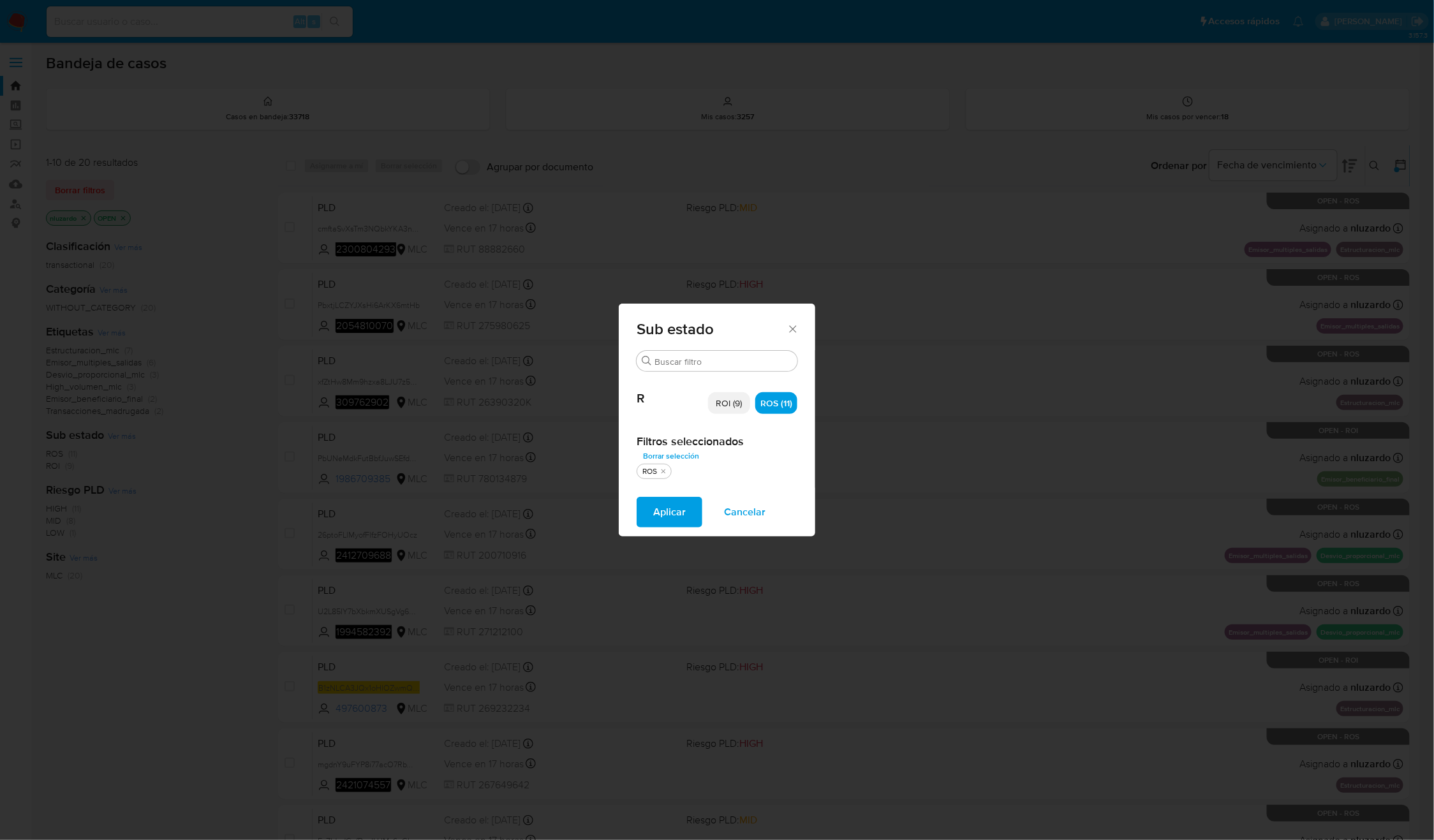
click at [656, 510] on span "Aplicar" at bounding box center [670, 513] width 33 height 28
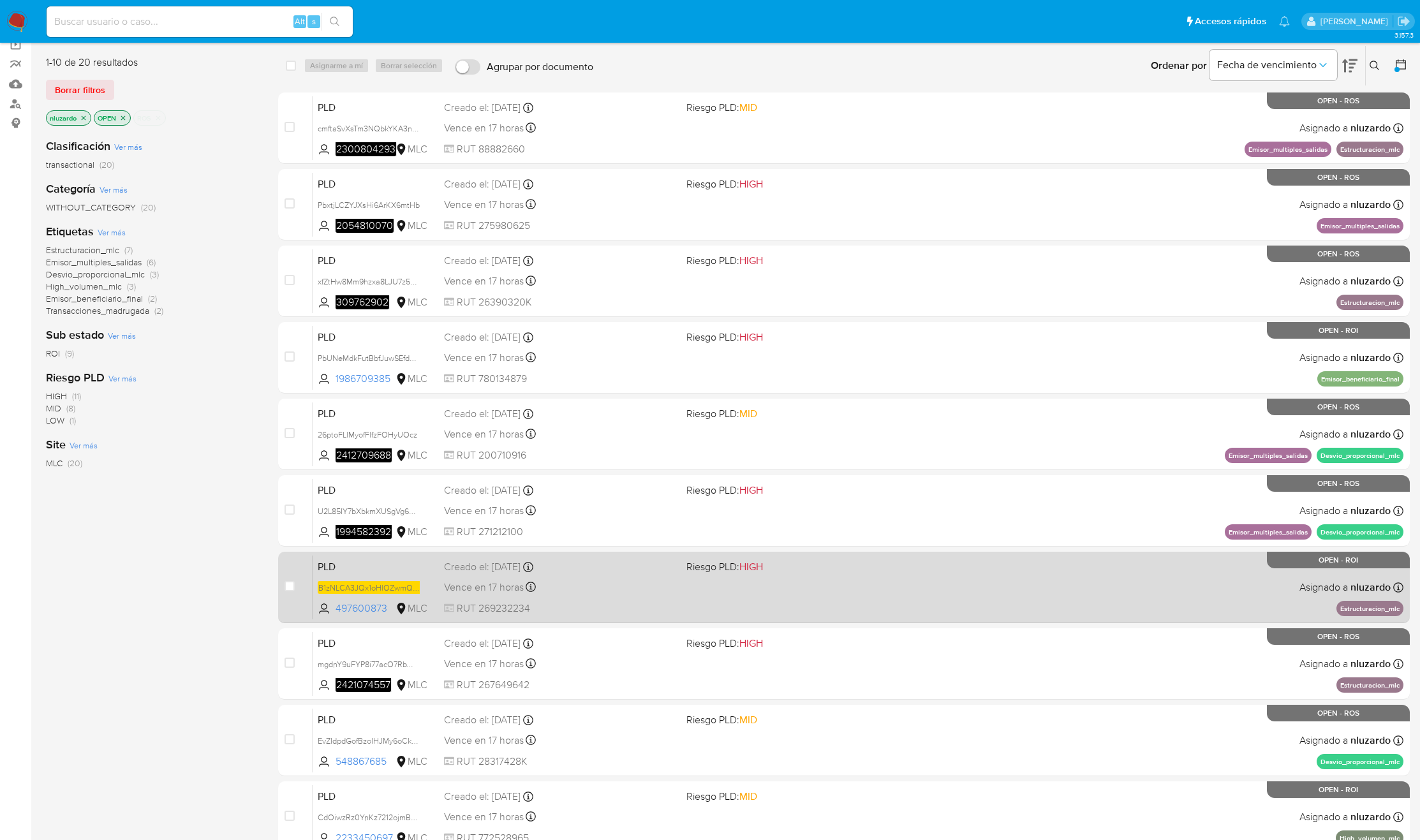
scroll to position [167, 0]
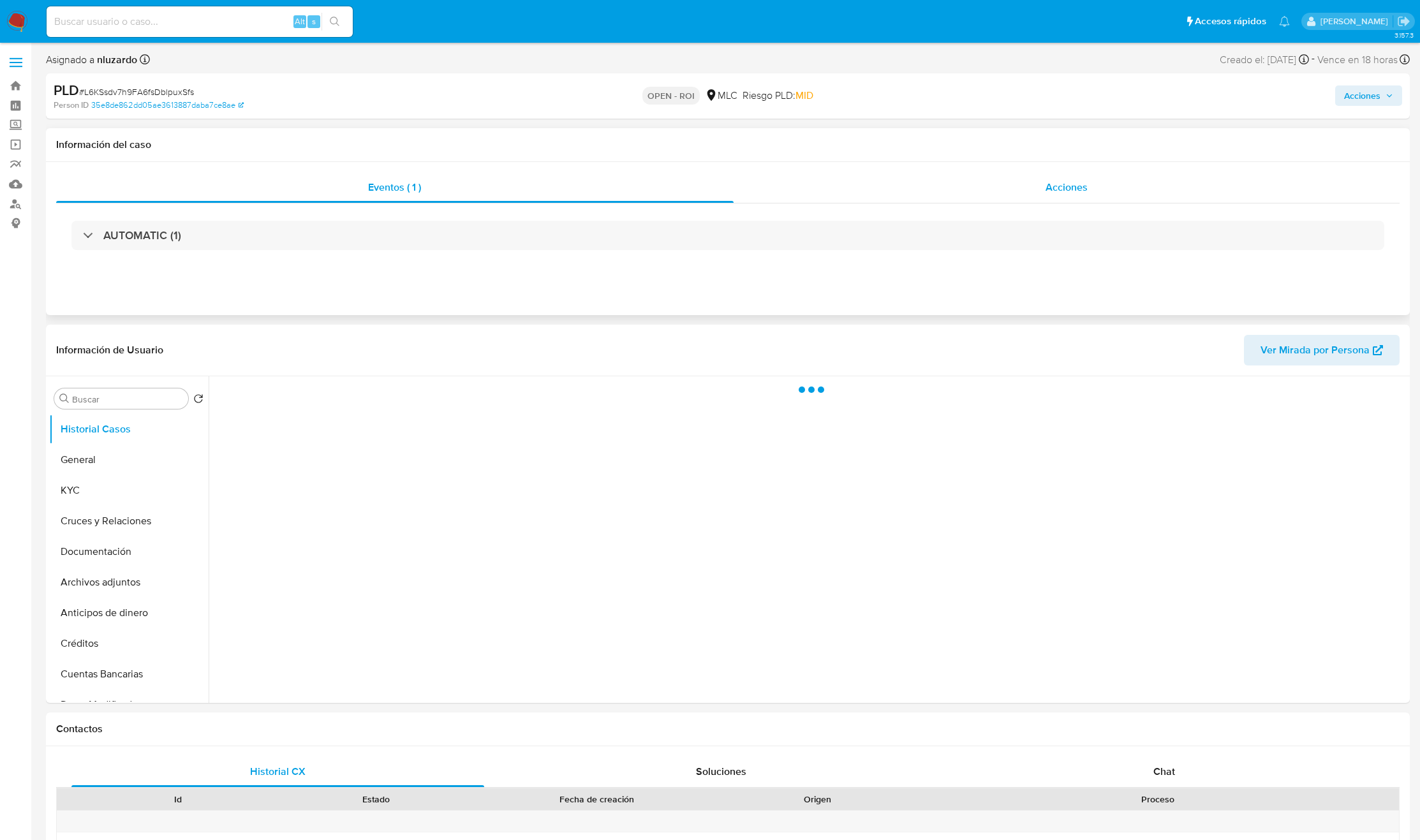
click at [1131, 188] on div "Acciones" at bounding box center [1067, 187] width 667 height 30
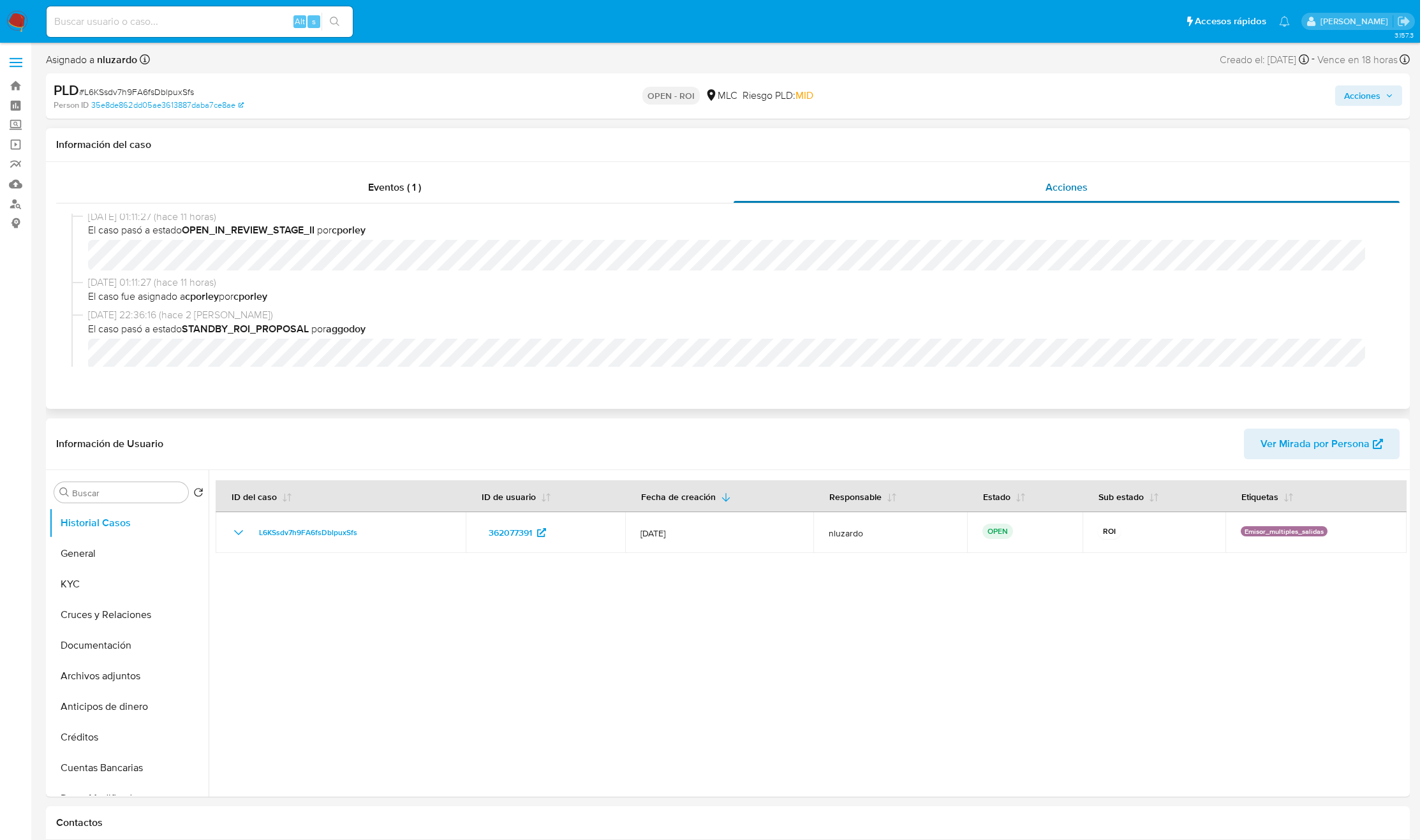
select select "10"
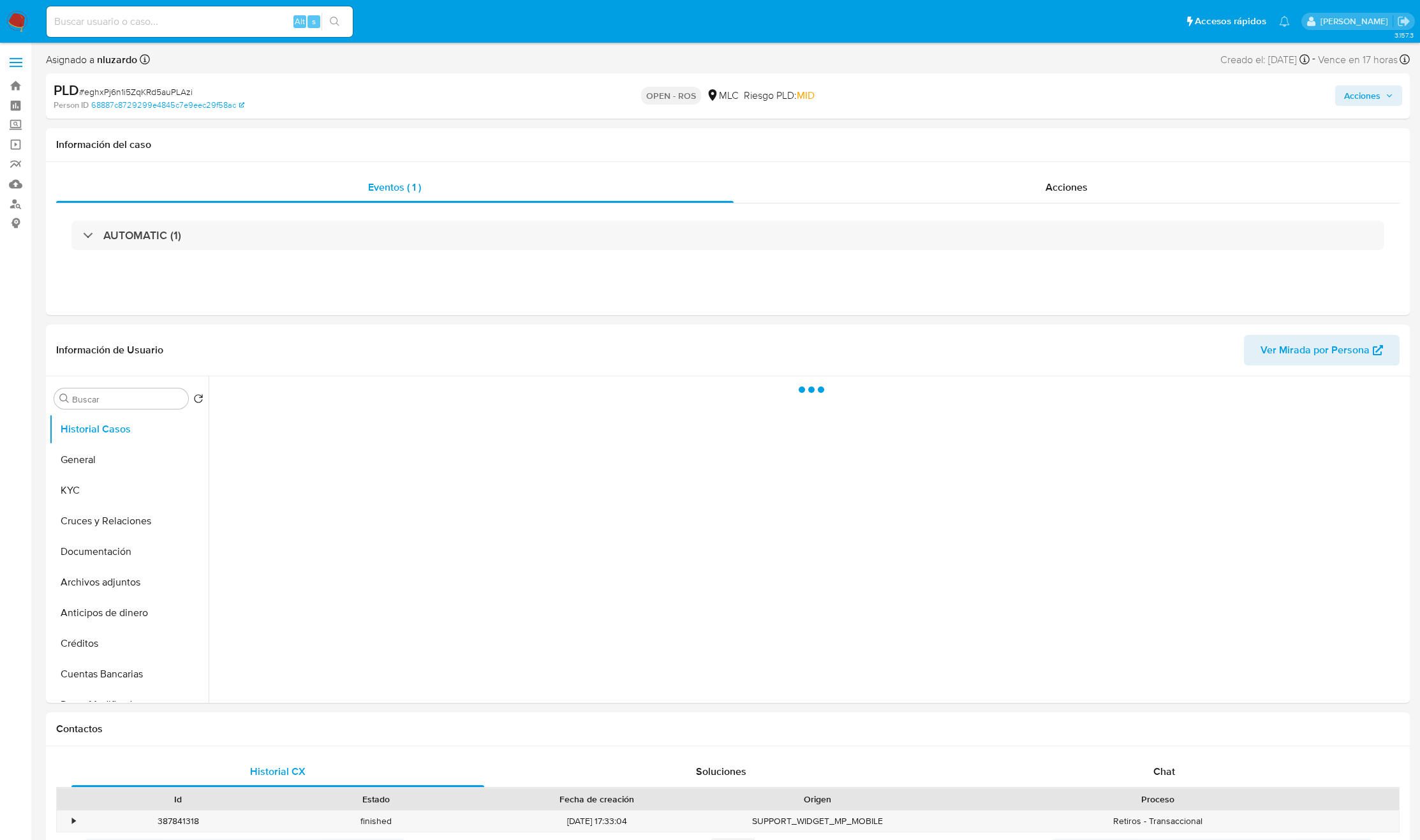
select select "10"
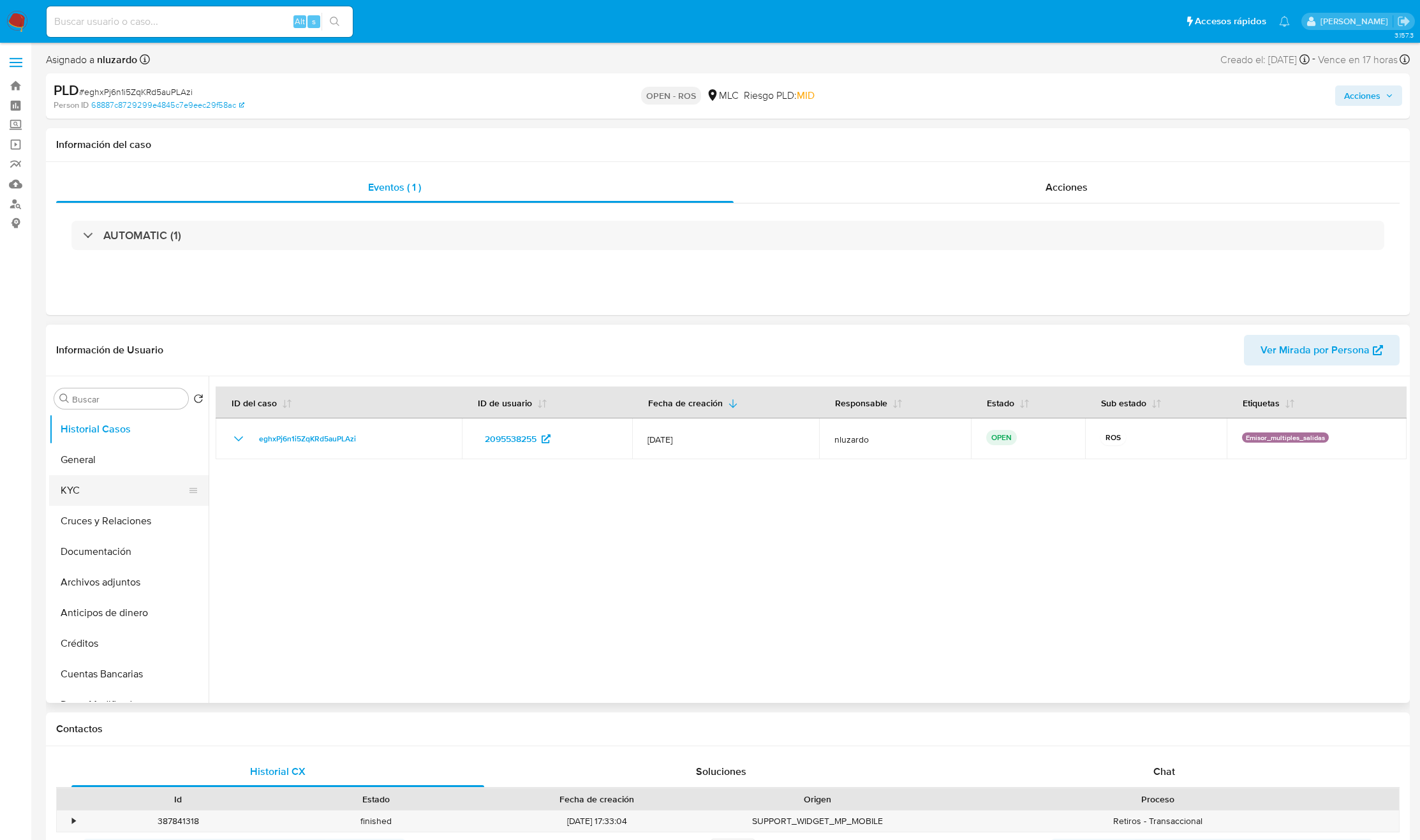
click at [132, 479] on button "KYC" at bounding box center [124, 490] width 150 height 30
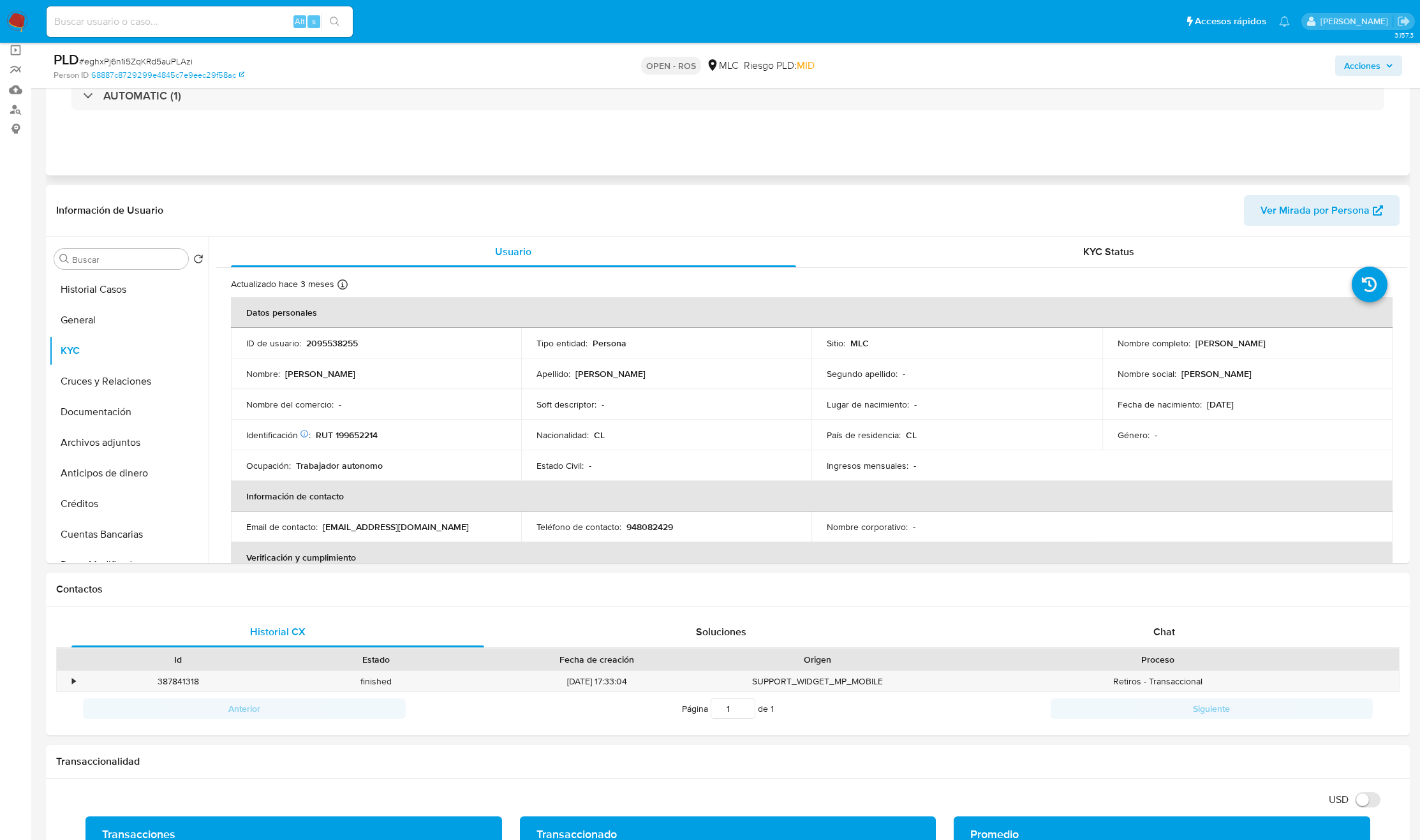
scroll to position [96, 0]
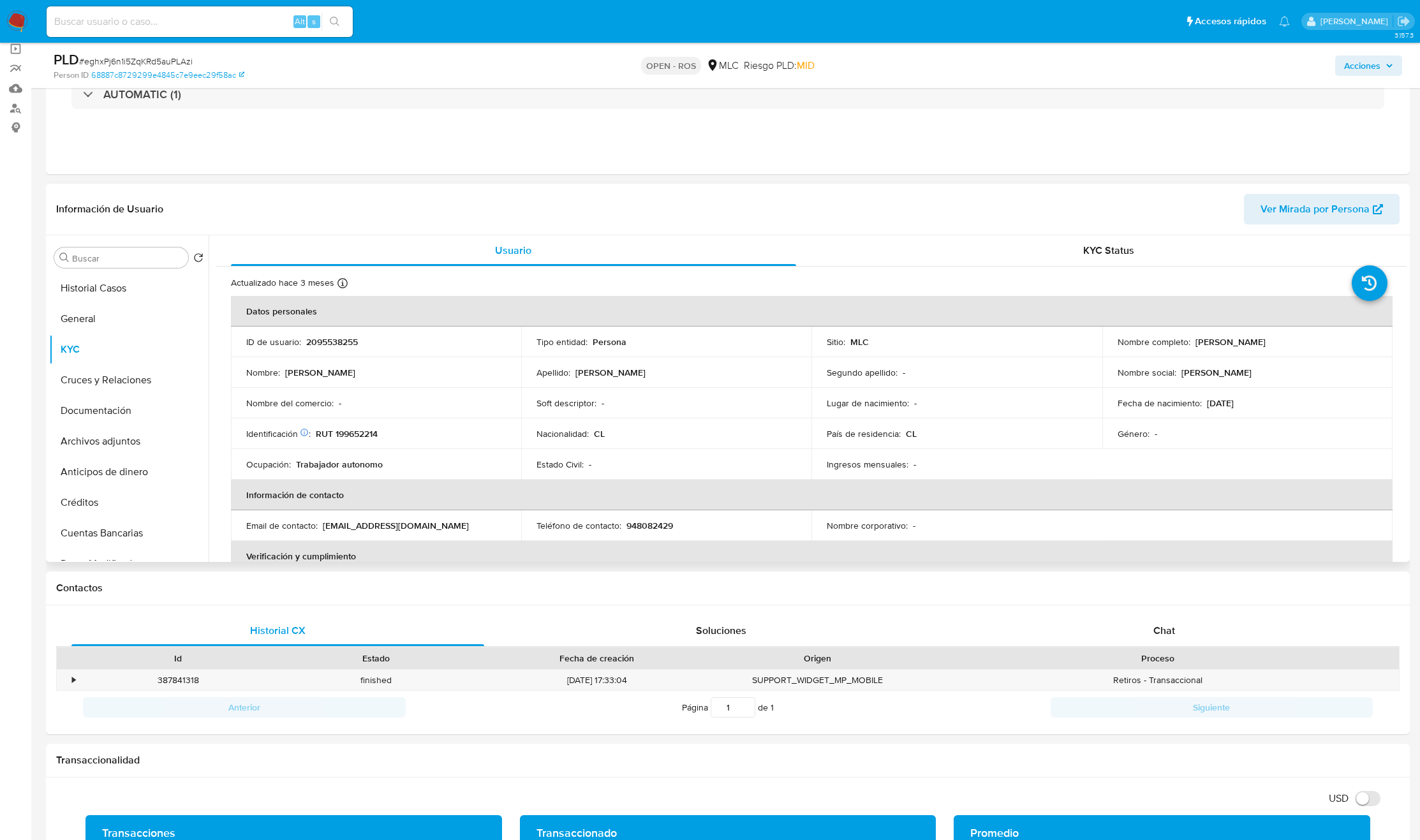
drag, startPoint x: 1193, startPoint y: 341, endPoint x: 1316, endPoint y: 347, distance: 123.1
click at [1316, 347] on div "Nombre completo : Tania Belen Gutierrez Erices" at bounding box center [1247, 342] width 260 height 12
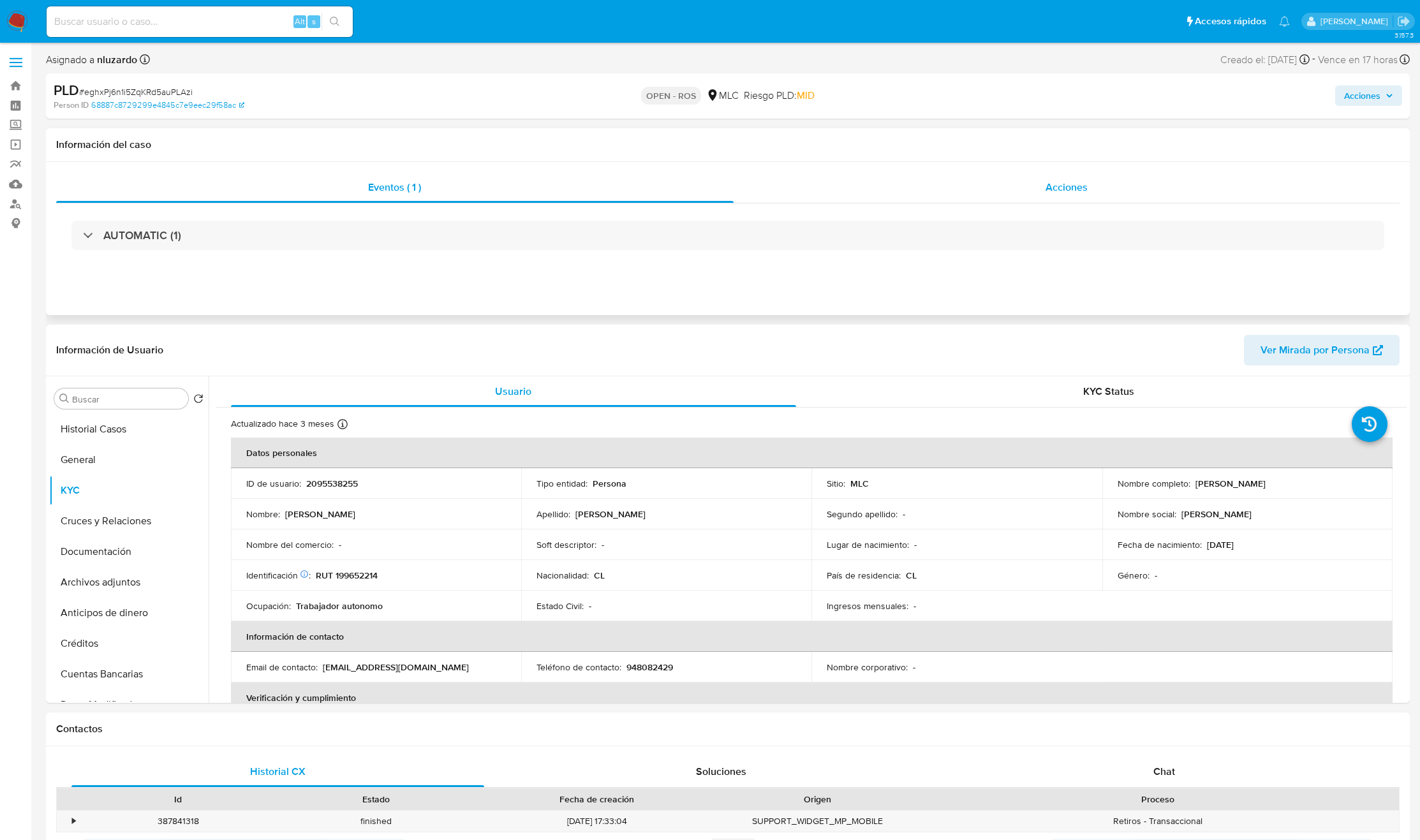
click at [1076, 184] on span "Acciones" at bounding box center [1066, 187] width 42 height 15
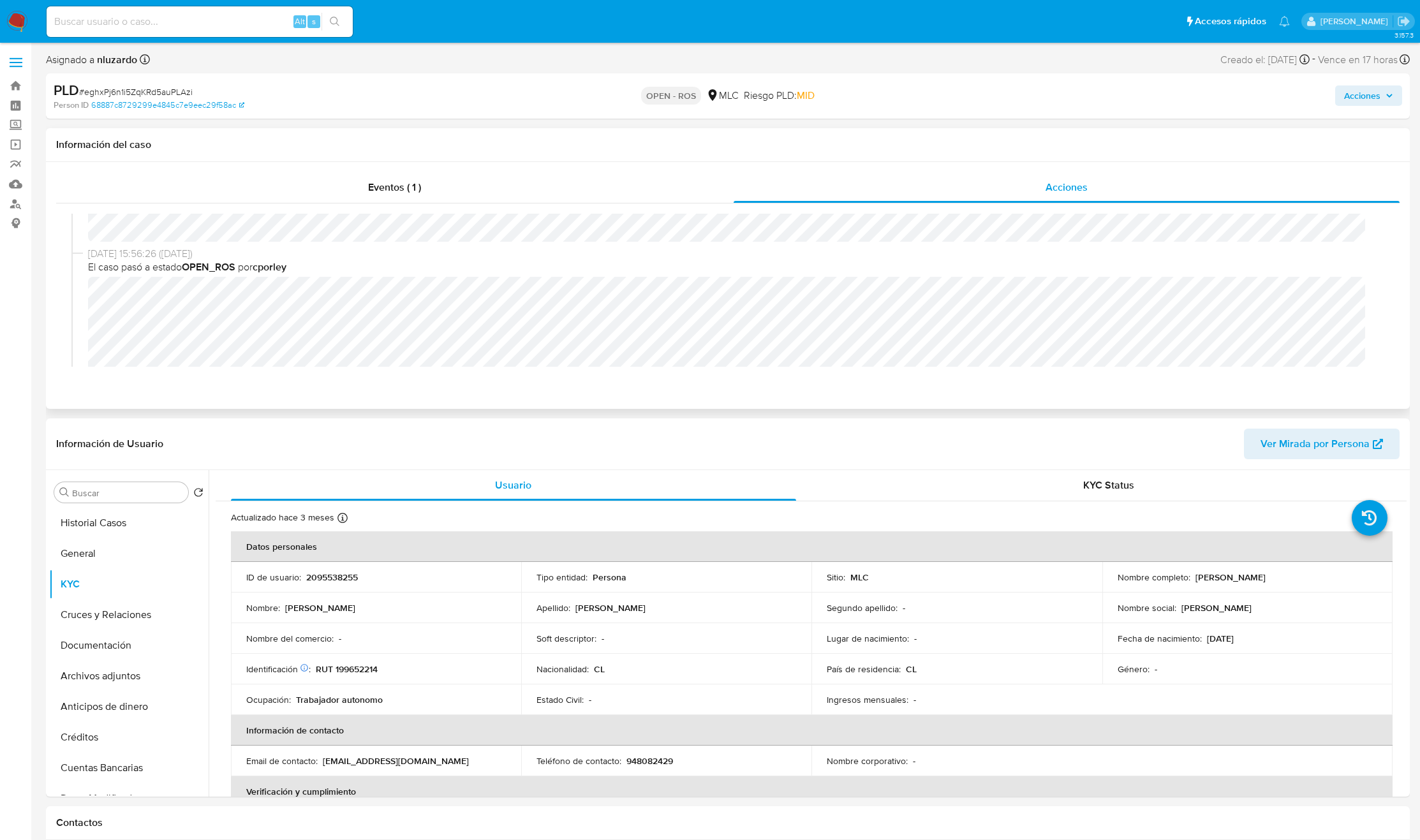
scroll to position [96, 0]
click at [96, 567] on button "General" at bounding box center [124, 553] width 150 height 30
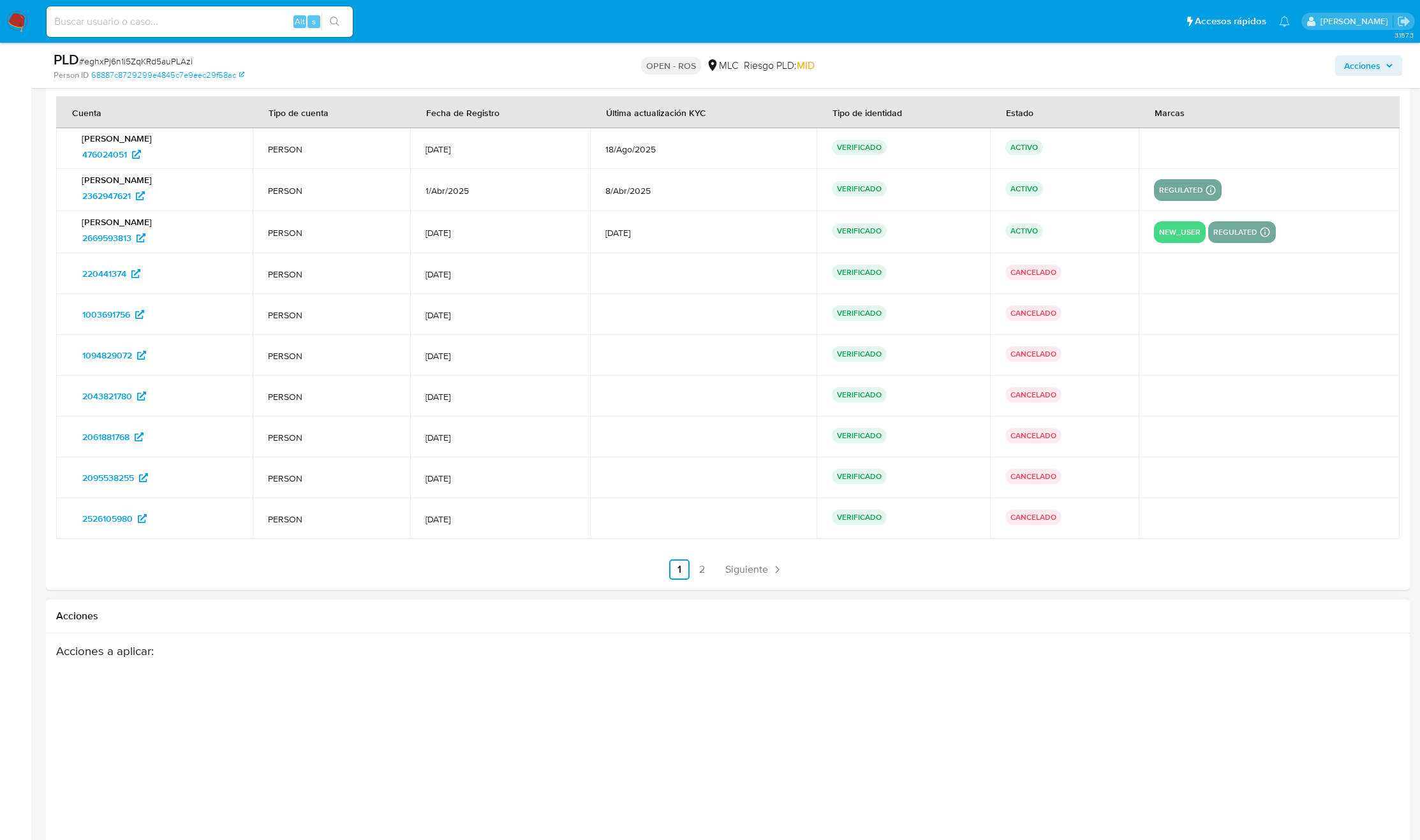
scroll to position [1539, 0]
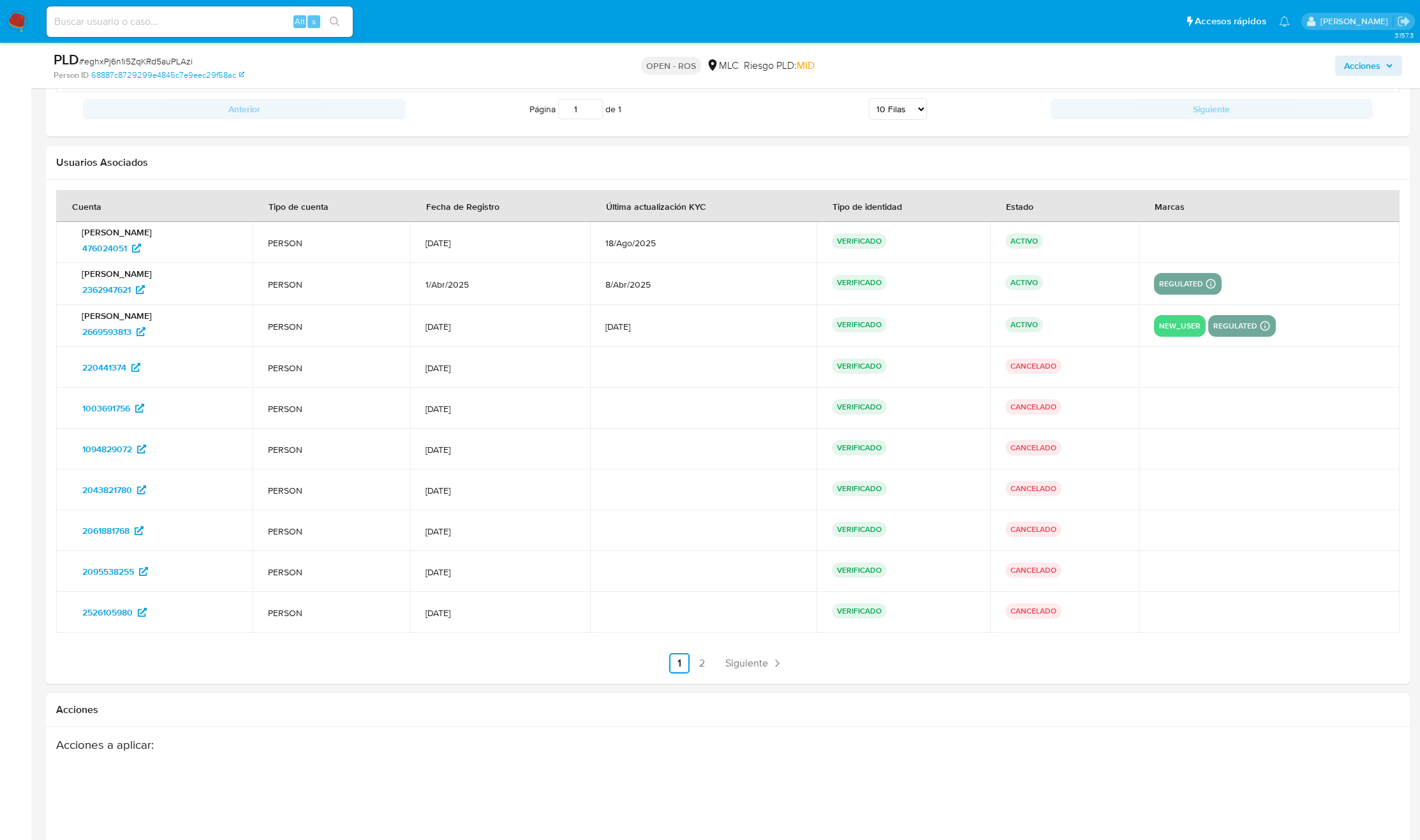
drag, startPoint x: 1099, startPoint y: 333, endPoint x: 98, endPoint y: 239, distance: 1005.4
click at [98, 239] on tbody "Tania Belen Gutierrez Erices 476024051 PERSON 1/Oct/2019 18/Ago/2025 VERIFICADO…" at bounding box center [728, 427] width 1344 height 411
click at [517, 632] on td "[DATE]" at bounding box center [501, 612] width 181 height 41
drag, startPoint x: 559, startPoint y: 624, endPoint x: 70, endPoint y: 366, distance: 552.9
click at [70, 366] on tbody "Tania Belen Gutierrez Erices 476024051 PERSON 1/Oct/2019 18/Ago/2025 VERIFICADO…" at bounding box center [728, 427] width 1344 height 411
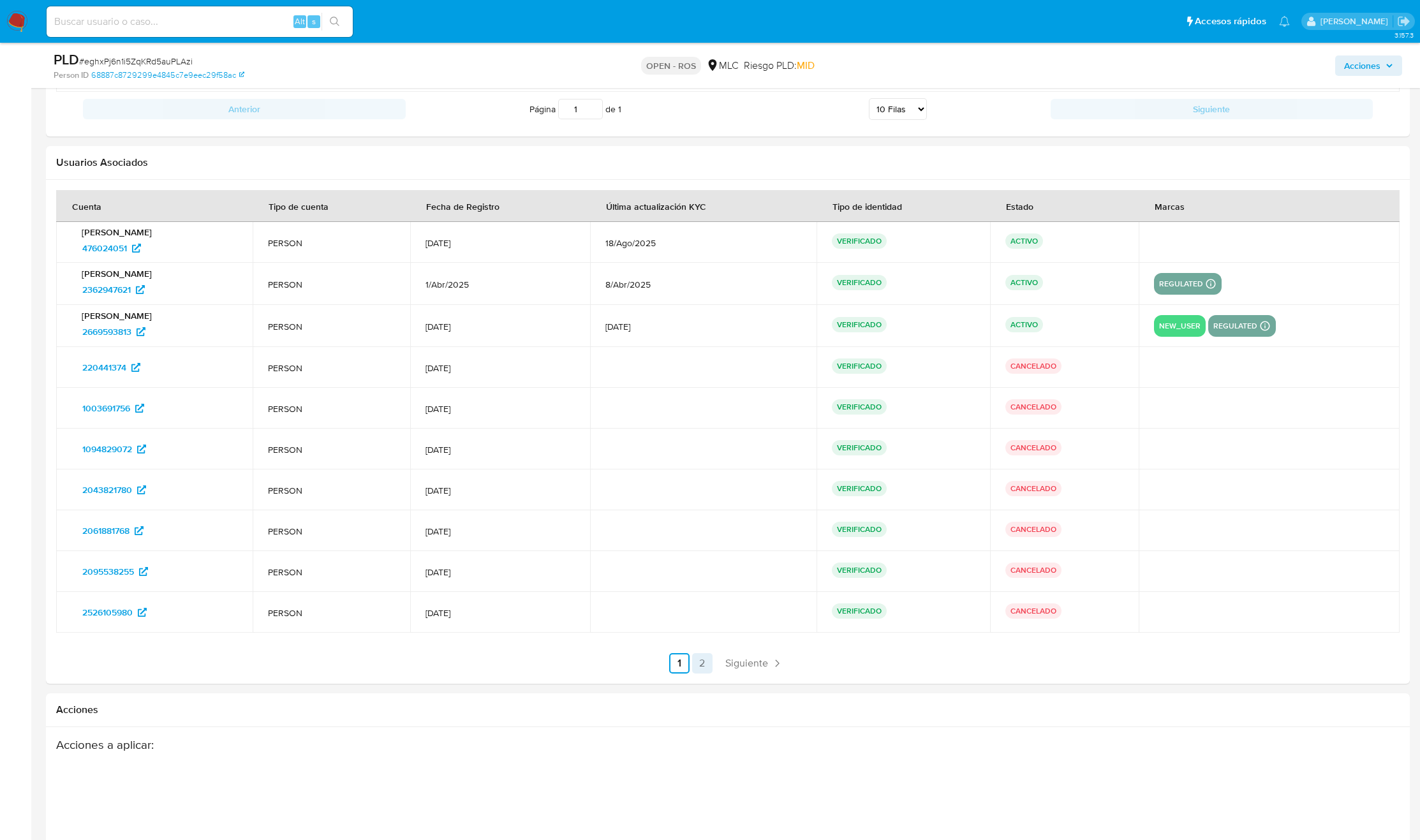
click at [704, 673] on link "2" at bounding box center [702, 664] width 21 height 21
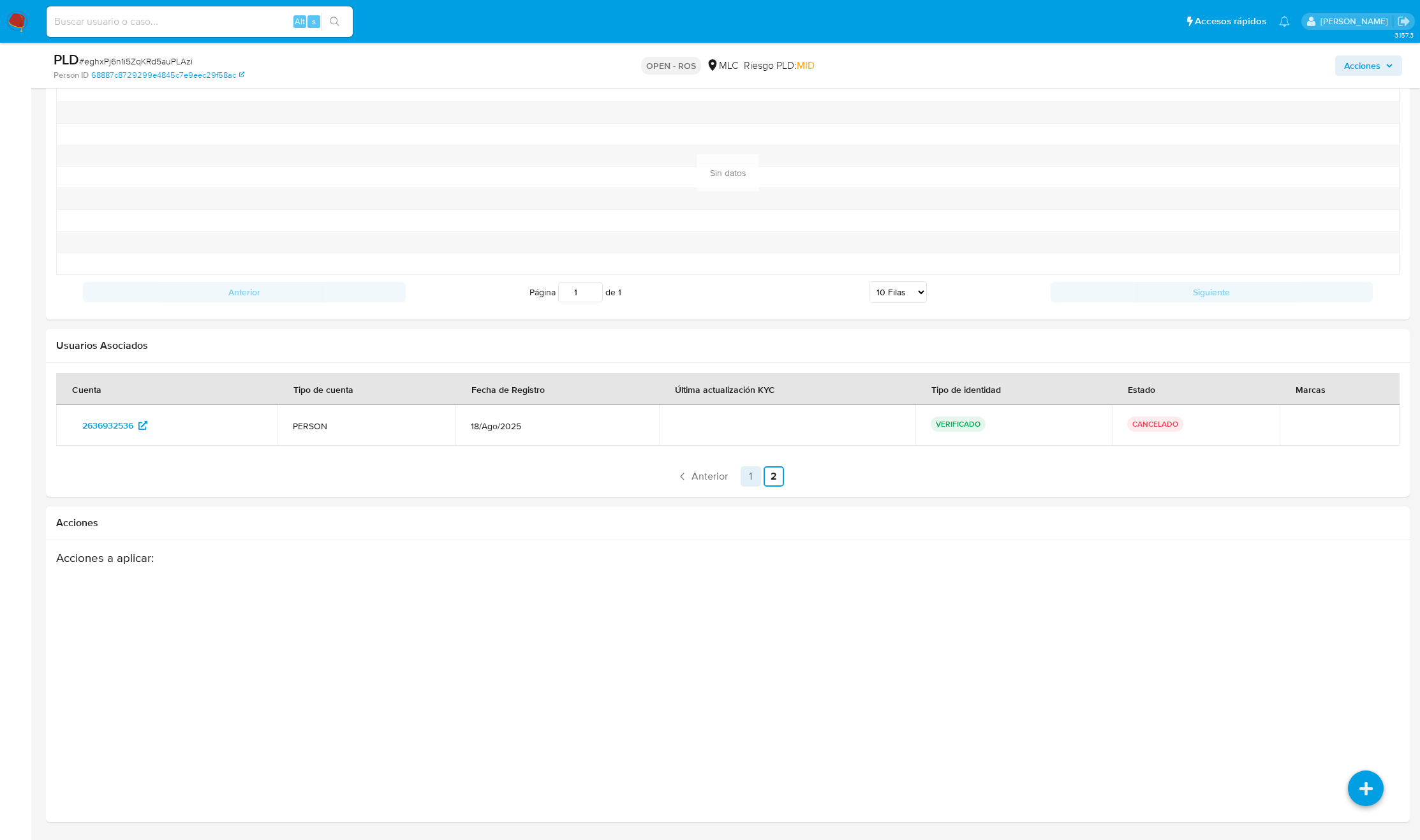
click at [747, 480] on link "1" at bounding box center [751, 477] width 21 height 21
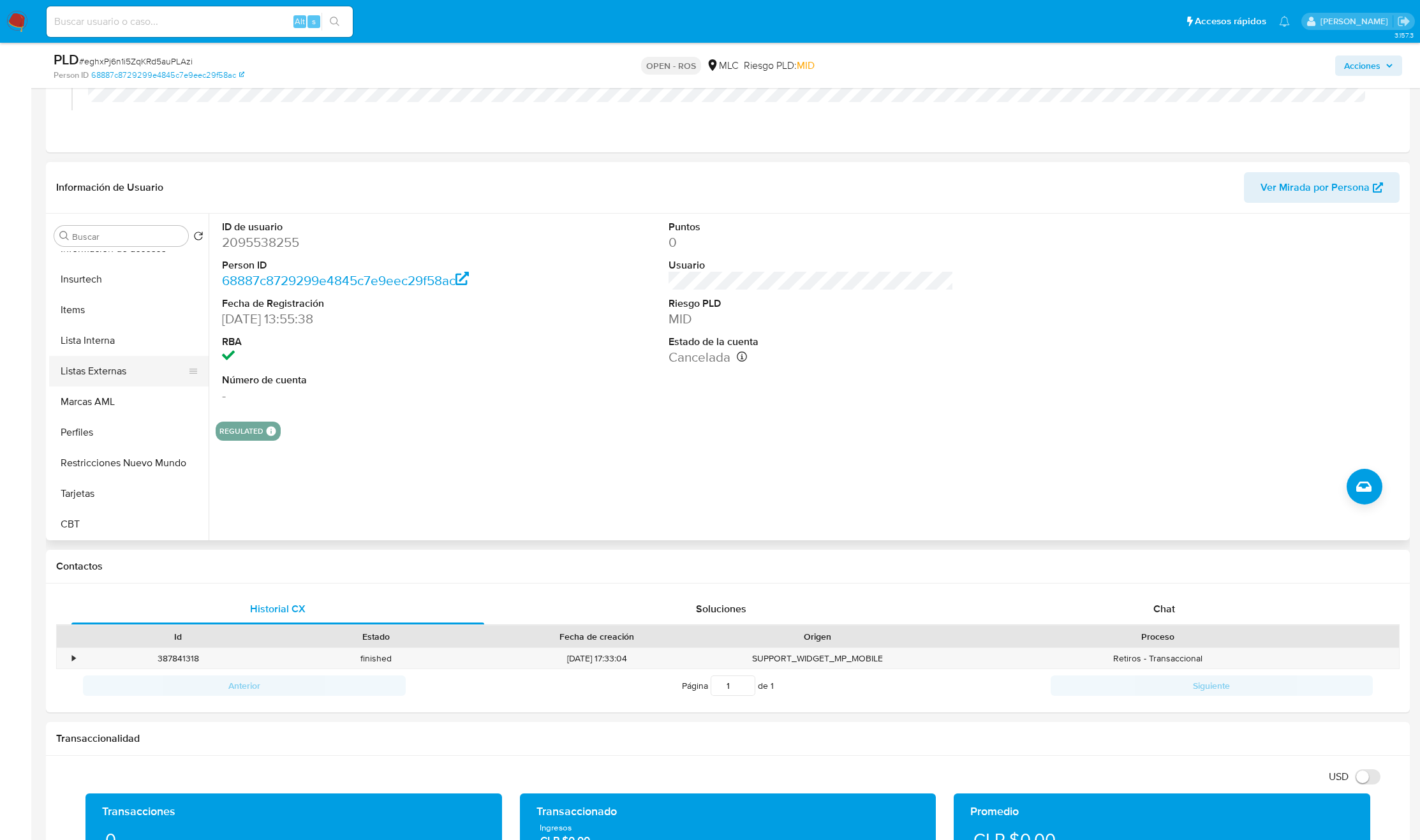
scroll to position [0, 0]
click at [109, 327] on button "KYC" at bounding box center [124, 327] width 150 height 30
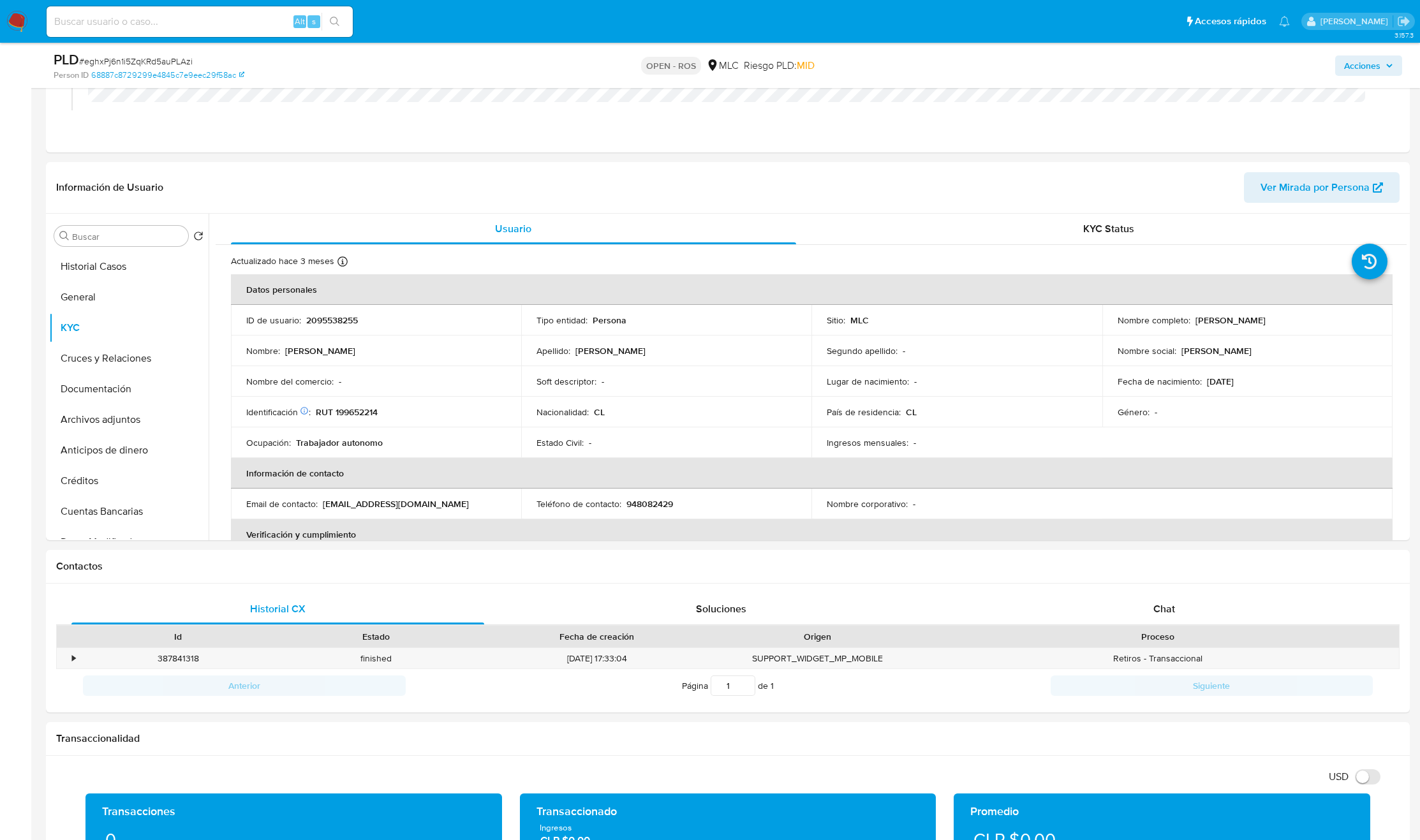
scroll to position [704, 0]
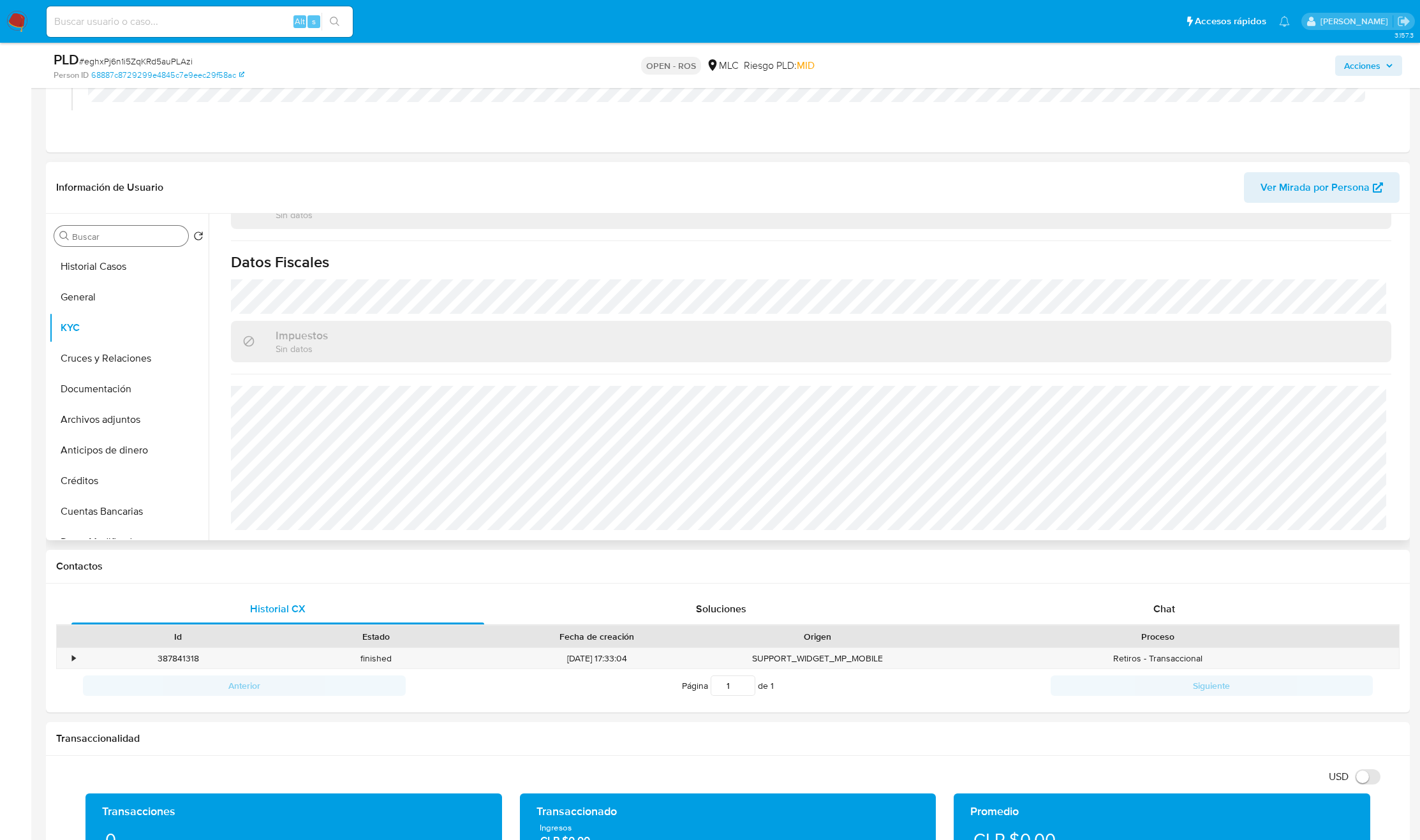
click at [102, 238] on input "Buscar" at bounding box center [127, 237] width 111 height 12
type input "direc"
click at [104, 319] on ul "KYC Direcciones" at bounding box center [128, 395] width 159 height 287
click at [104, 305] on button "Direcciones" at bounding box center [124, 297] width 150 height 30
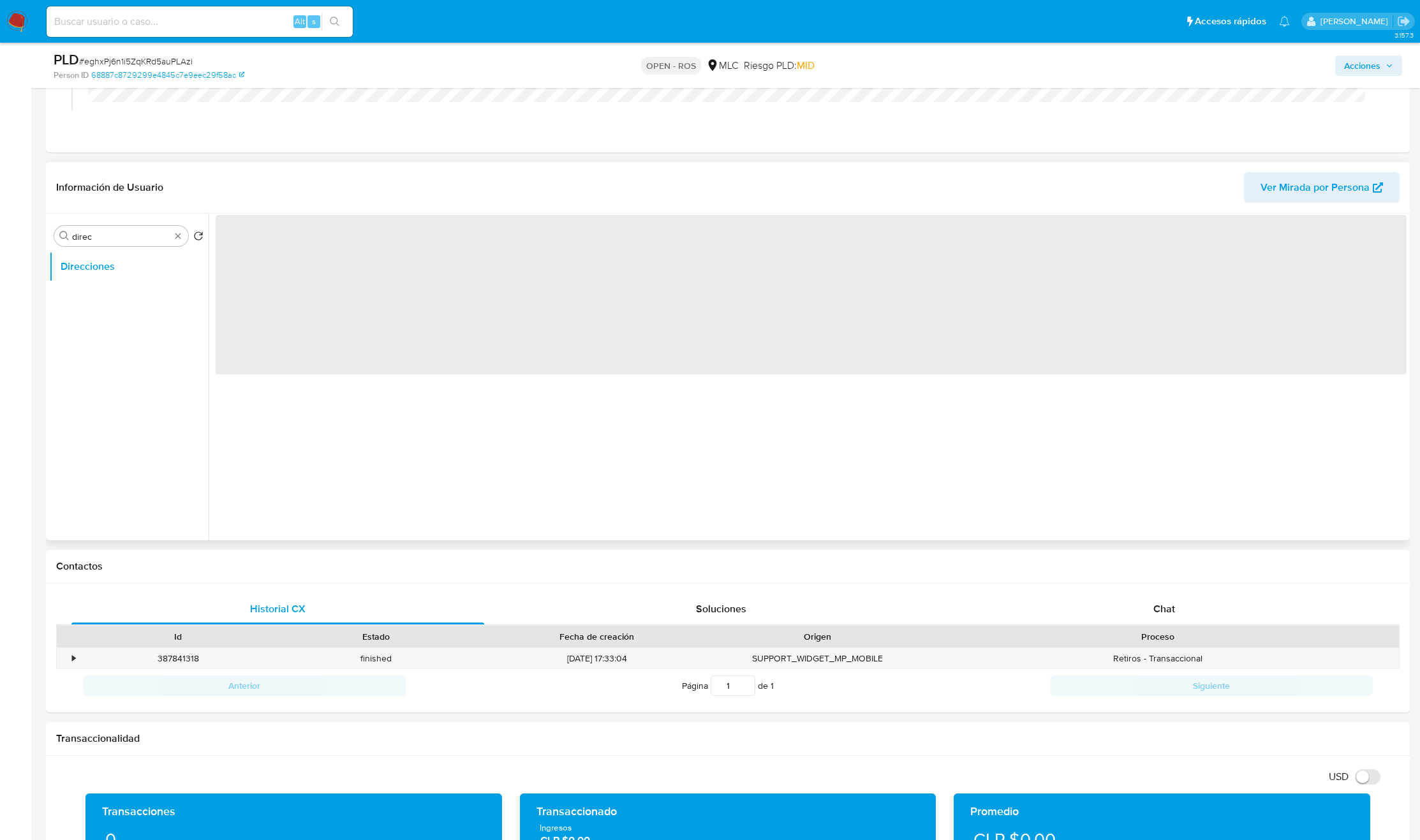
scroll to position [0, 0]
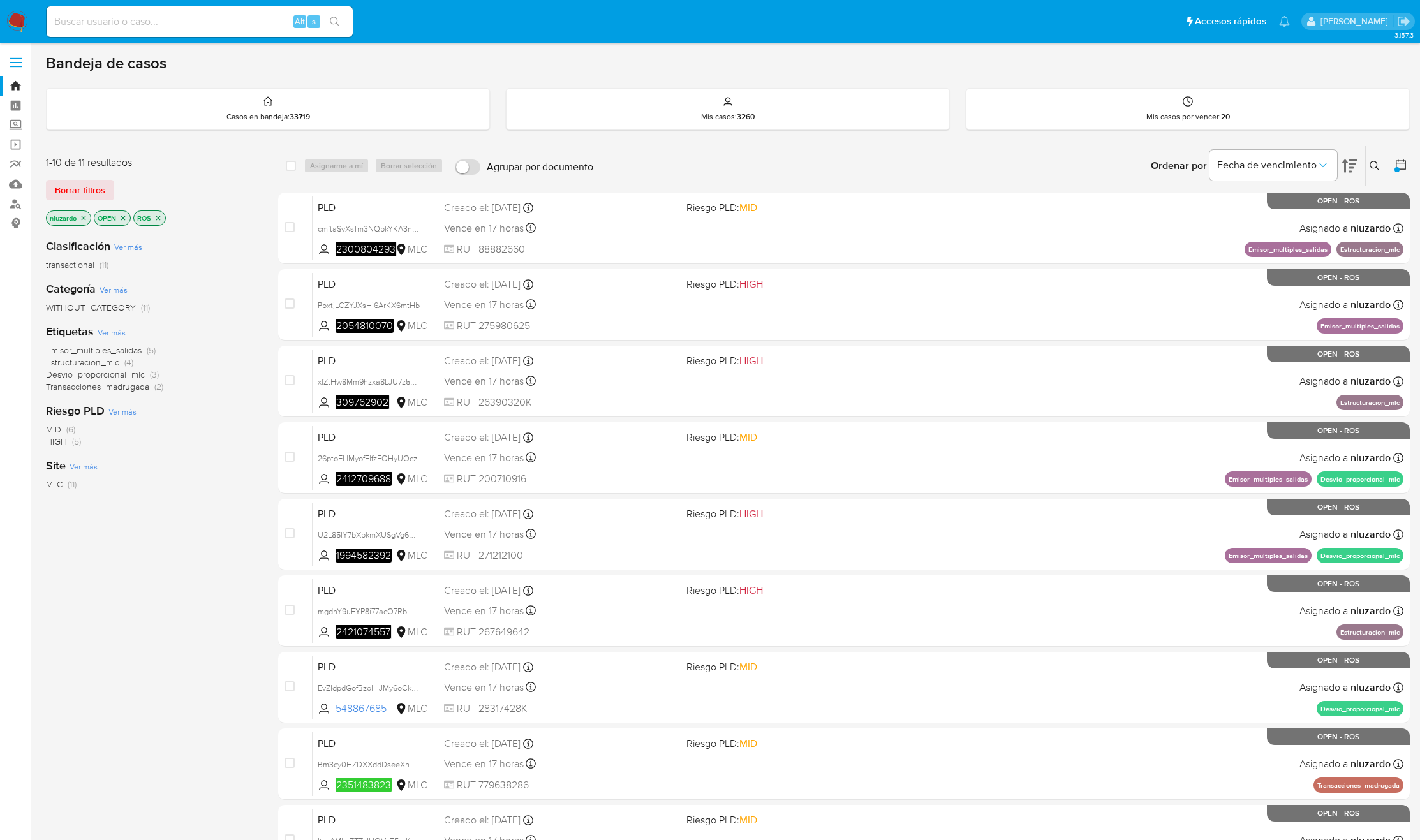
click at [113, 362] on span "Estructuracion_mlc" at bounding box center [82, 362] width 73 height 13
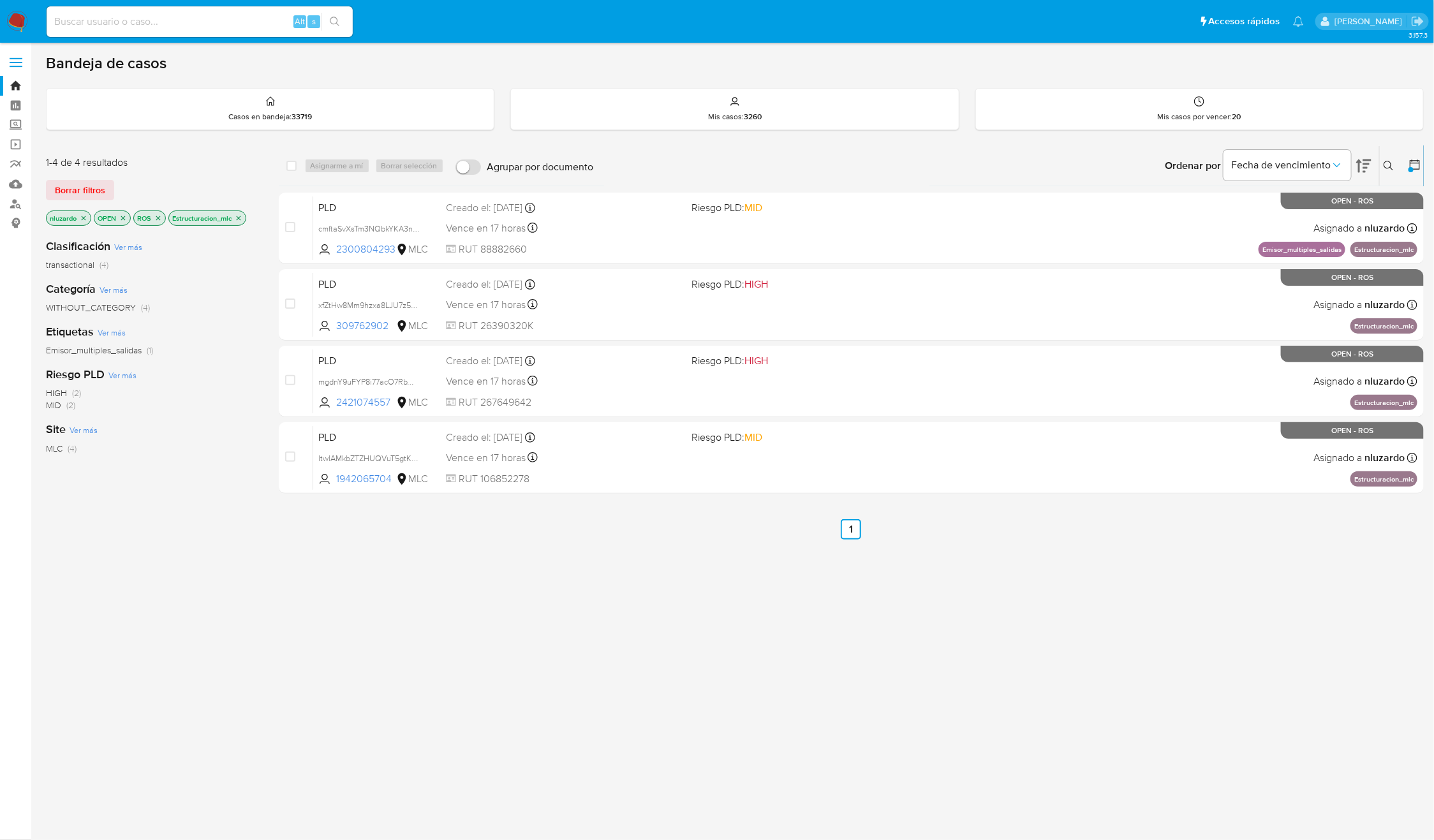
click at [713, 581] on div "select-all-cases-checkbox Asignarme a mí Borrar selección Agrupar por documento…" at bounding box center [851, 434] width 1146 height 578
click at [1145, 561] on div "select-all-cases-checkbox Asignarme a mí Borrar selección Agrupar por documento…" at bounding box center [851, 434] width 1146 height 578
click at [235, 222] on icon "close-filter" at bounding box center [239, 218] width 7 height 7
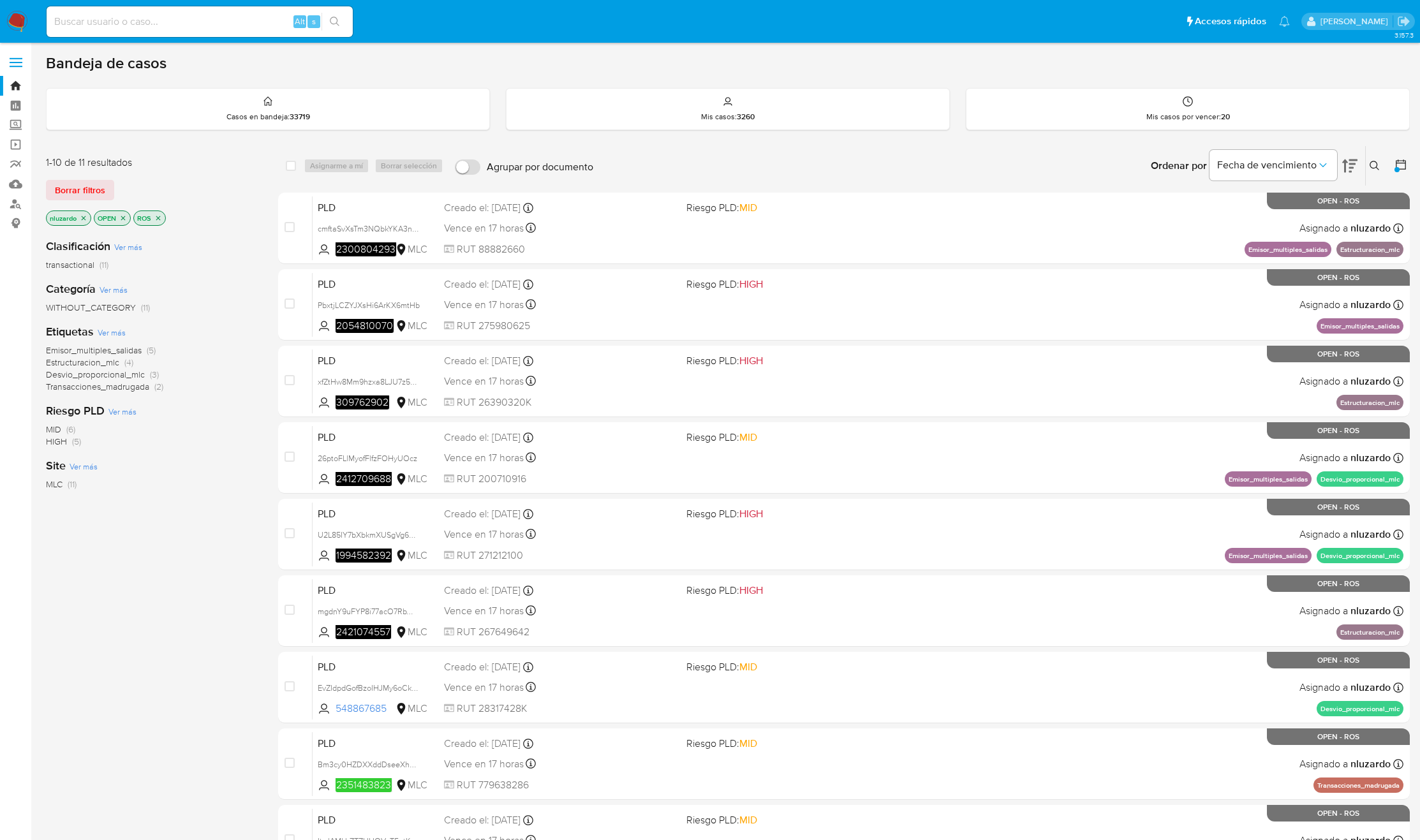
click at [99, 348] on span "Emisor_multiples_salidas" at bounding box center [93, 350] width 96 height 13
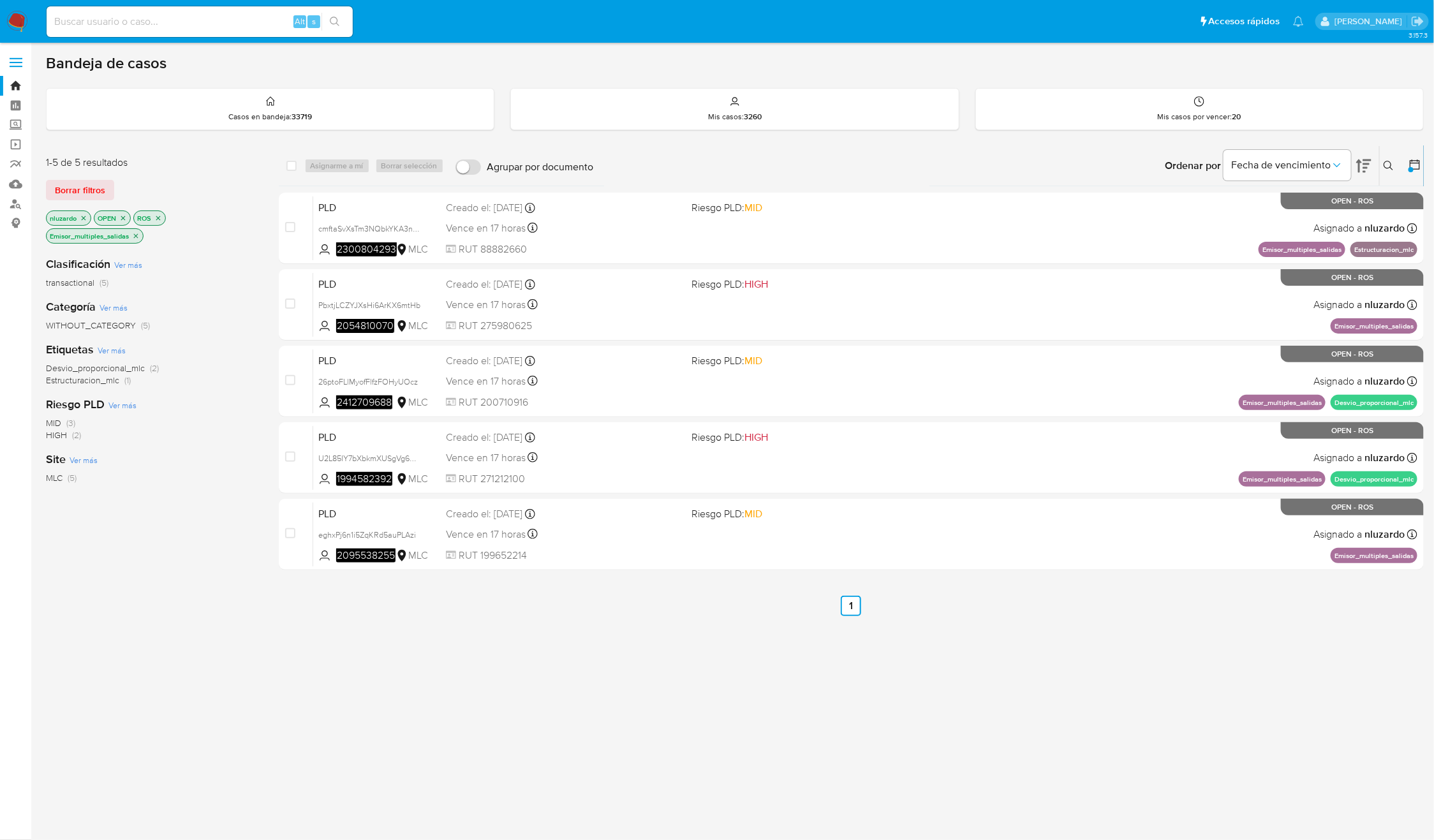
drag, startPoint x: 200, startPoint y: 633, endPoint x: 197, endPoint y: 619, distance: 14.3
click at [200, 633] on div "Clasificación Ver más transactional (5) Categoría Ver más WITHOUT_CATEGORY (5) …" at bounding box center [152, 463] width 213 height 434
click at [134, 236] on icon "close-filter" at bounding box center [136, 236] width 7 height 7
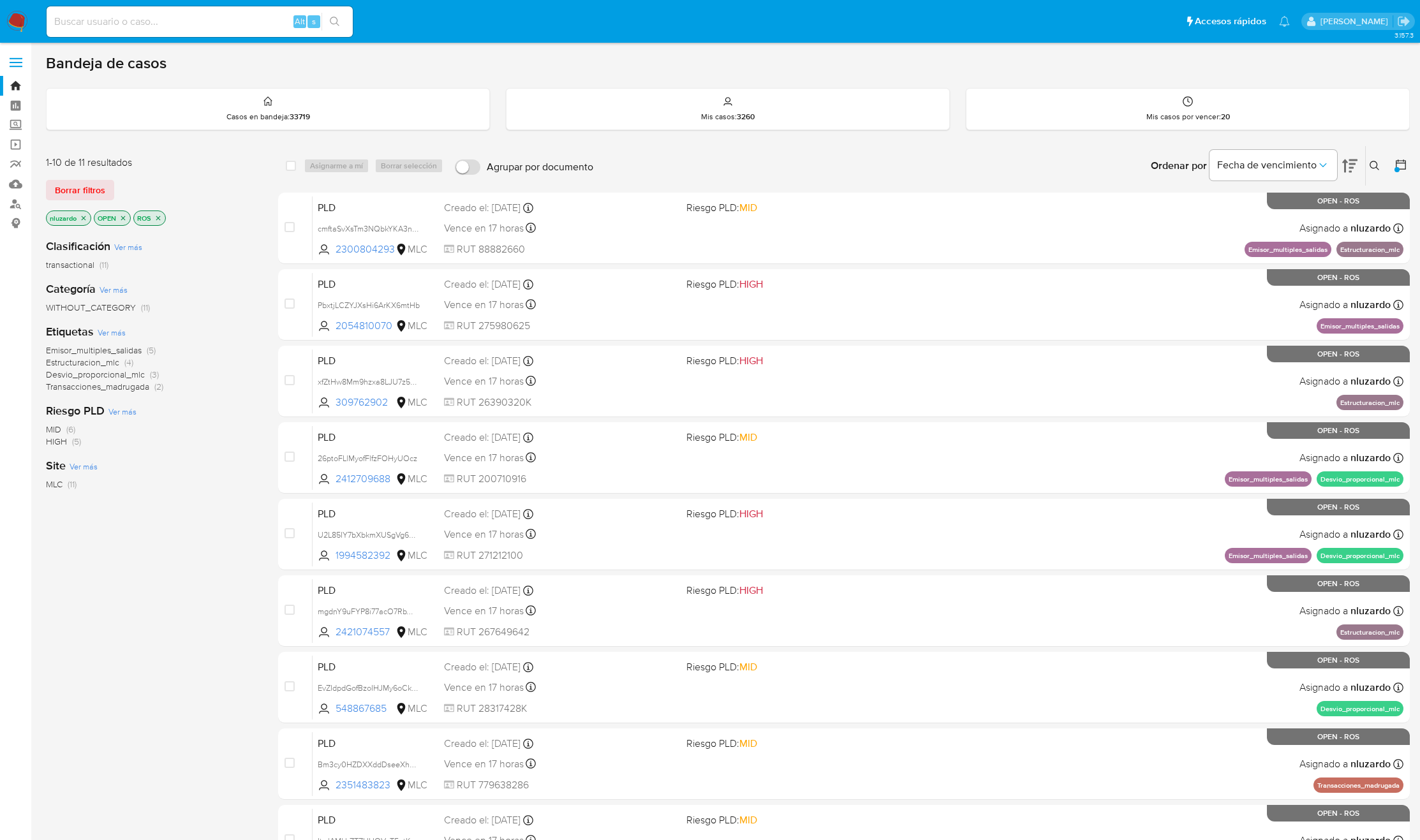
click at [53, 372] on span "Desvio_proporcional_mlc" at bounding box center [95, 374] width 99 height 13
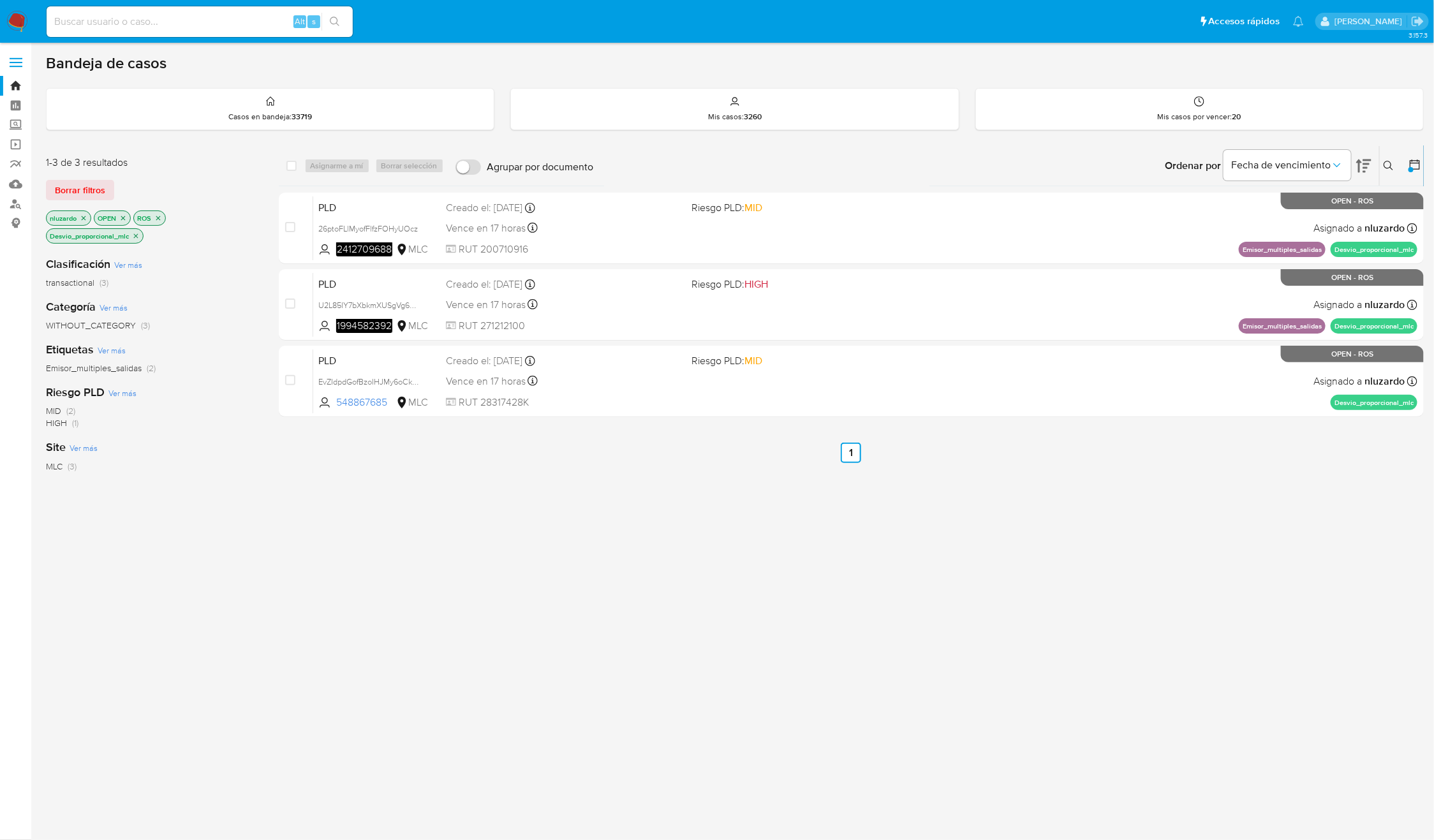
drag, startPoint x: 410, startPoint y: 410, endPoint x: 328, endPoint y: 511, distance: 130.1
click at [328, 510] on div "select-all-cases-checkbox Asignarme a mí Borrar selección Agrupar por documento…" at bounding box center [851, 443] width 1146 height 596
click at [328, 511] on div "select-all-cases-checkbox Asignarme a mí Borrar selección Agrupar por documento…" at bounding box center [851, 443] width 1146 height 596
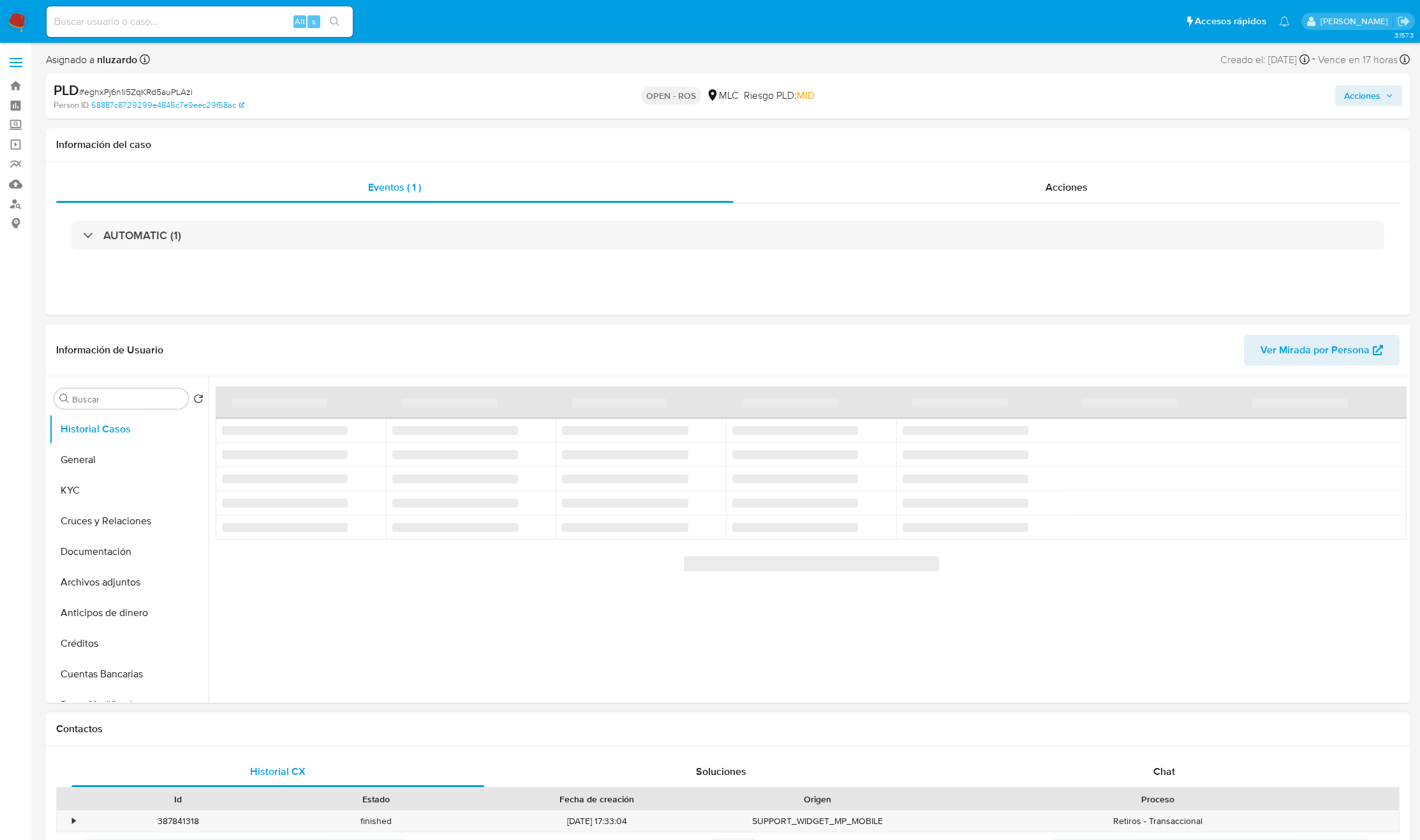
select select "10"
